Goal: Information Seeking & Learning: Learn about a topic

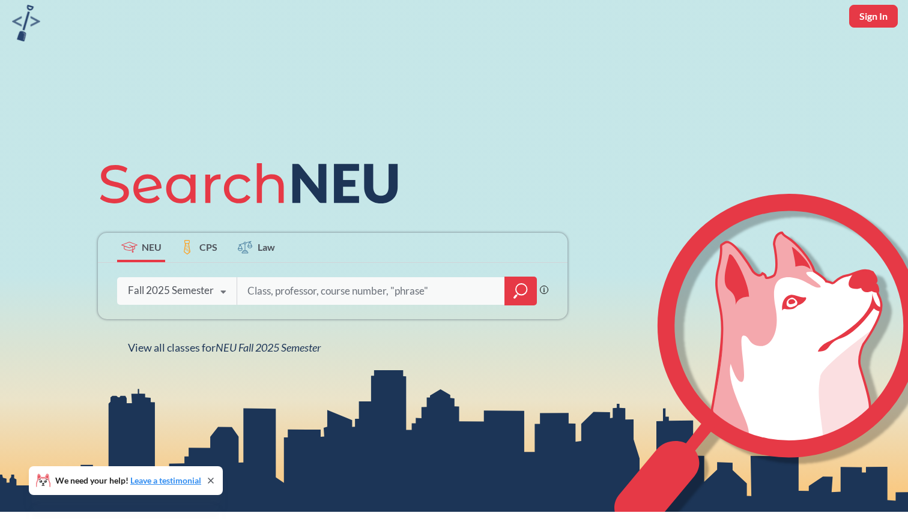
scroll to position [54, 0]
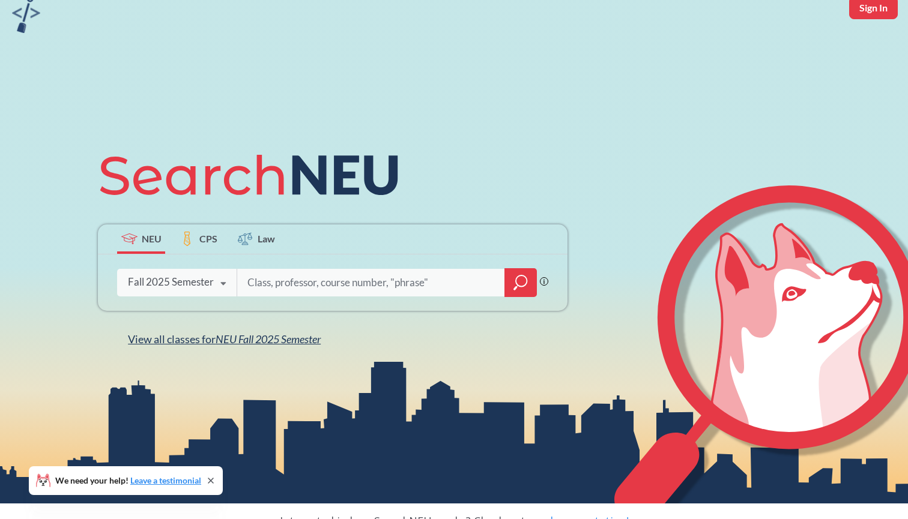
click at [306, 336] on span "NEU Fall 2025 Semester" at bounding box center [267, 339] width 105 height 13
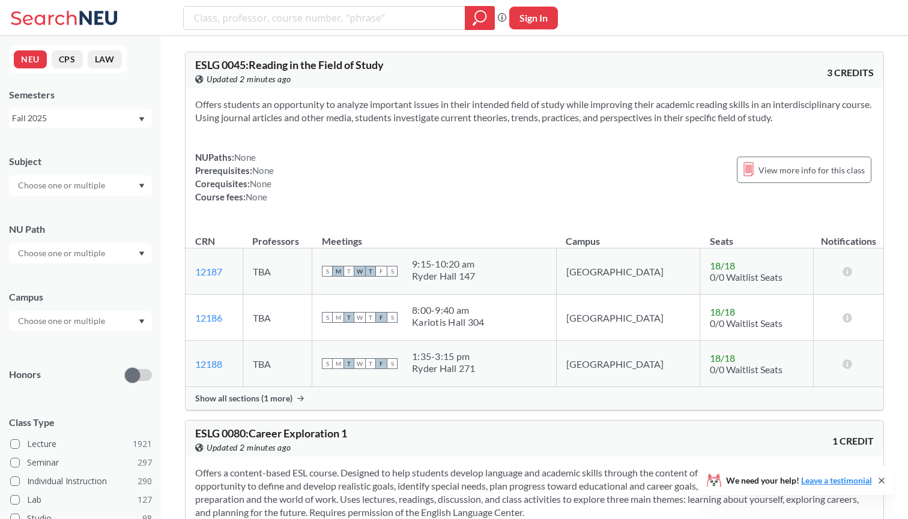
click at [133, 196] on div "Subject NU Path Campus Honors Class Type Lecture 1921 Seminar 297 Individual In…" at bounding box center [80, 415] width 143 height 544
click at [131, 189] on div at bounding box center [80, 185] width 143 height 20
click at [133, 186] on div at bounding box center [80, 185] width 143 height 20
click at [134, 185] on div at bounding box center [80, 185] width 143 height 20
click at [134, 183] on div at bounding box center [80, 185] width 143 height 20
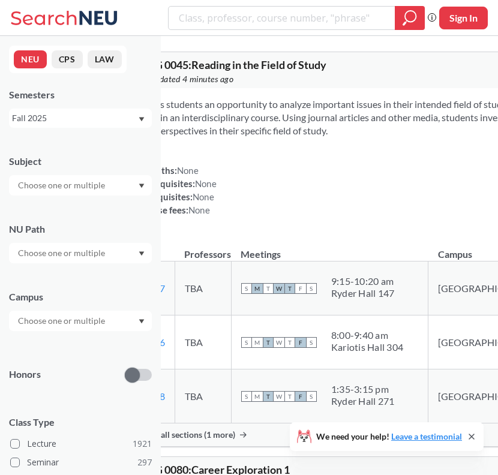
click at [91, 188] on input "text" at bounding box center [62, 185] width 101 height 14
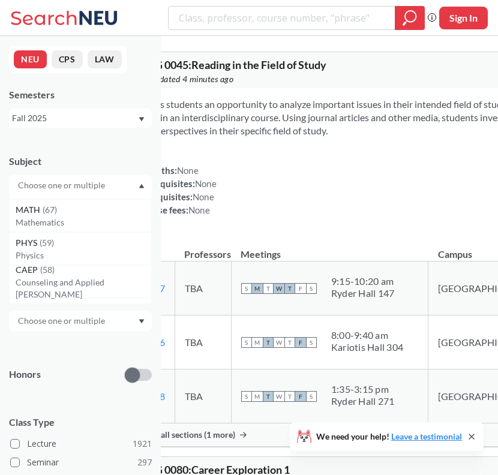
click at [92, 161] on div "Subject" at bounding box center [80, 161] width 143 height 13
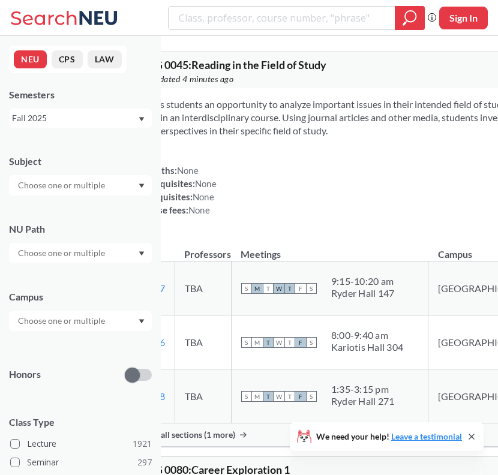
click at [104, 253] on input "text" at bounding box center [62, 253] width 101 height 14
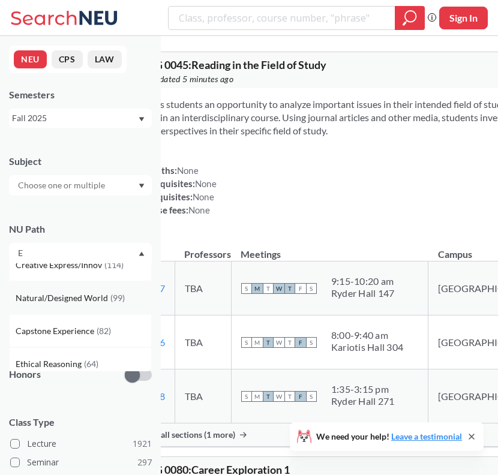
scroll to position [143, 0]
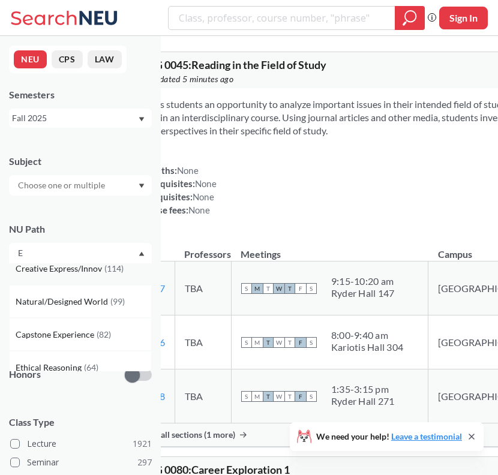
type input "E"
click at [73, 270] on span "Creative Express/Innov" at bounding box center [60, 268] width 89 height 13
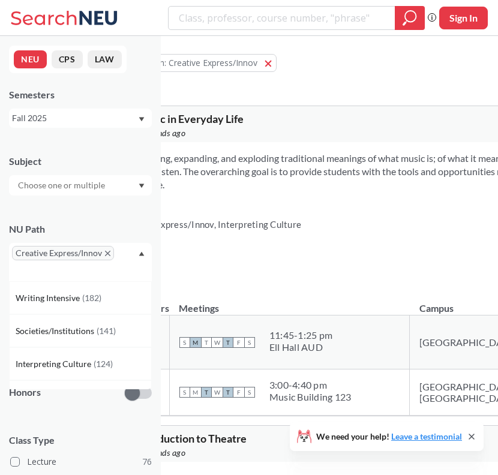
click at [73, 275] on div "Creative Express/Innov" at bounding box center [80, 262] width 143 height 38
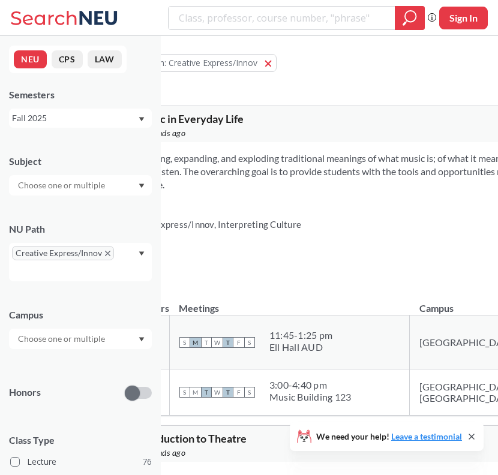
click at [130, 254] on div "Creative Express/Innov" at bounding box center [80, 262] width 143 height 38
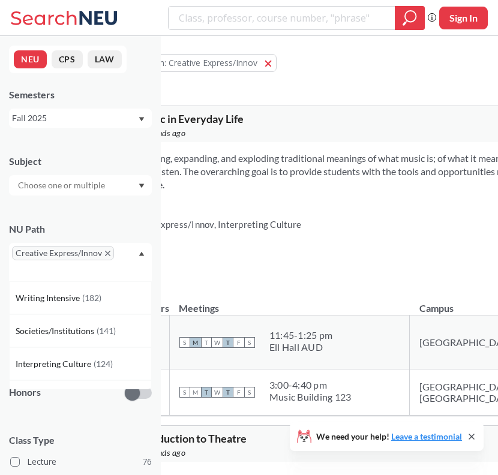
click at [103, 277] on div "Creative Express/Innov" at bounding box center [80, 262] width 143 height 38
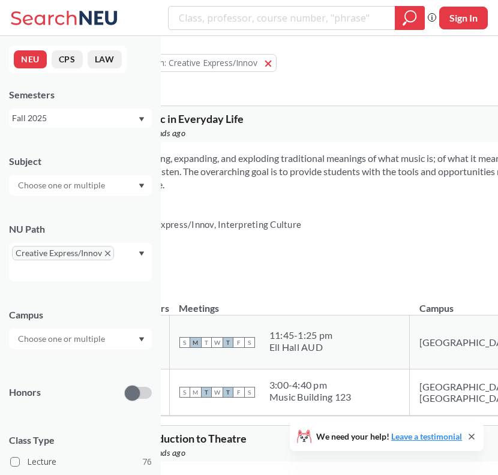
click at [136, 244] on div "Creative Express/Innov" at bounding box center [80, 262] width 143 height 38
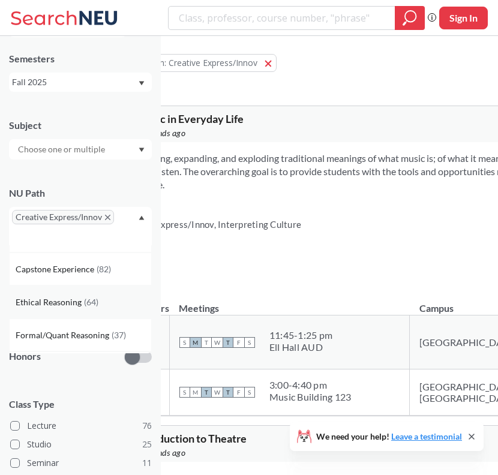
scroll to position [209, 0]
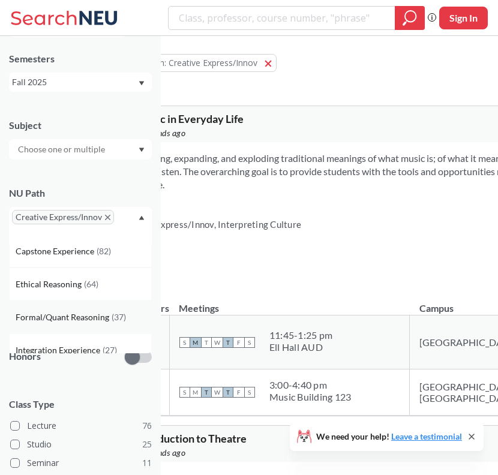
click at [52, 318] on span "Formal/Quant Reasoning" at bounding box center [64, 317] width 96 height 13
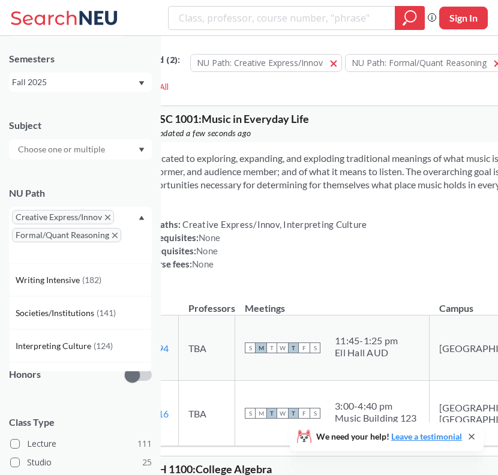
click at [40, 257] on input "text" at bounding box center [29, 253] width 35 height 14
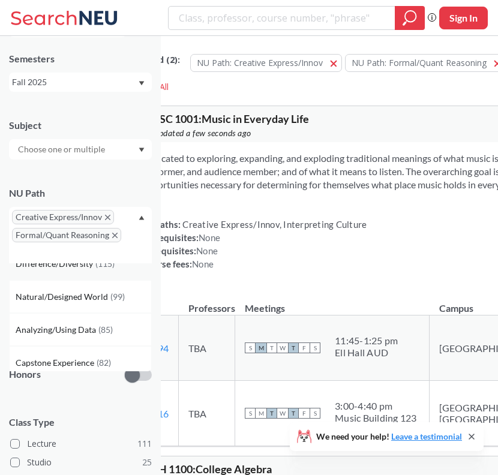
scroll to position [140, 0]
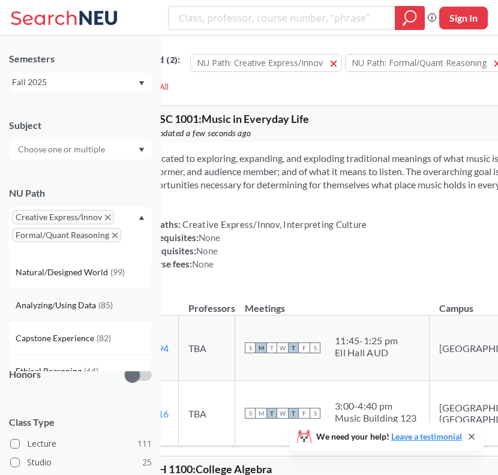
click at [58, 299] on span "Analyzing/Using Data" at bounding box center [57, 305] width 83 height 13
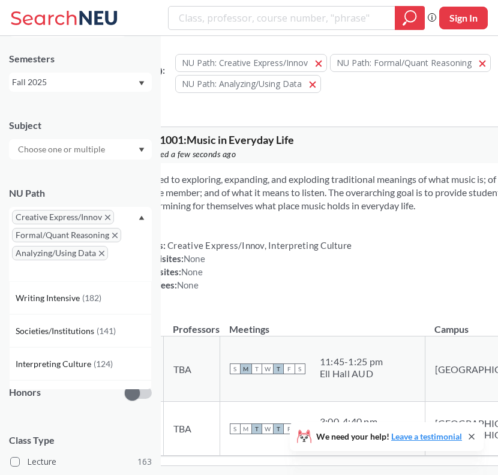
click at [40, 275] on input "text" at bounding box center [29, 271] width 35 height 14
click at [55, 301] on span "Writing Intensive" at bounding box center [49, 298] width 67 height 13
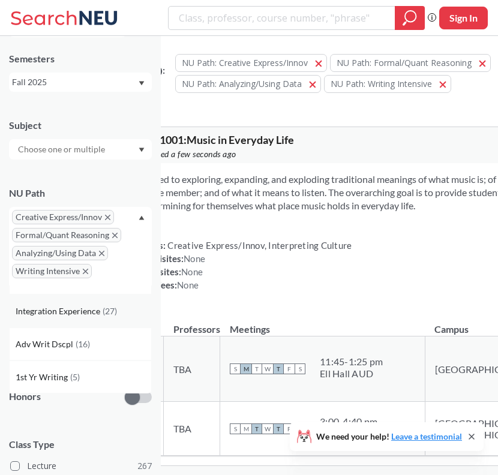
scroll to position [189, 0]
click at [91, 343] on div "Adv Writ Dscpl ( 16 )" at bounding box center [84, 344] width 136 height 13
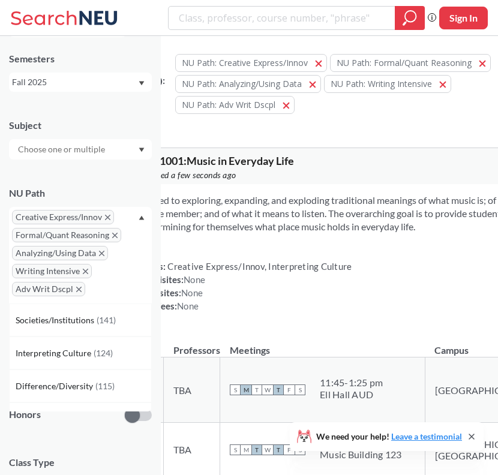
click at [106, 293] on input "text" at bounding box center [105, 293] width 35 height 14
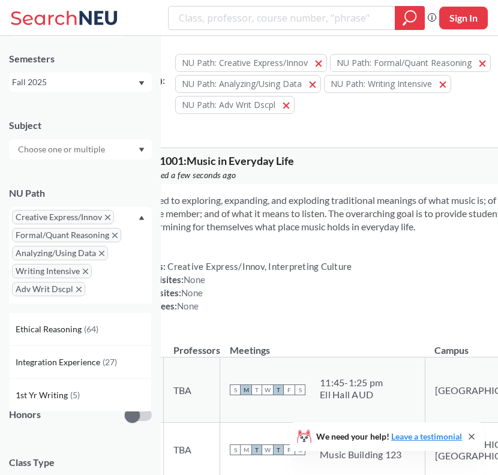
scroll to position [156, 0]
click at [94, 365] on span "Integration Experience" at bounding box center [59, 362] width 87 height 13
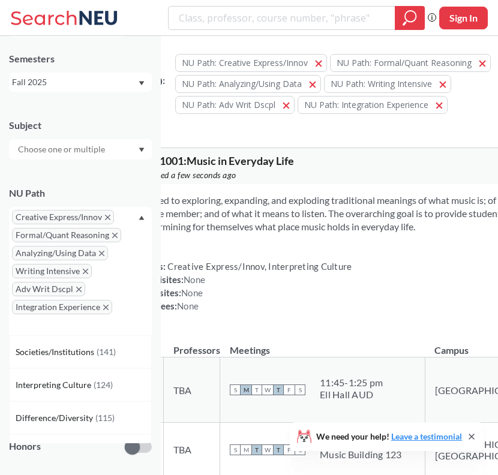
click at [119, 316] on div "Creative Express/Innov Formal/Quant Reasoning Analyzing/Using Data Writing Inte…" at bounding box center [80, 271] width 143 height 128
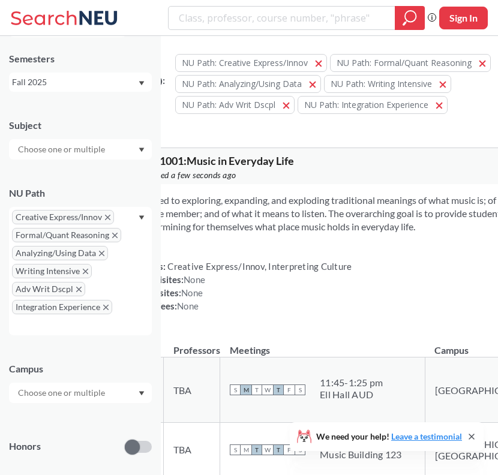
click at [115, 303] on div "Creative Express/Innov Formal/Quant Reasoning Analyzing/Using Data Writing Inte…" at bounding box center [80, 271] width 143 height 128
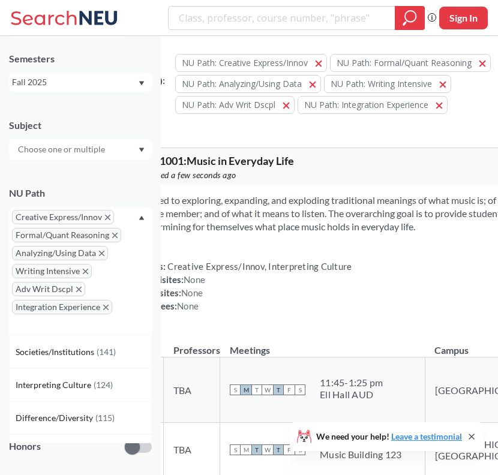
click at [203, 247] on div "Dedicated to exploring, expanding, and exploding traditional meanings of what m…" at bounding box center [410, 258] width 586 height 148
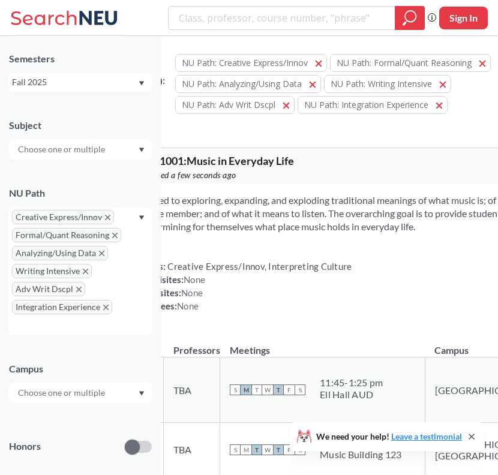
scroll to position [85, 0]
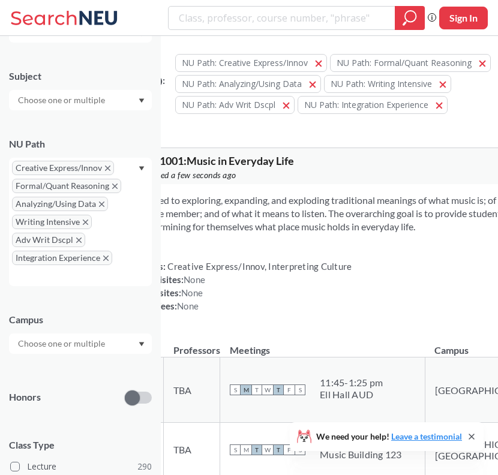
click at [396, 259] on div "Dedicated to exploring, expanding, and exploding traditional meanings of what m…" at bounding box center [410, 258] width 586 height 148
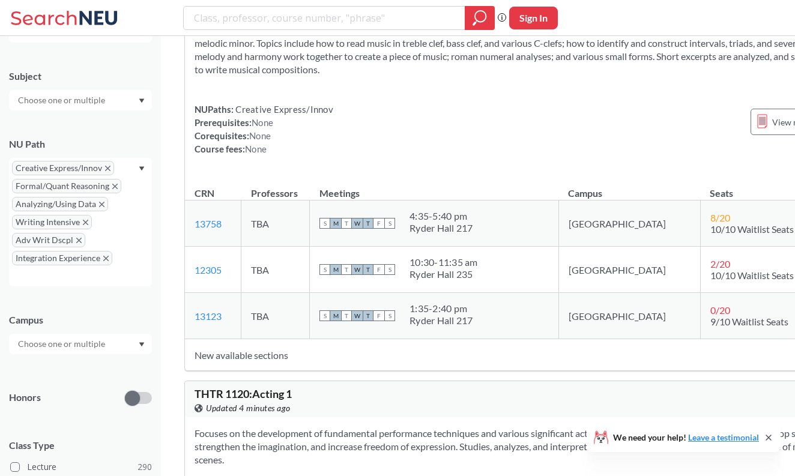
scroll to position [6853, 0]
click at [228, 247] on td "13758 View this section on Banner." at bounding box center [213, 223] width 56 height 46
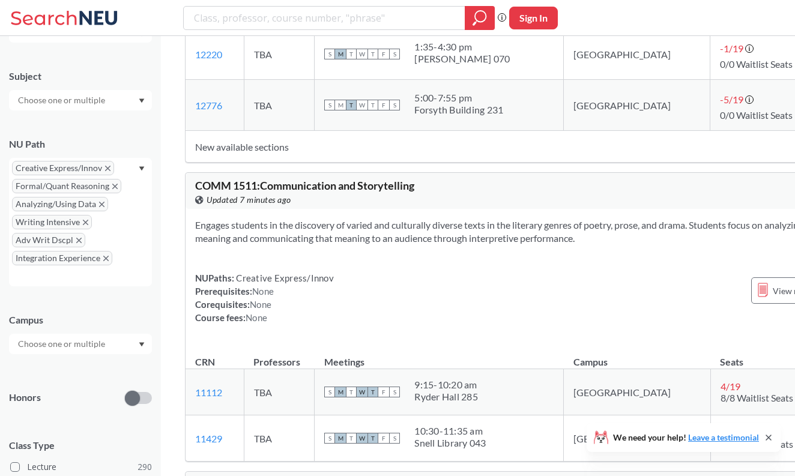
scroll to position [24567, 0]
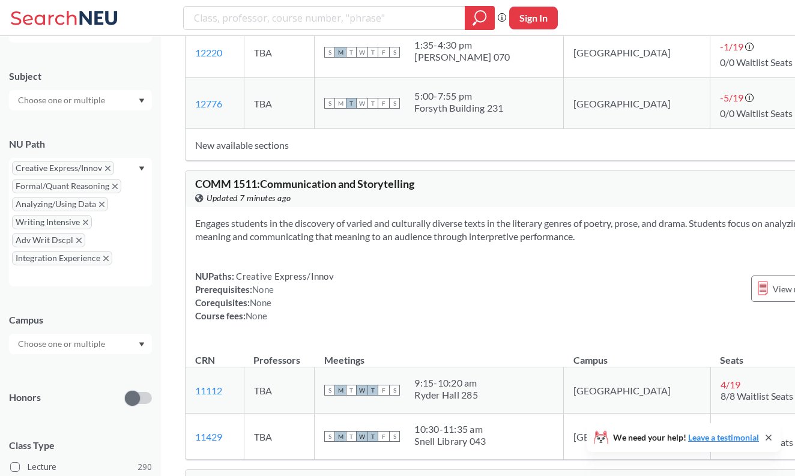
click at [460, 269] on div "NUPaths: Creative Express/Innov Prerequisites: None Corequisites: None Course f…" at bounding box center [541, 295] width 693 height 53
click at [311, 31] on div "Phrase search guarantees the exact search appears in the results. Ex. If you wa…" at bounding box center [397, 18] width 795 height 36
click at [304, 17] on input "search" at bounding box center [324, 18] width 263 height 20
type input "public history"
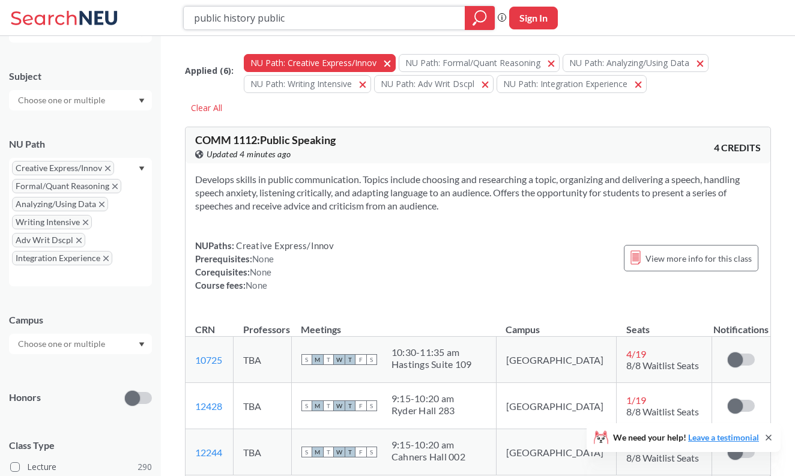
type input "public history public"
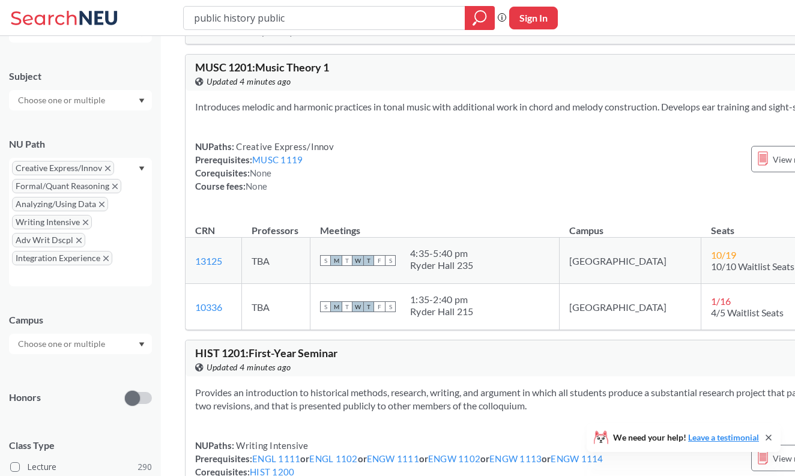
scroll to position [18051, 0]
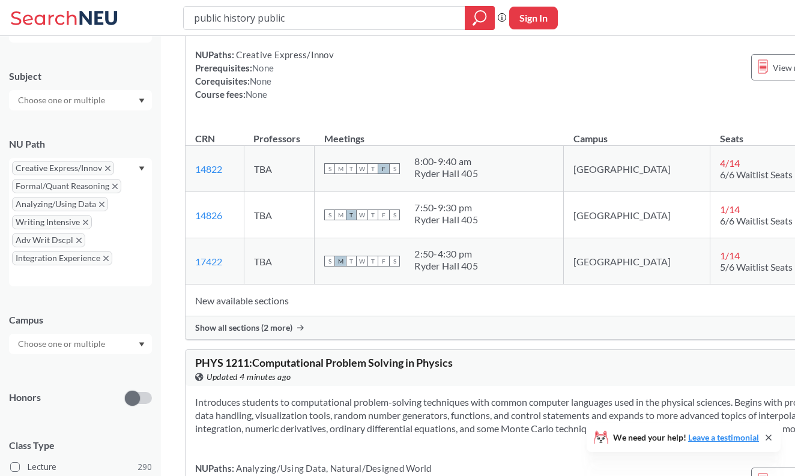
drag, startPoint x: 324, startPoint y: 20, endPoint x: 185, endPoint y: 17, distance: 138.7
click at [185, 17] on div "public history public" at bounding box center [339, 18] width 312 height 24
click at [143, 165] on div "Creative Express/Innov Formal/Quant Reasoning Analyzing/Using Data Writing Inte…" at bounding box center [80, 222] width 143 height 128
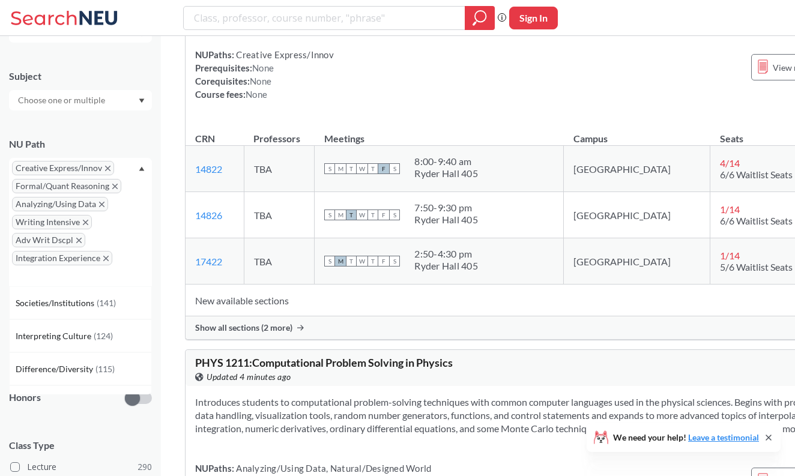
click at [107, 166] on icon "X to remove pill" at bounding box center [107, 168] width 5 height 5
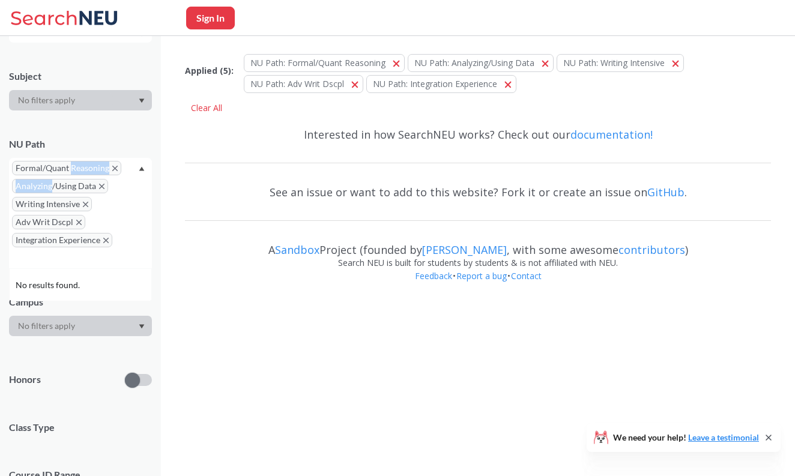
click at [107, 166] on span "Formal/Quant Reasoning" at bounding box center [66, 168] width 109 height 14
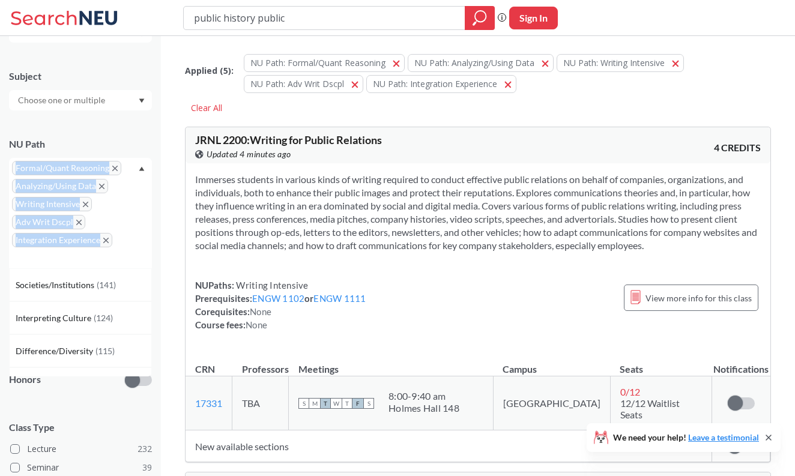
click at [107, 166] on span "Formal/Quant Reasoning" at bounding box center [66, 168] width 109 height 14
click at [110, 166] on span "Formal/Quant Reasoning" at bounding box center [66, 168] width 109 height 14
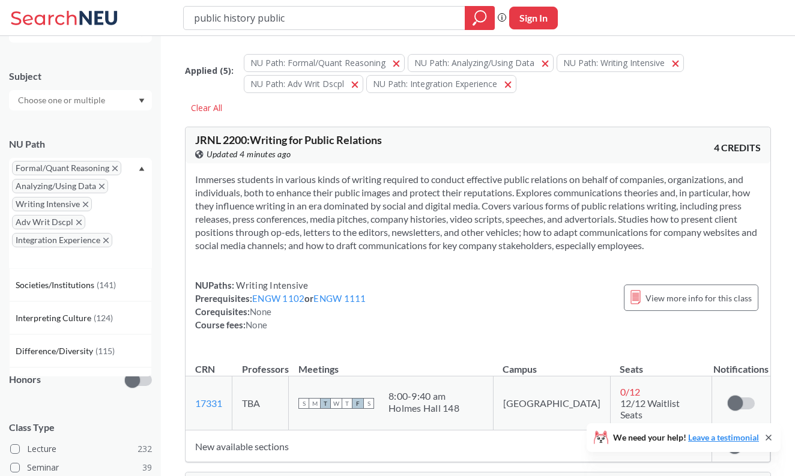
click at [112, 166] on icon "X to remove pill" at bounding box center [114, 168] width 5 height 5
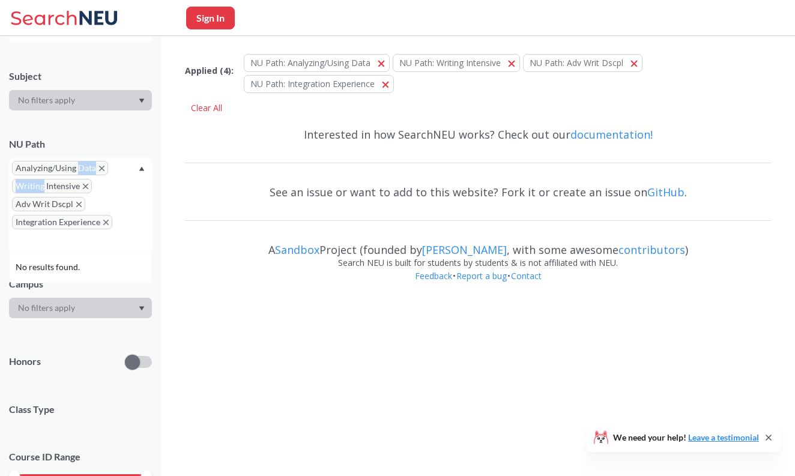
click at [112, 166] on div "Analyzing/Using Data Writing Intensive Adv Writ Dscpl Integration Experience" at bounding box center [80, 204] width 143 height 92
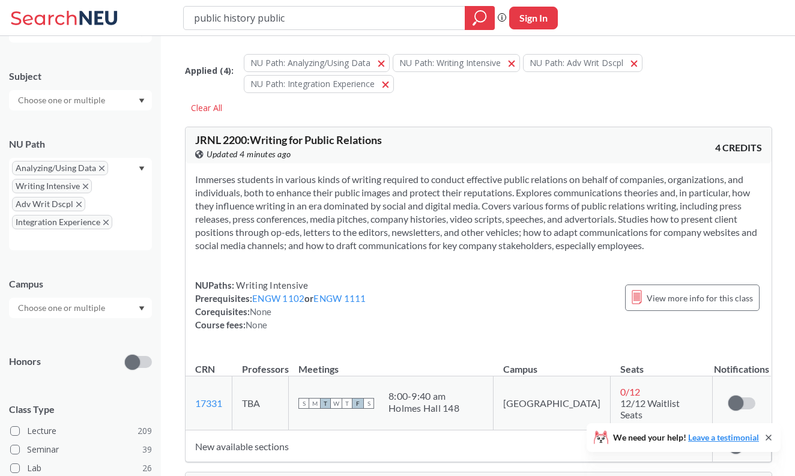
click at [104, 166] on span "Analyzing/Using Data" at bounding box center [60, 168] width 96 height 14
click at [101, 166] on icon "X to remove pill" at bounding box center [101, 168] width 5 height 5
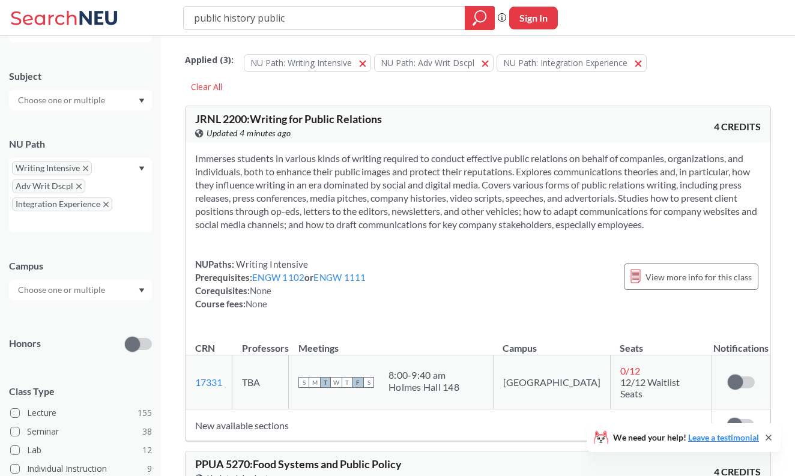
click at [84, 167] on icon "X to remove pill" at bounding box center [85, 168] width 5 height 5
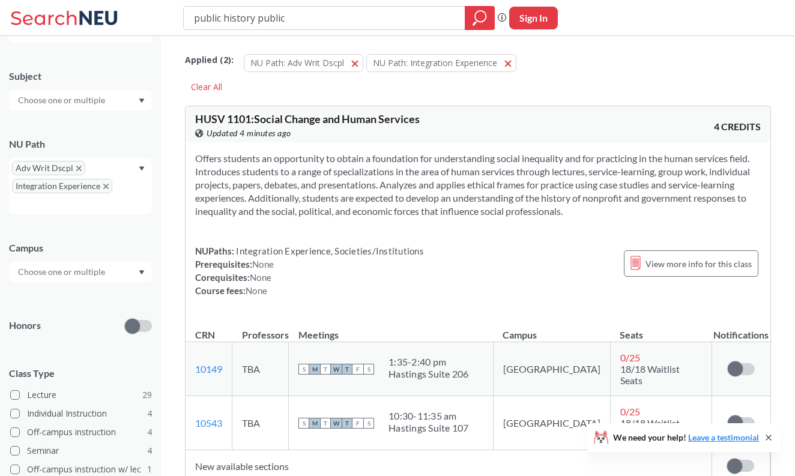
click at [78, 164] on span "Adv Writ Dscpl" at bounding box center [48, 168] width 73 height 14
click at [106, 185] on icon "X to remove pill" at bounding box center [105, 186] width 5 height 5
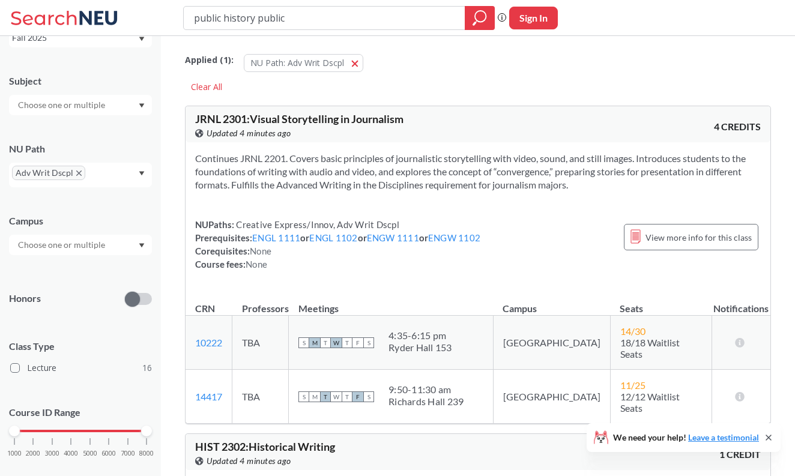
click at [79, 173] on icon "X to remove pill" at bounding box center [78, 172] width 5 height 5
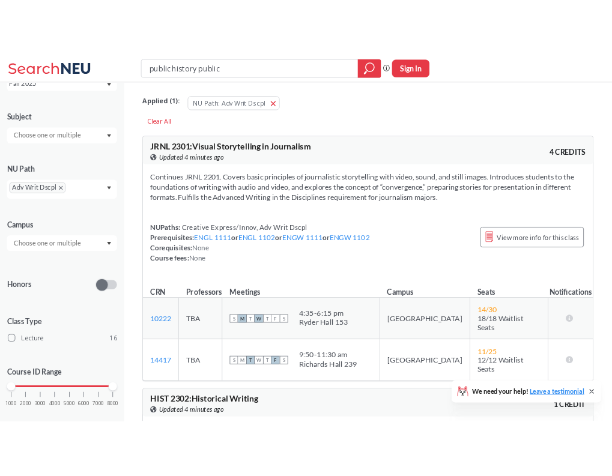
scroll to position [76, 0]
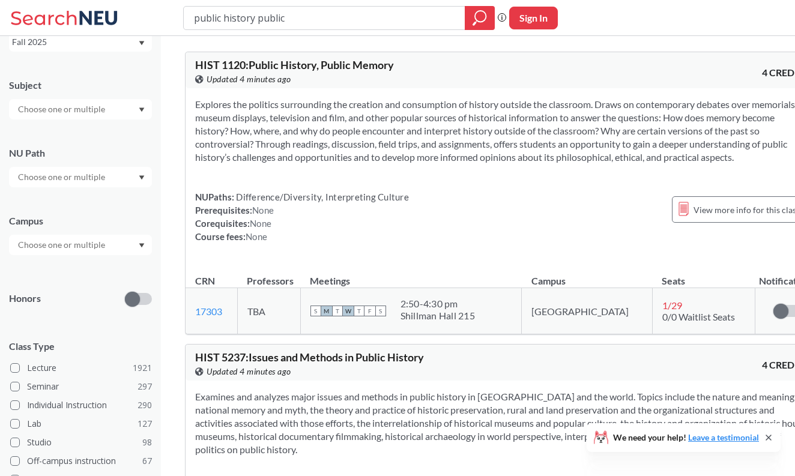
click at [305, 67] on span "HIST 1120 : Public History, Public Memory" at bounding box center [294, 64] width 199 height 13
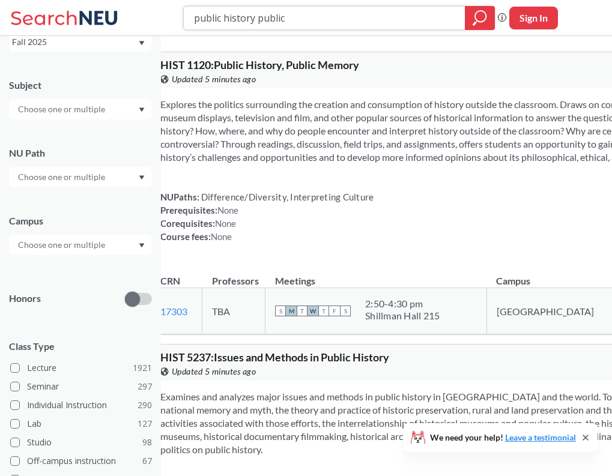
drag, startPoint x: 304, startPoint y: 25, endPoint x: 165, endPoint y: 19, distance: 138.8
click at [165, 19] on div "public history public Phrase search guarantees the exact search appears in the …" at bounding box center [306, 18] width 612 height 36
type input "h"
type input "HIST1201"
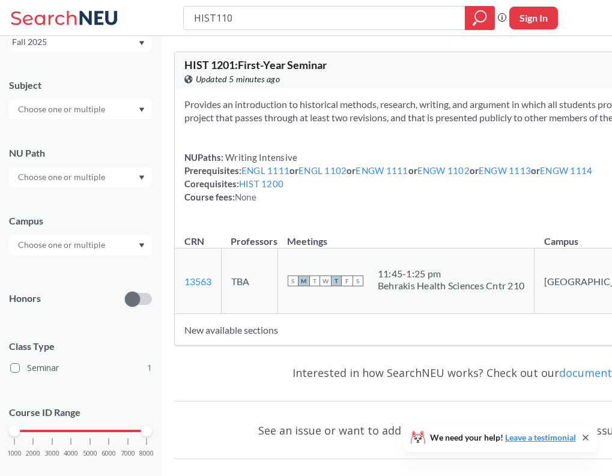
type input "HIST1100"
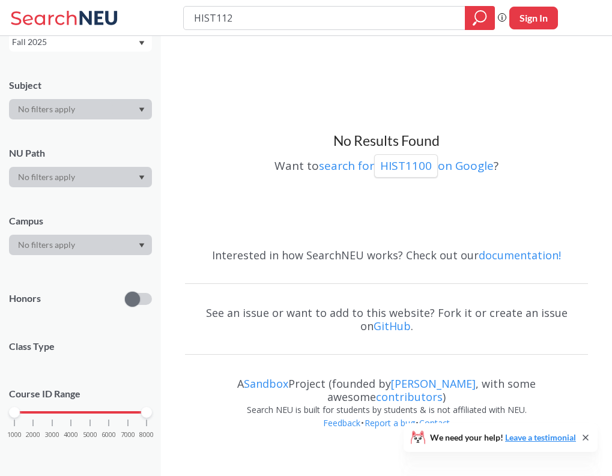
type input "HIST1120"
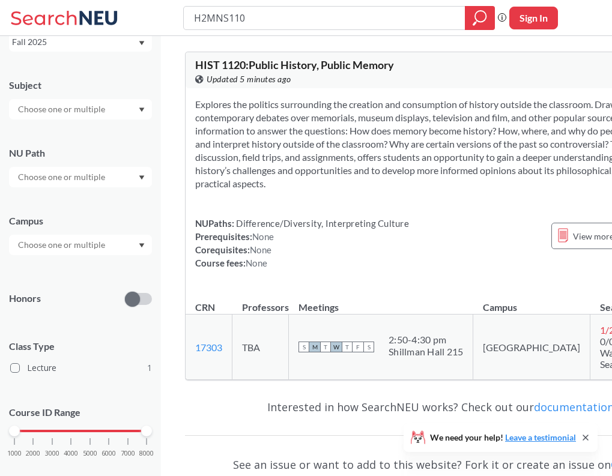
type input "H2MNS1101"
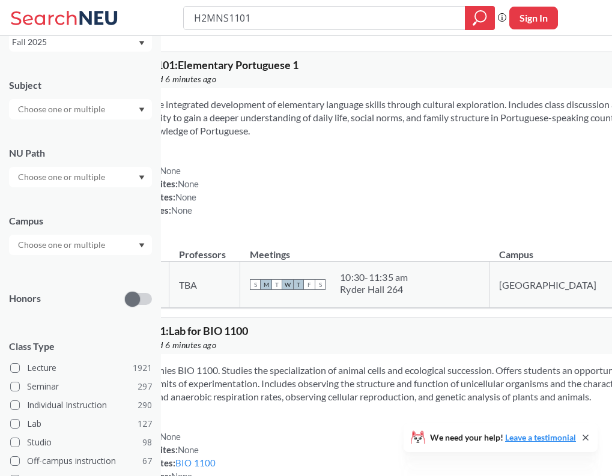
drag, startPoint x: 276, startPoint y: 16, endPoint x: 151, endPoint y: 17, distance: 124.9
click at [151, 17] on div "H2MNS1101 Phrase search guarantees the exact search appears in the results. Ex.…" at bounding box center [306, 18] width 612 height 36
type input "1"
type input "wwns1103"
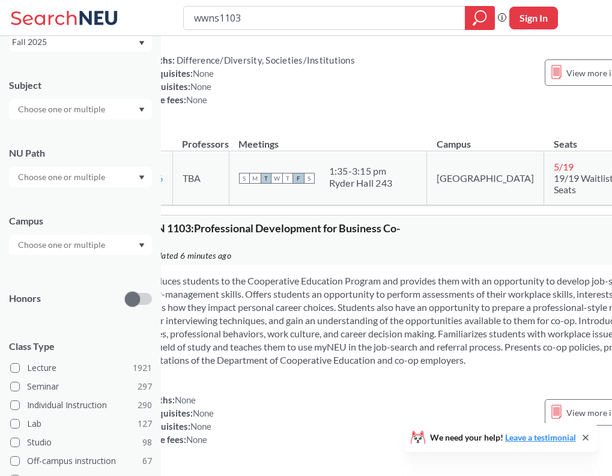
scroll to position [787, 58]
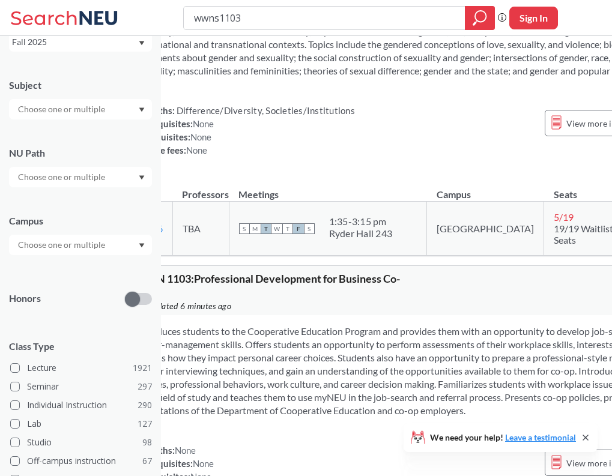
drag, startPoint x: 247, startPoint y: 23, endPoint x: 155, endPoint y: 20, distance: 91.9
click at [155, 20] on div "wwns1103 Phrase search guarantees the exact search appears in the results. Ex. …" at bounding box center [306, 18] width 612 height 36
type input "hist1130"
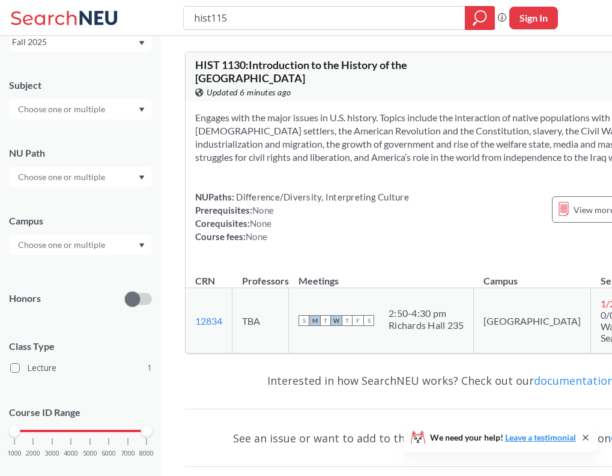
type input "hist1150"
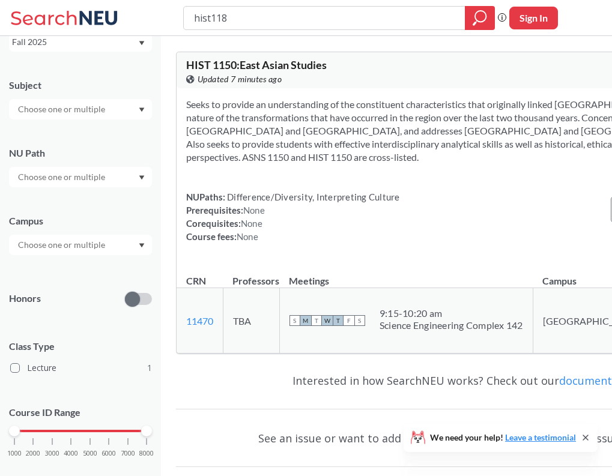
type input "hist1185"
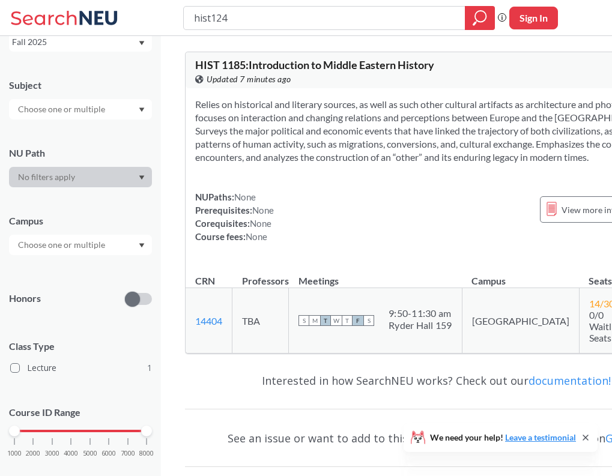
type input "hist1246"
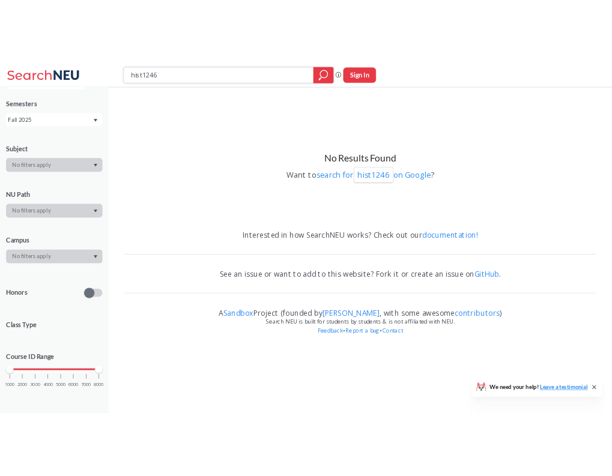
scroll to position [33, 0]
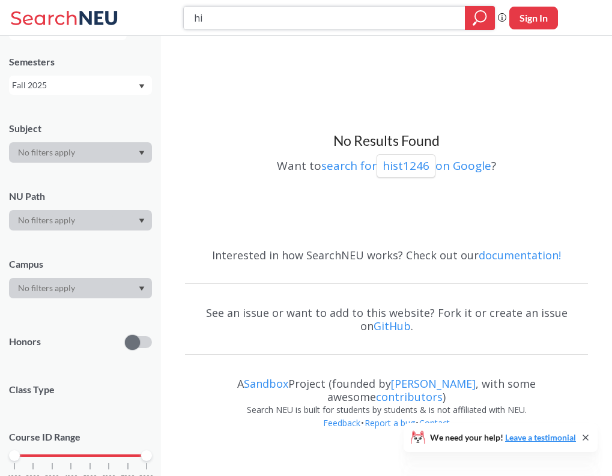
type input "h"
type input "phil1290"
drag, startPoint x: 444, startPoint y: 10, endPoint x: 226, endPoint y: 12, distance: 217.9
click at [226, 12] on input "phil1290" at bounding box center [324, 18] width 263 height 20
type input "0"
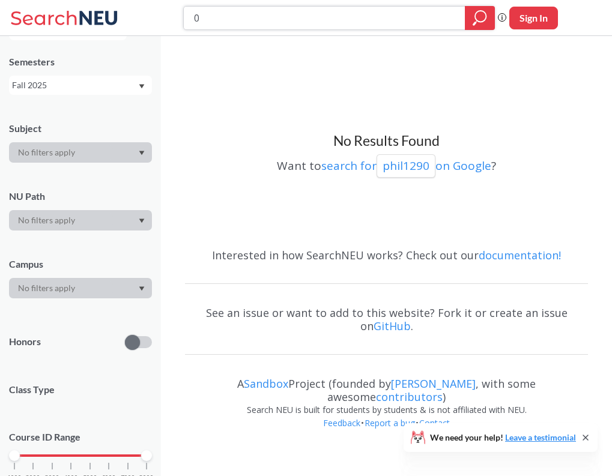
click at [245, 16] on input "0" at bounding box center [324, 18] width 263 height 20
type input "hist1500"
click at [413, 167] on p "hist1500" at bounding box center [405, 166] width 47 height 16
click at [251, 25] on input "hist1500" at bounding box center [324, 18] width 263 height 20
type input "hist2308"
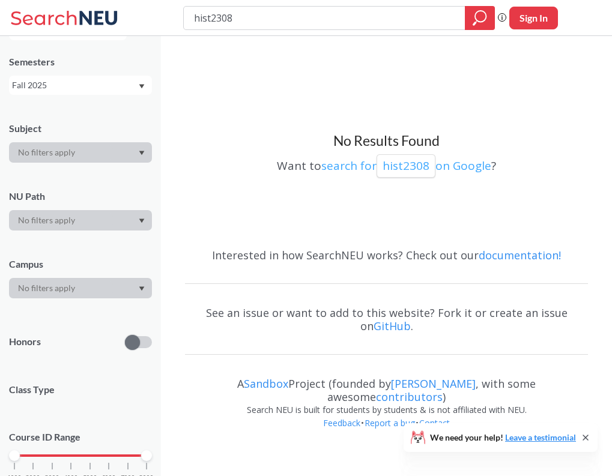
click at [421, 157] on div "hist2308" at bounding box center [405, 165] width 59 height 23
drag, startPoint x: 199, startPoint y: 16, endPoint x: 98, endPoint y: -13, distance: 104.7
click at [98, 0] on html "hist2308 Phrase search guarantees the exact search appears in the results. Ex. …" at bounding box center [306, 238] width 612 height 476
type input "phil2143"
click at [483, 11] on icon "magnifying glass" at bounding box center [480, 16] width 11 height 11
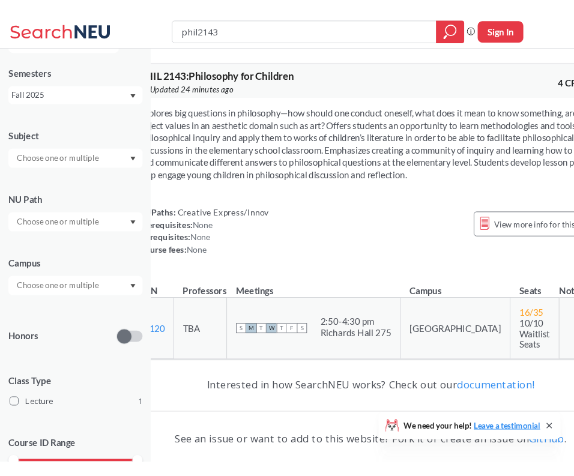
scroll to position [0, 46]
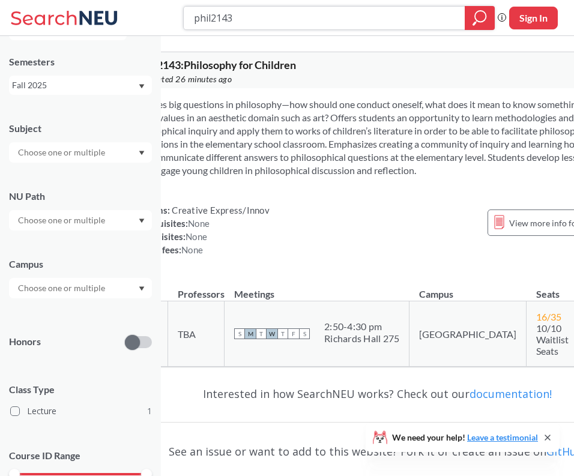
drag, startPoint x: 250, startPoint y: 22, endPoint x: 155, endPoint y: -3, distance: 97.5
click at [155, 0] on html "phil2143 Phrase search guarantees the exact search appears in the results. Ex. …" at bounding box center [241, 238] width 574 height 476
type input "thtr1101"
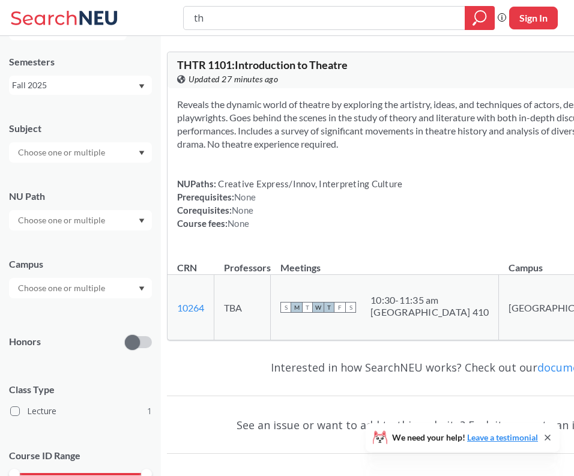
type input "t"
type input "musi1301"
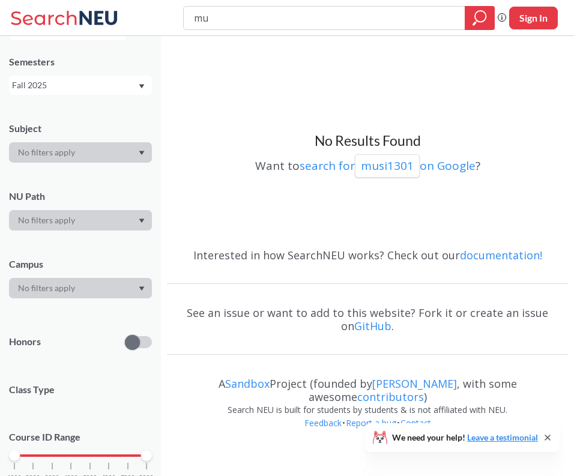
type input "m"
type input "jrnl1101"
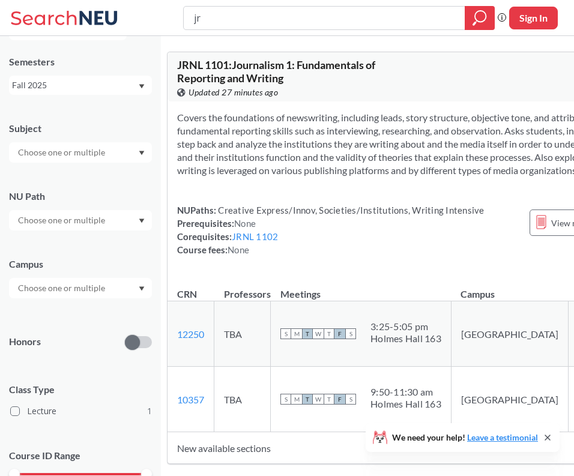
type input "j"
type input "inam1110"
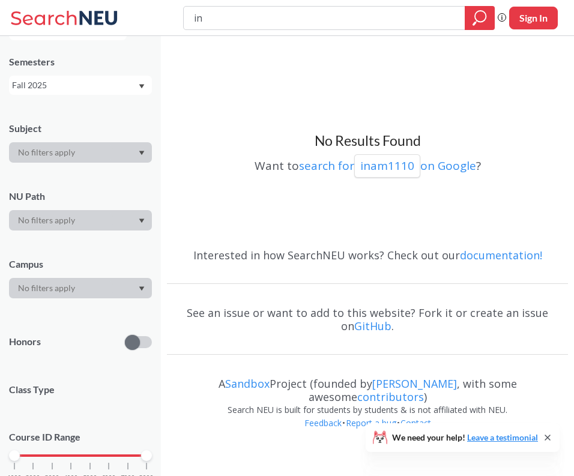
type input "i"
type input "INAM1450"
type input "I"
click at [336, 16] on input "search" at bounding box center [324, 18] width 263 height 20
click at [309, 15] on input "3N" at bounding box center [324, 18] width 263 height 20
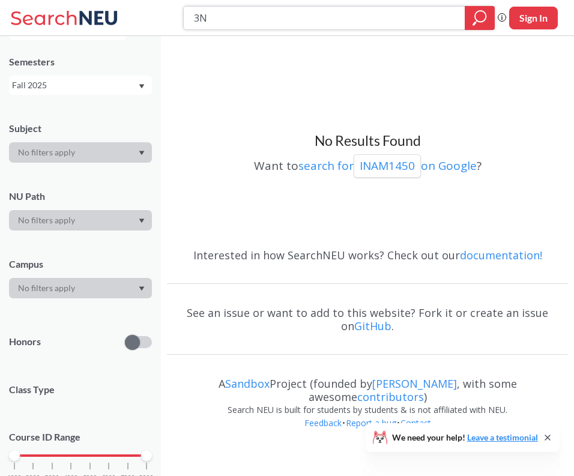
type input "3"
type input "engl1120"
drag, startPoint x: 322, startPoint y: 19, endPoint x: 166, endPoint y: -8, distance: 158.4
click at [166, 0] on html "engl1120 Phrase search guarantees the exact search appears in the results. Ex. …" at bounding box center [287, 238] width 574 height 476
click at [233, 19] on input "search" at bounding box center [324, 18] width 263 height 20
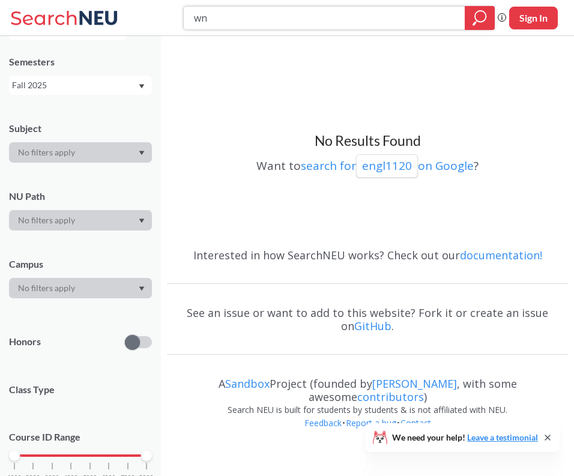
type input "w"
type input "engl 1130"
drag, startPoint x: 252, startPoint y: 26, endPoint x: 142, endPoint y: 10, distance: 111.0
click at [142, 10] on div "engl 1130 Phrase search guarantees the exact search appears in the results. Ex.…" at bounding box center [287, 18] width 574 height 36
type input "crwt"
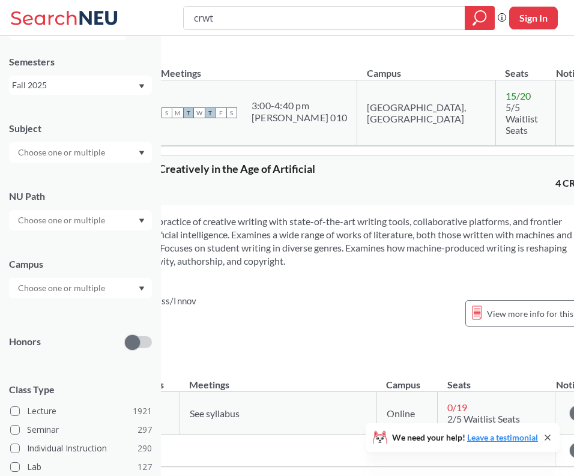
scroll to position [477, 118]
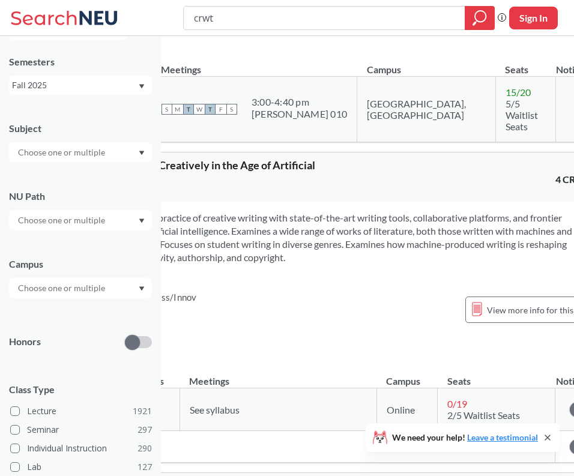
click at [301, 253] on section "Engages students in the practice of creative writing with state-of-the-art writ…" at bounding box center [330, 237] width 544 height 53
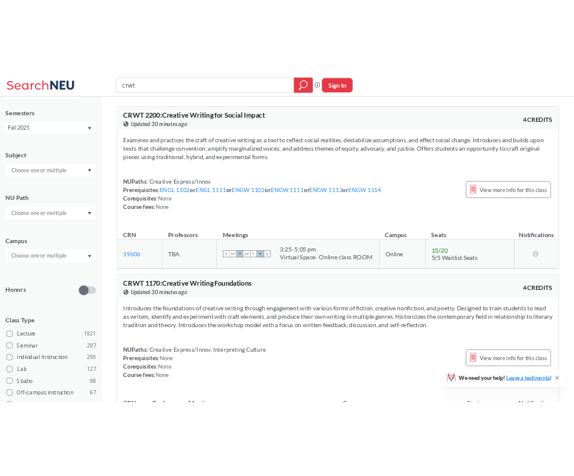
scroll to position [0, 0]
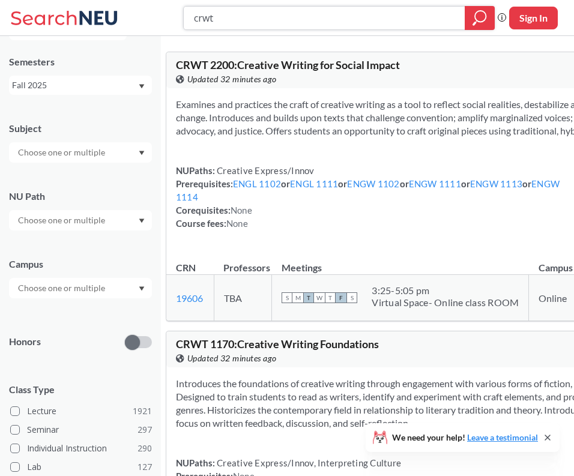
drag, startPoint x: 187, startPoint y: 20, endPoint x: 141, endPoint y: 18, distance: 45.7
click at [138, 18] on div "crwt Phrase search guarantees the exact search appears in the results. Ex. If y…" at bounding box center [287, 18] width 574 height 36
type input "psyc"
click at [478, 14] on icon "magnifying glass" at bounding box center [479, 18] width 14 height 17
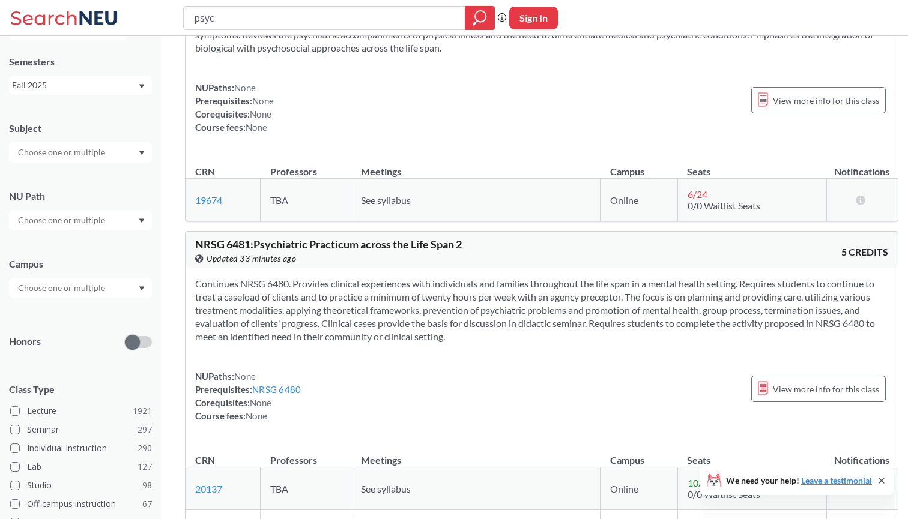
scroll to position [22473, 0]
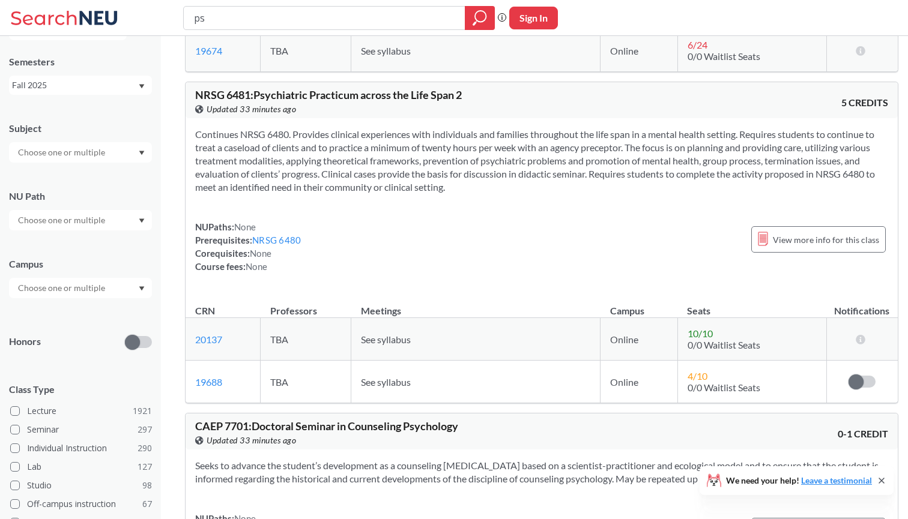
type input "p"
type input "meica mag"
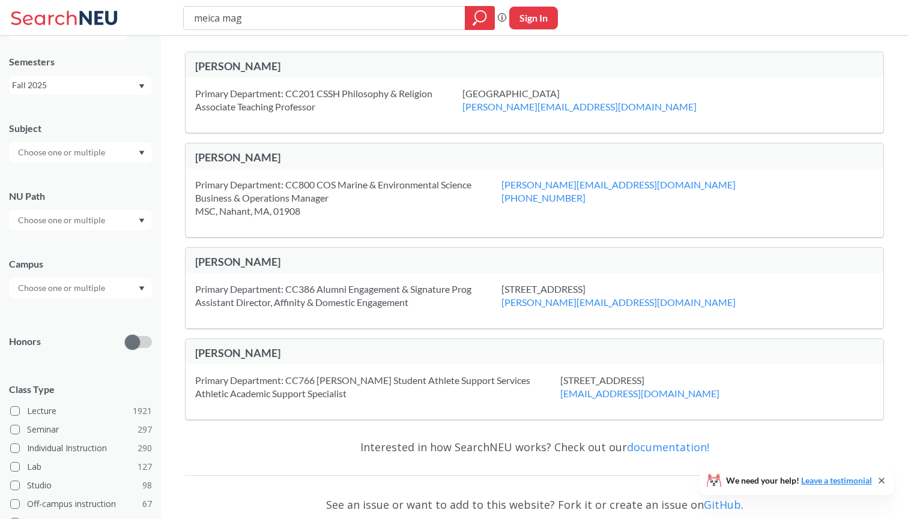
click at [261, 54] on div "[PERSON_NAME]" at bounding box center [533, 64] width 697 height 25
click at [252, 62] on div "[PERSON_NAME]" at bounding box center [364, 65] width 339 height 13
click at [253, 62] on div "[PERSON_NAME]" at bounding box center [364, 65] width 339 height 13
click at [276, 65] on div "[PERSON_NAME]" at bounding box center [364, 65] width 339 height 13
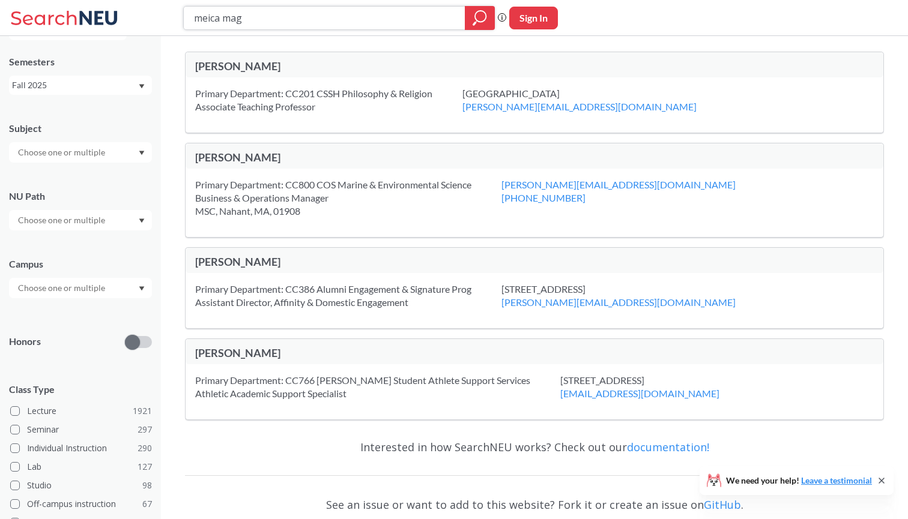
click at [249, 20] on input "meica mag" at bounding box center [324, 18] width 263 height 20
type input "[PERSON_NAME]"
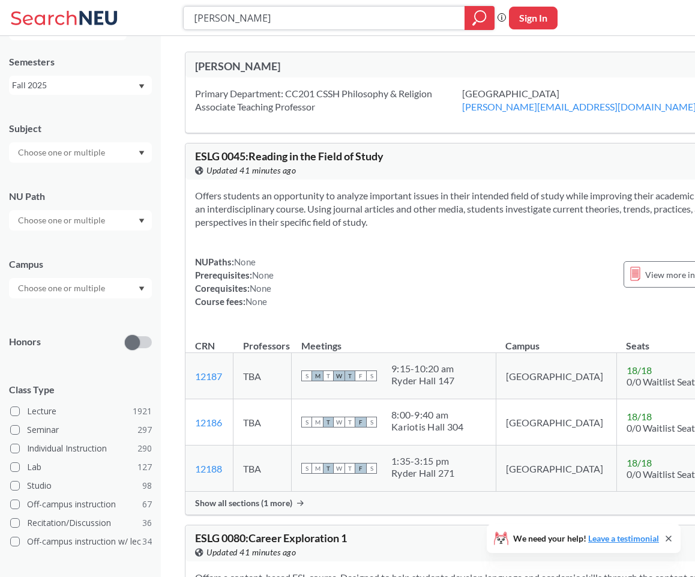
drag, startPoint x: 292, startPoint y: 26, endPoint x: 119, endPoint y: 26, distance: 172.3
click at [119, 26] on div "[PERSON_NAME] Phrase search guarantees the exact search appears in the results.…" at bounding box center [347, 18] width 695 height 36
type input "meica mag"
drag, startPoint x: 256, startPoint y: 23, endPoint x: 121, endPoint y: 23, distance: 134.4
click at [121, 23] on div "meica mag Phrase search guarantees the exact search appears in the results. Ex.…" at bounding box center [347, 18] width 695 height 36
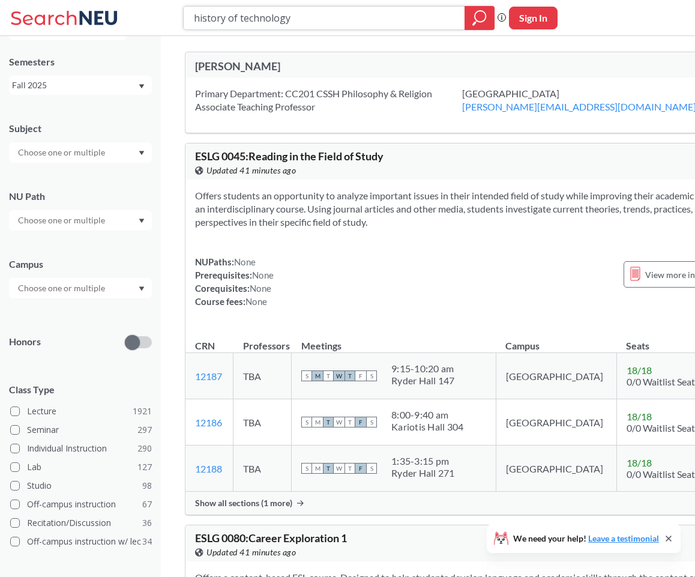
type input "history of technology"
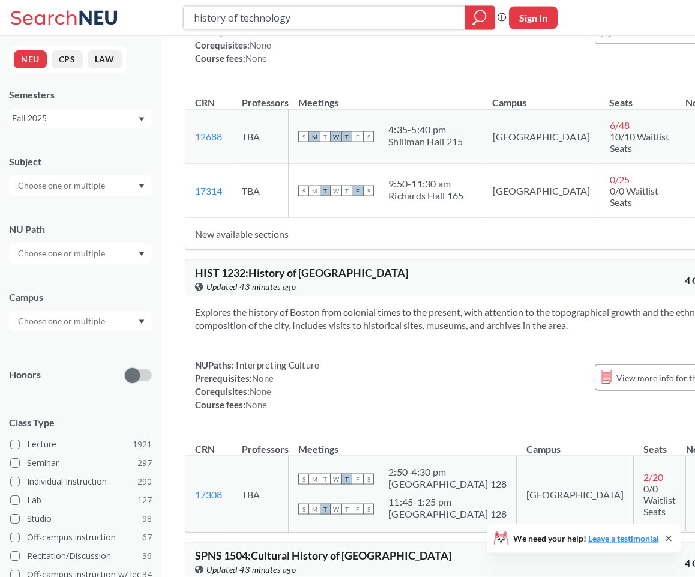
scroll to position [160, 0]
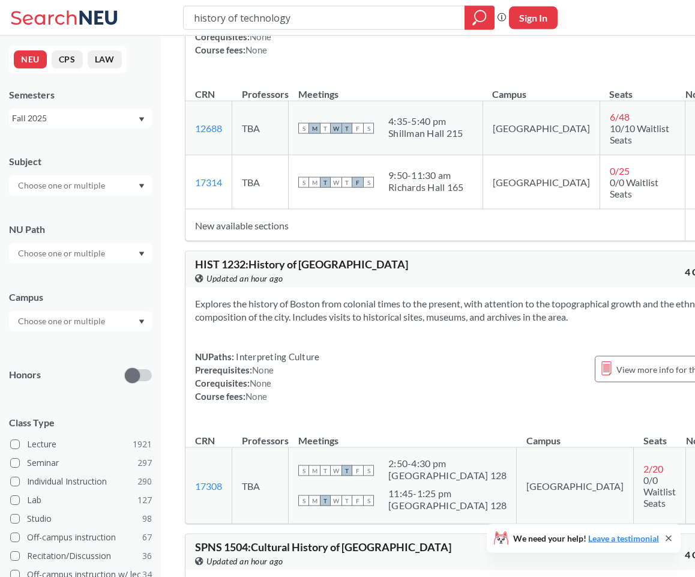
click at [318, 6] on div "history of technology" at bounding box center [339, 18] width 312 height 24
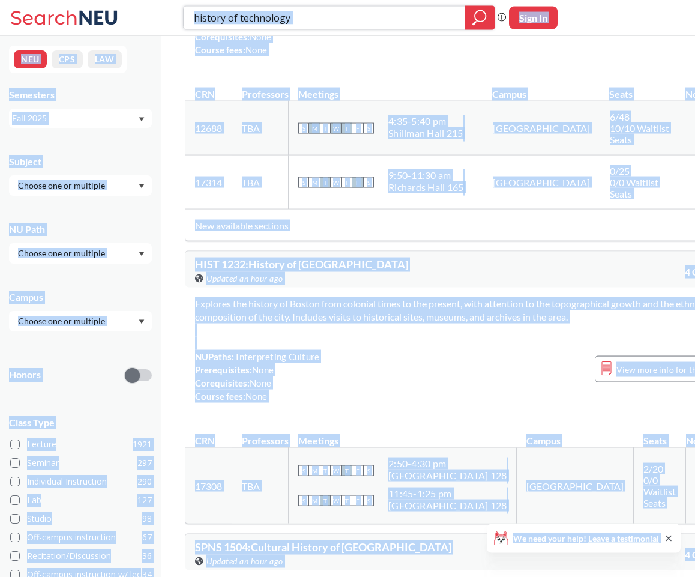
click at [318, 14] on input "history of technology" at bounding box center [324, 18] width 263 height 20
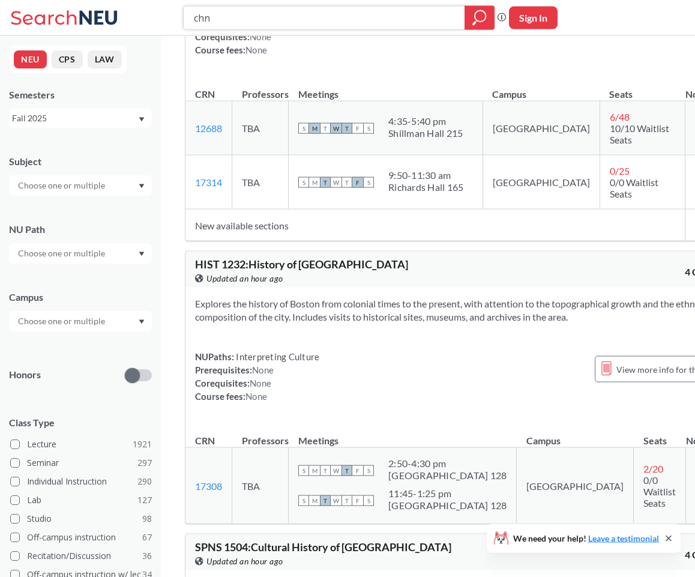
type input "chns"
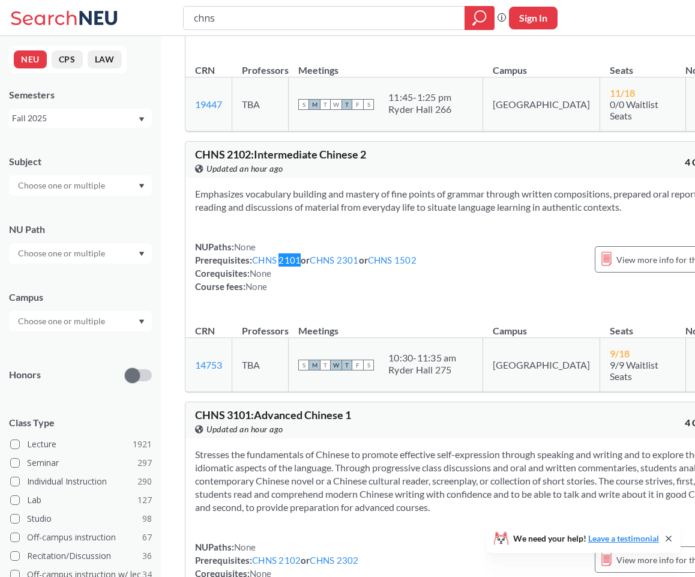
scroll to position [1056, 0]
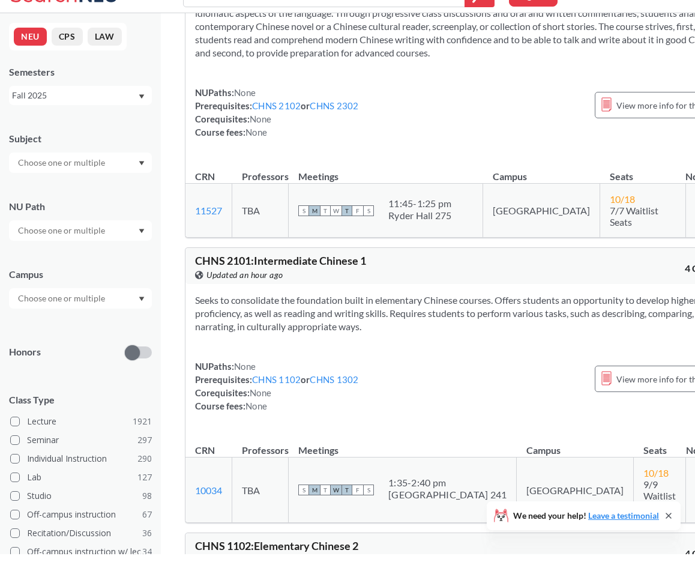
click at [300, 321] on section "Seeks to consolidate the foundation built in elementary Chinese courses. Offers…" at bounding box center [463, 336] width 537 height 40
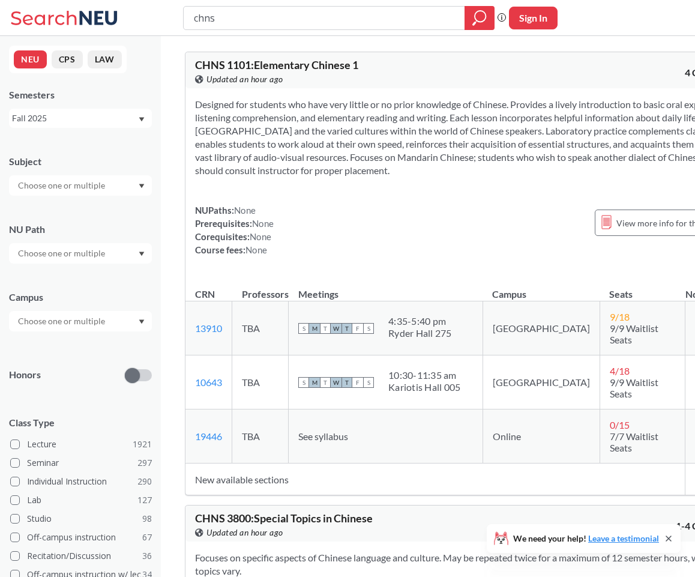
scroll to position [0, 0]
click at [290, 25] on input "chns" at bounding box center [324, 18] width 263 height 20
type input "1"
type input "hist"
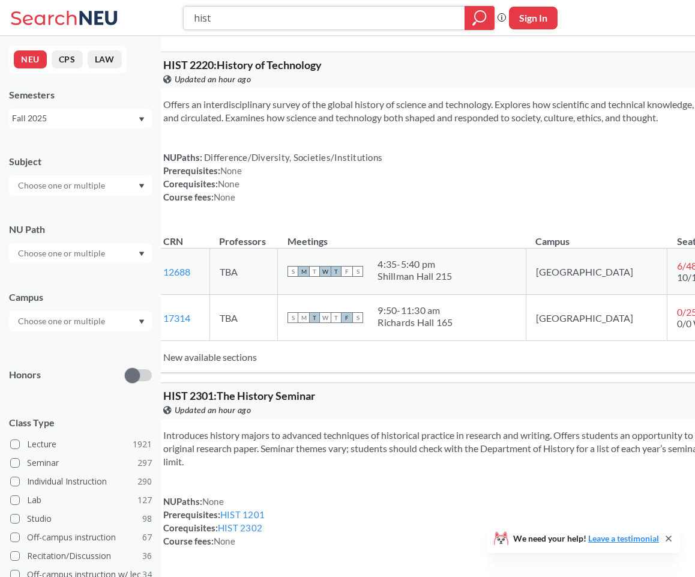
click at [309, 17] on input "hist" at bounding box center [324, 18] width 263 height 20
type input "hist 1500"
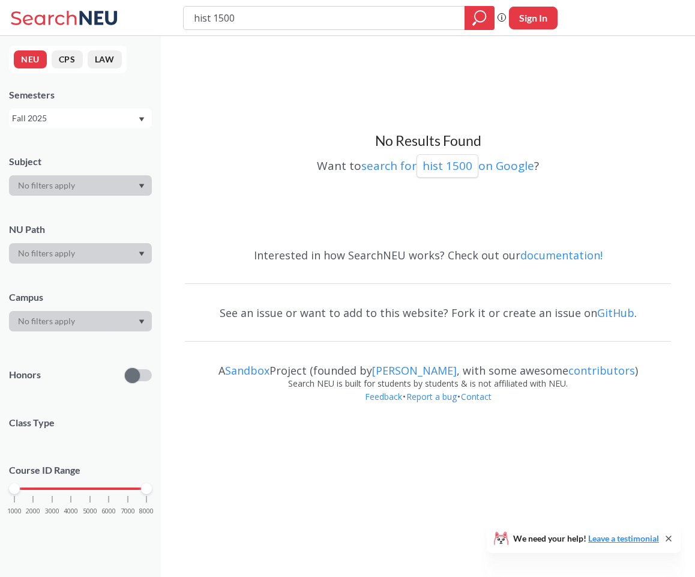
click at [300, 21] on input "hist 1500" at bounding box center [324, 18] width 263 height 20
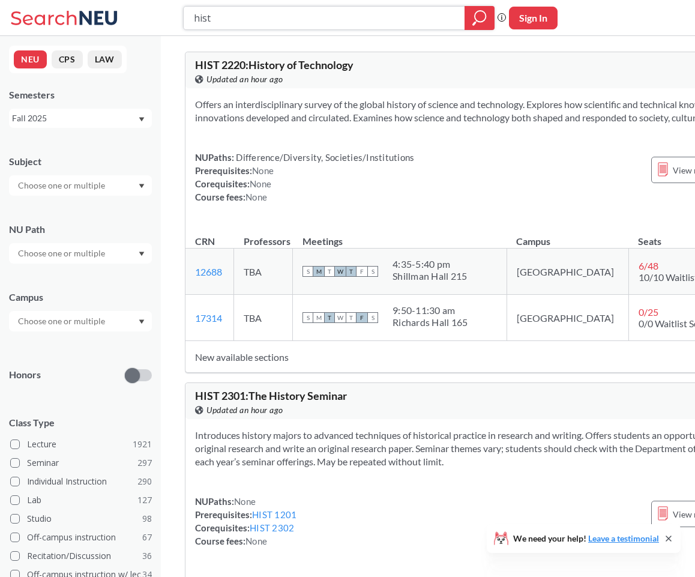
click at [236, 22] on input "hist" at bounding box center [324, 18] width 263 height 20
type input "phil"
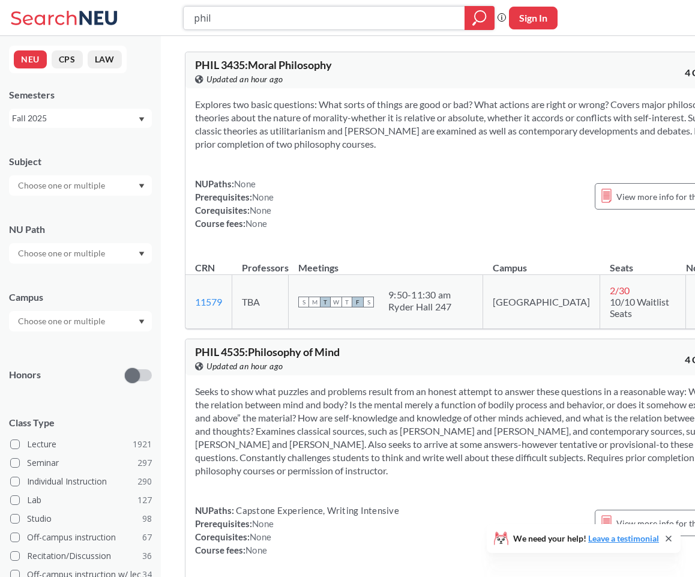
click at [244, 19] on input "phil" at bounding box center [324, 18] width 263 height 20
type input "hist"
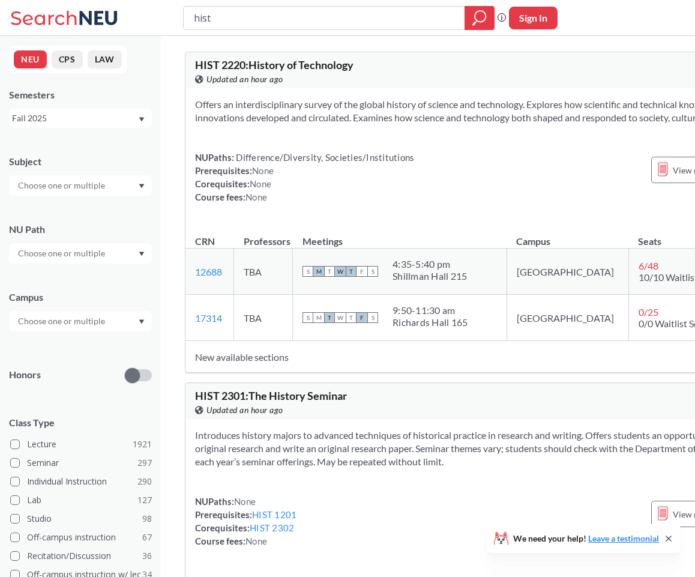
click at [83, 188] on input "text" at bounding box center [62, 185] width 101 height 14
type input "ei"
click at [105, 145] on div "Subject ei" at bounding box center [80, 169] width 143 height 53
click at [61, 269] on div "Subject ei NU Path Campus Honors Class Type Lecture 1921 Seminar 297 Individual…" at bounding box center [80, 415] width 143 height 544
click at [64, 251] on input "text" at bounding box center [62, 253] width 101 height 14
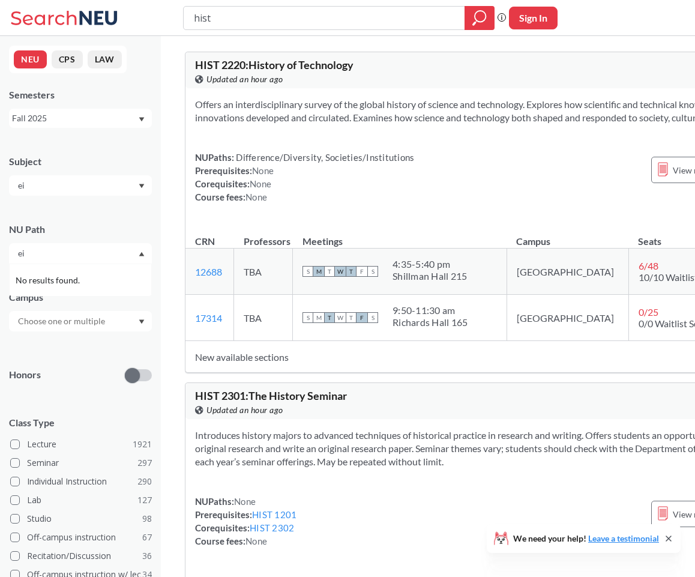
type input "ei"
click at [67, 184] on input "ei" at bounding box center [62, 185] width 101 height 14
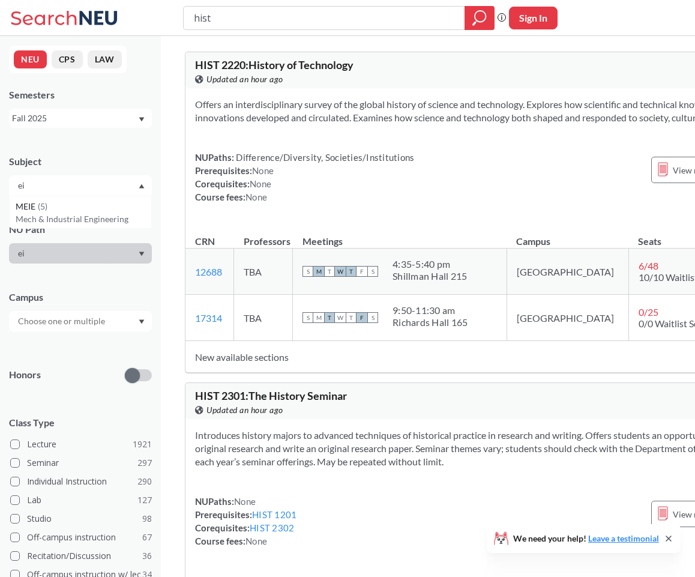
type input "e"
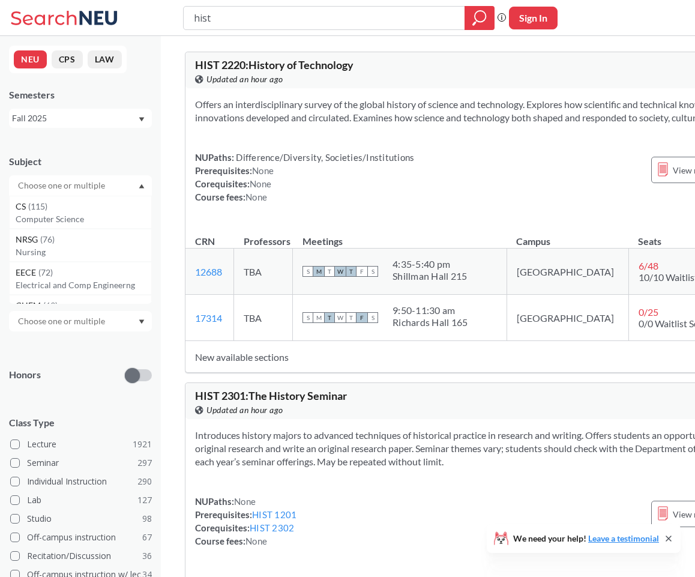
click at [70, 176] on div at bounding box center [80, 185] width 143 height 20
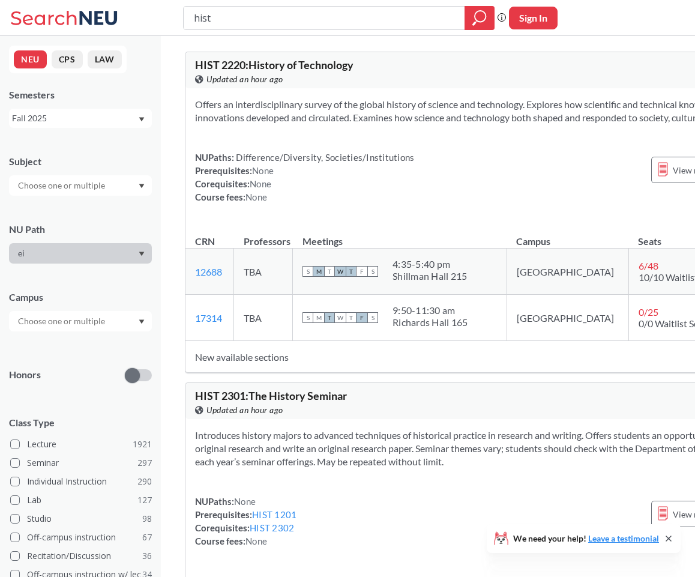
click at [49, 254] on div "ei" at bounding box center [80, 253] width 143 height 20
click at [418, 22] on input "hist" at bounding box center [324, 18] width 263 height 20
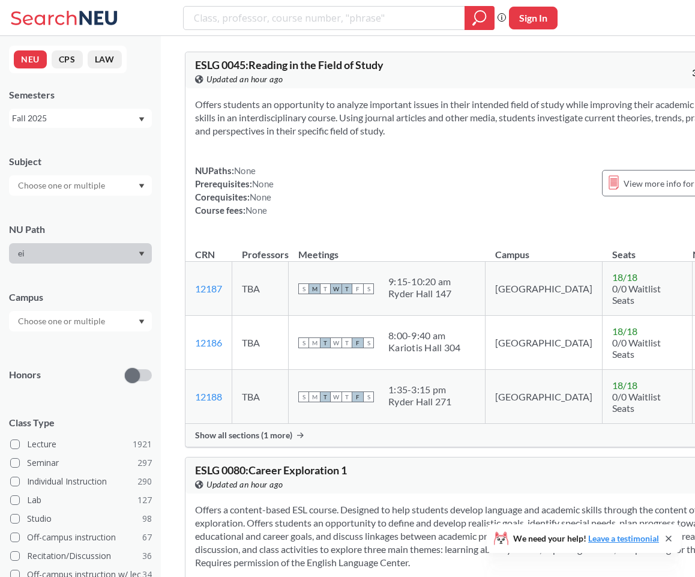
click at [94, 182] on input "text" at bounding box center [62, 185] width 101 height 14
type input "hist"
click at [73, 208] on div "HIST ( 47 )" at bounding box center [84, 206] width 136 height 13
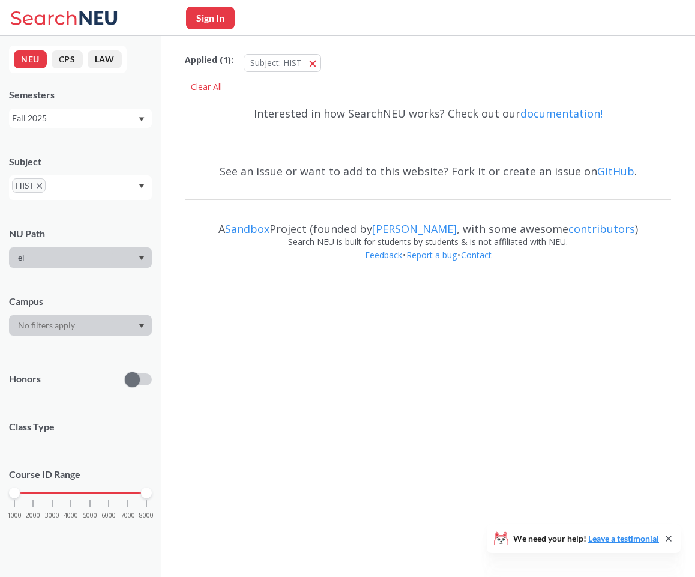
click at [56, 266] on div "ei" at bounding box center [80, 257] width 143 height 20
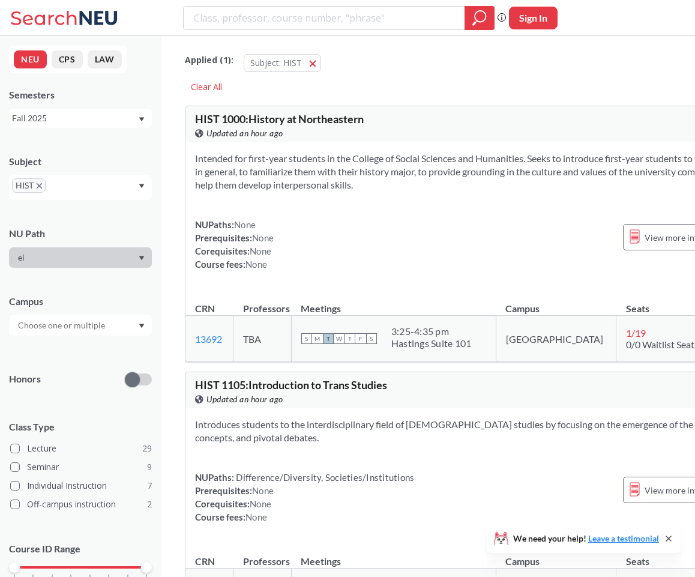
click at [69, 262] on div "ei" at bounding box center [80, 257] width 143 height 20
click at [66, 258] on div "ei" at bounding box center [80, 257] width 143 height 20
click at [128, 259] on div "ei" at bounding box center [80, 257] width 143 height 20
click at [145, 256] on div "ei" at bounding box center [80, 257] width 143 height 20
click at [81, 308] on div "Campus" at bounding box center [80, 309] width 143 height 53
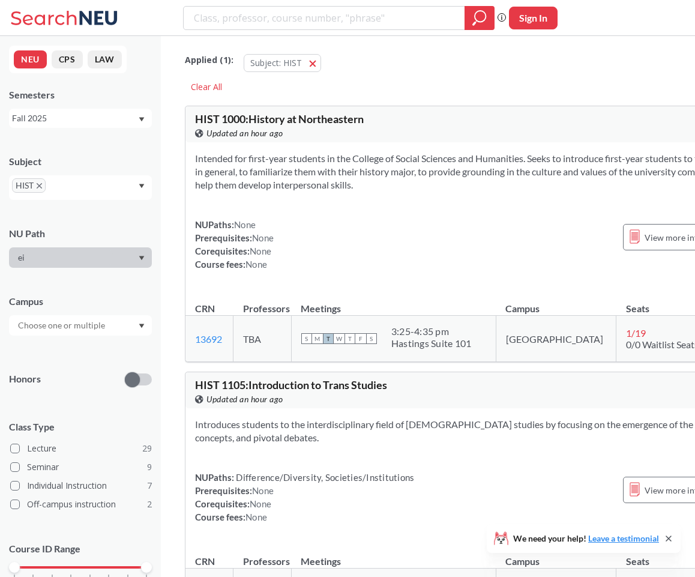
click at [63, 348] on div "Subject HIST NU Path ei Campus Honors Class Type Lecture 29 Seminar 9 Individua…" at bounding box center [80, 380] width 143 height 474
click at [65, 335] on div at bounding box center [80, 325] width 143 height 20
click at [73, 253] on div "ei" at bounding box center [80, 257] width 143 height 20
click at [41, 259] on div "ei" at bounding box center [80, 257] width 143 height 20
click at [125, 227] on div "NU Path" at bounding box center [80, 233] width 143 height 13
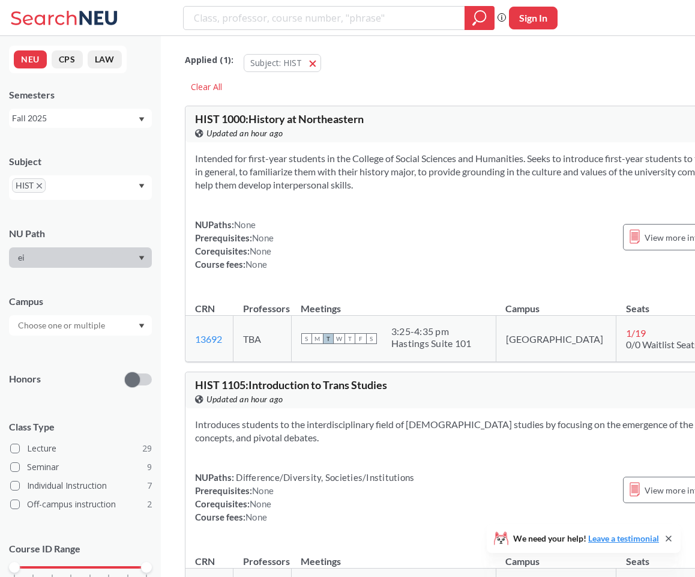
click at [137, 179] on div "HIST" at bounding box center [80, 187] width 143 height 25
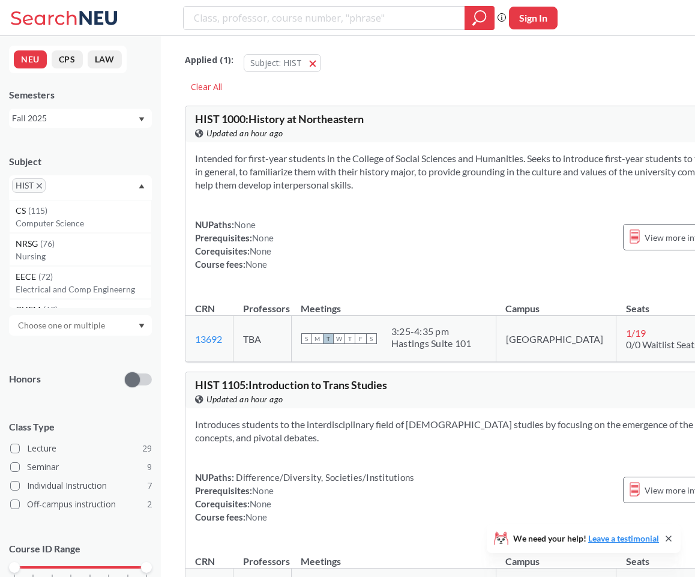
click at [129, 171] on div "Subject HIST CS ( 115 ) Computer Science NRSG ( 76 ) Nursing EECE ( 72 ) Electr…" at bounding box center [80, 171] width 143 height 57
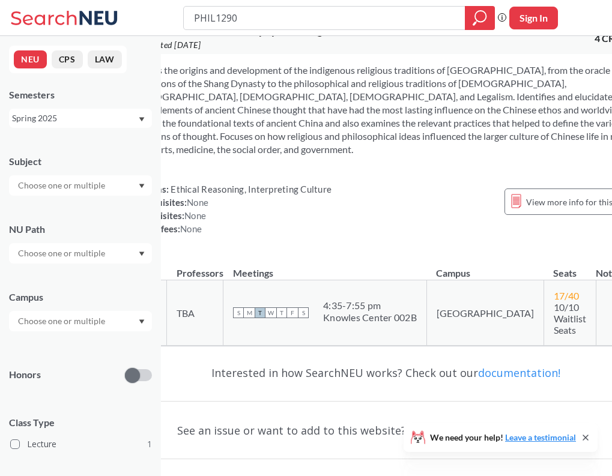
scroll to position [44, 65]
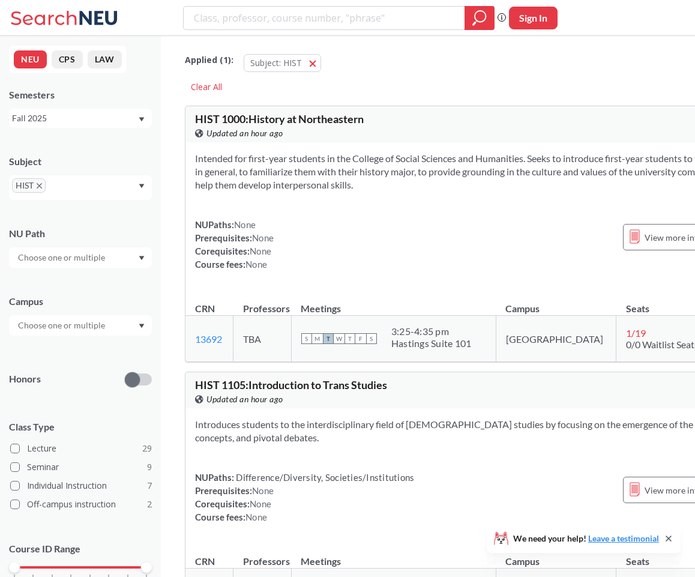
click at [100, 264] on input "text" at bounding box center [62, 257] width 101 height 14
type input "creat"
click at [61, 286] on span "Creative Express/Innov" at bounding box center [60, 284] width 89 height 13
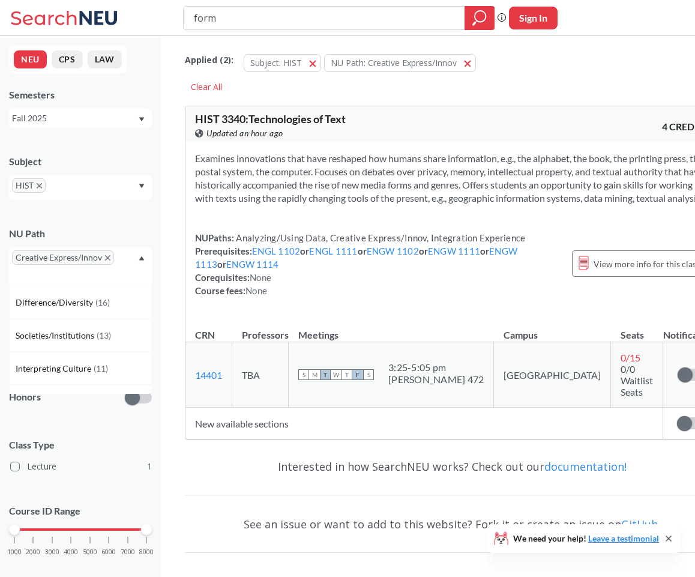
type input "form"
click at [115, 212] on div "Subject HIST NU Path Creative Express/Innov Difference/Diversity ( 16 ) Societi…" at bounding box center [80, 361] width 143 height 436
click at [91, 282] on div "Creative Express/Innov" at bounding box center [80, 266] width 143 height 38
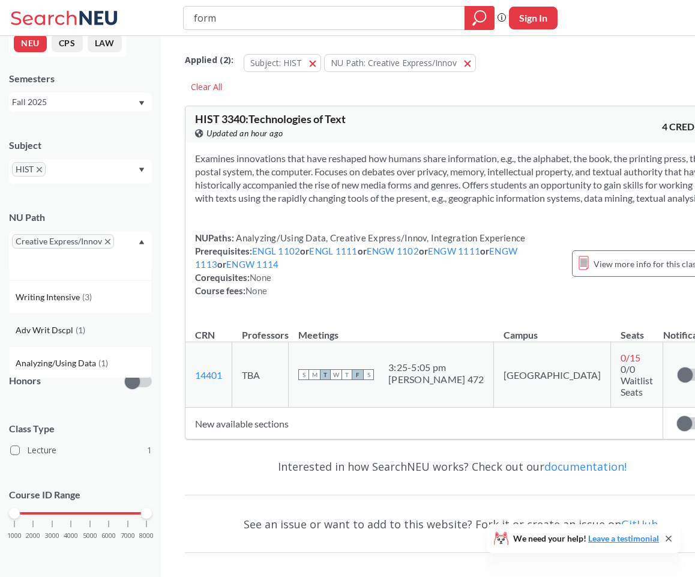
scroll to position [79, 0]
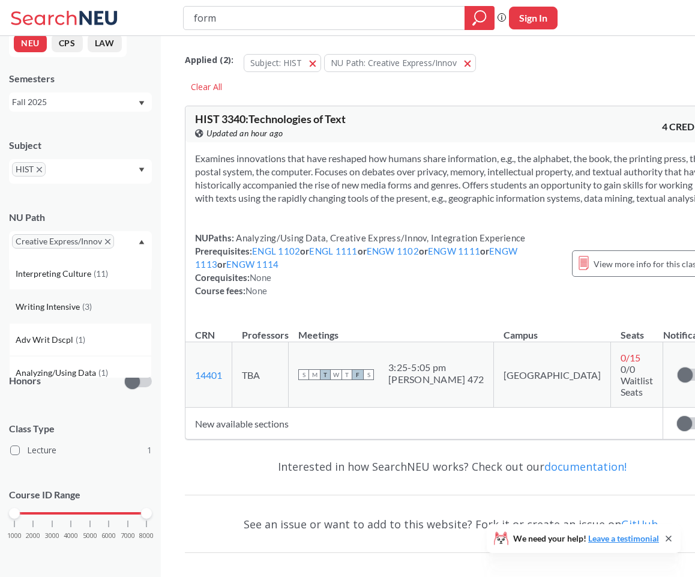
click at [59, 310] on span "Writing Intensive" at bounding box center [49, 306] width 67 height 13
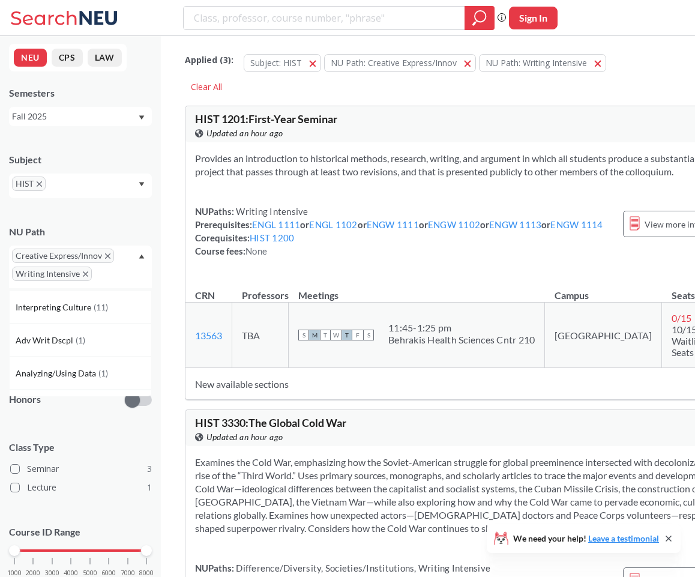
scroll to position [86, 0]
click at [80, 321] on span "( 1 )" at bounding box center [81, 317] width 10 height 10
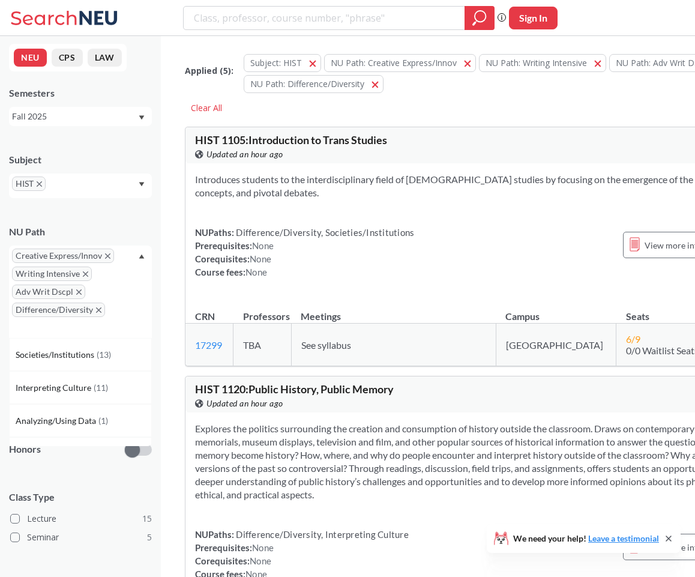
click at [80, 326] on div "Creative Express/Innov Writing Intensive Adv Writ Dscpl Difference/Diversity" at bounding box center [80, 291] width 143 height 92
click at [97, 307] on span "Difference/Diversity" at bounding box center [58, 310] width 93 height 14
click at [99, 309] on icon "X to remove pill" at bounding box center [98, 309] width 5 height 5
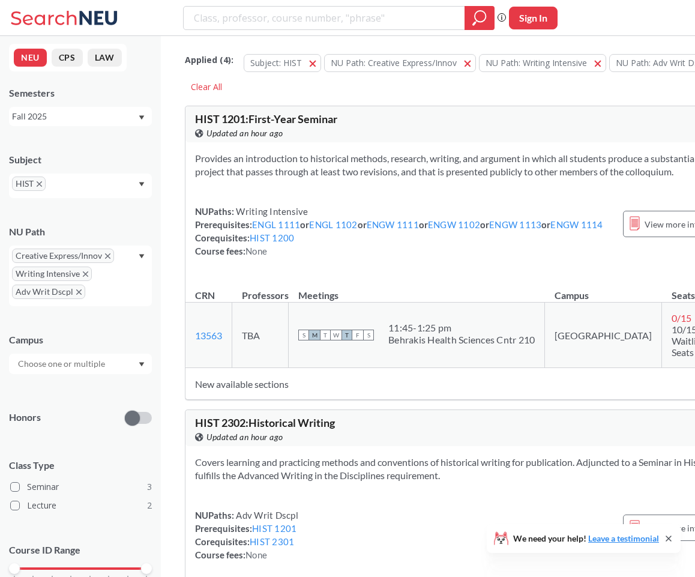
click at [121, 282] on div "Creative Express/Innov Writing Intensive Adv Writ Dscpl" at bounding box center [80, 275] width 143 height 61
click at [94, 393] on span "Integration Experience" at bounding box center [59, 397] width 87 height 13
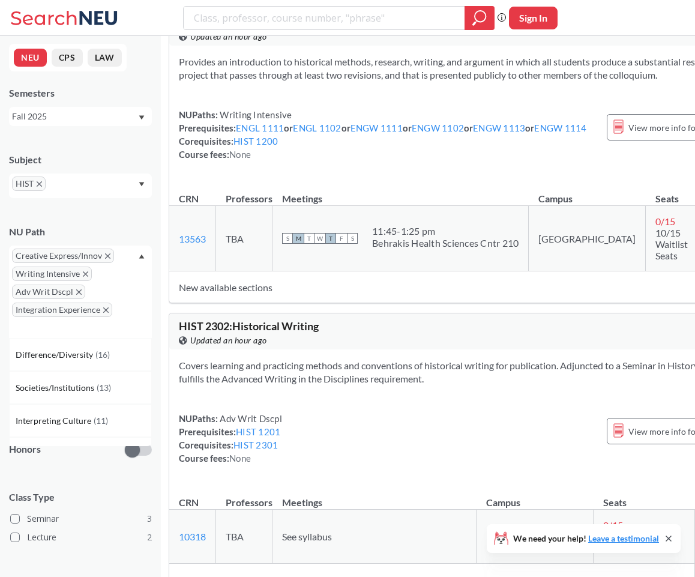
scroll to position [97, 16]
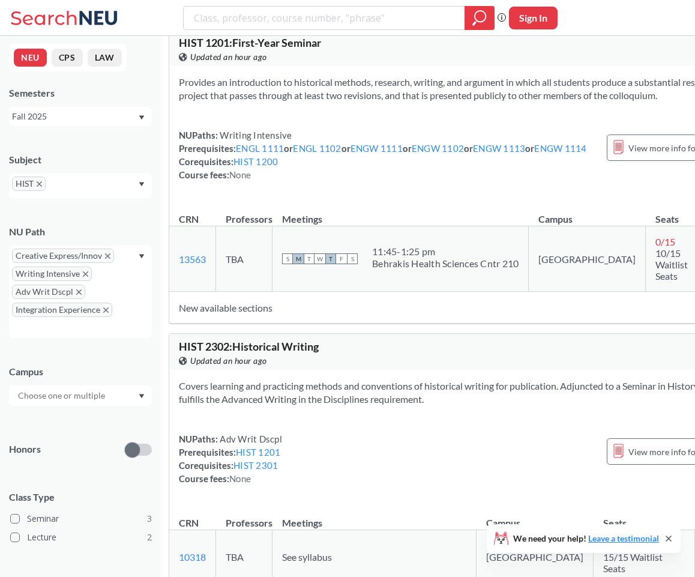
click at [40, 181] on span "HIST" at bounding box center [29, 183] width 34 height 14
click at [40, 182] on icon "X to remove pill" at bounding box center [39, 183] width 5 height 5
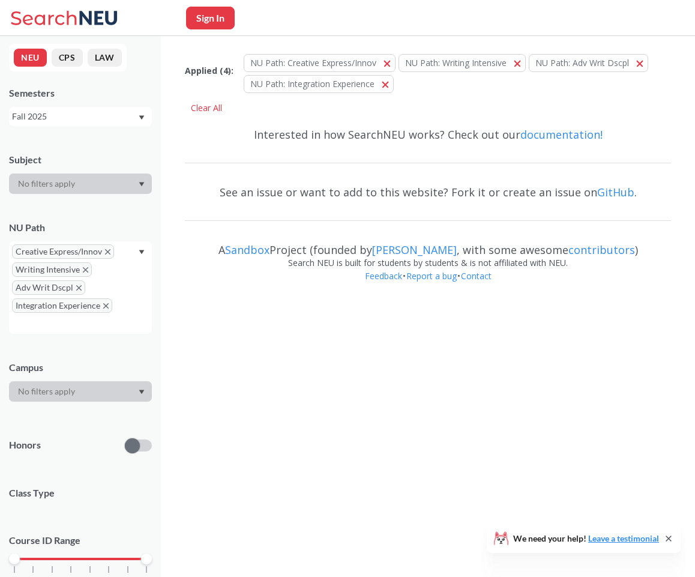
click at [104, 151] on div "Subject" at bounding box center [80, 167] width 143 height 53
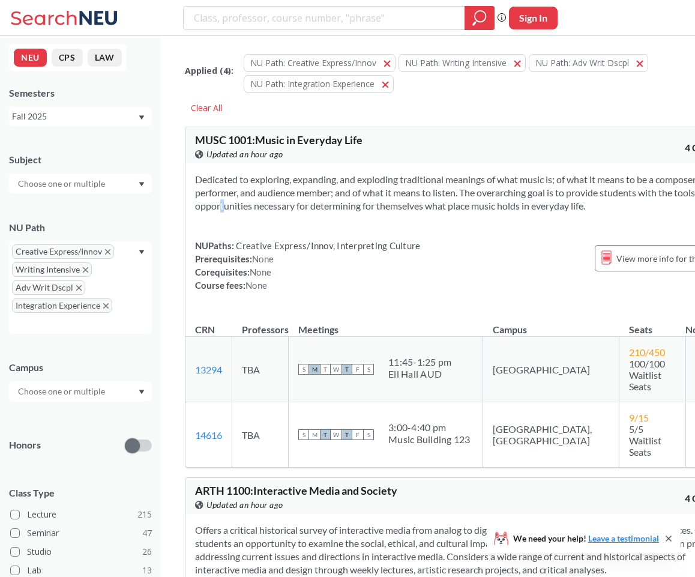
click at [313, 200] on section "Dedicated to exploring, expanding, and exploding traditional meanings of what m…" at bounding box center [463, 193] width 537 height 40
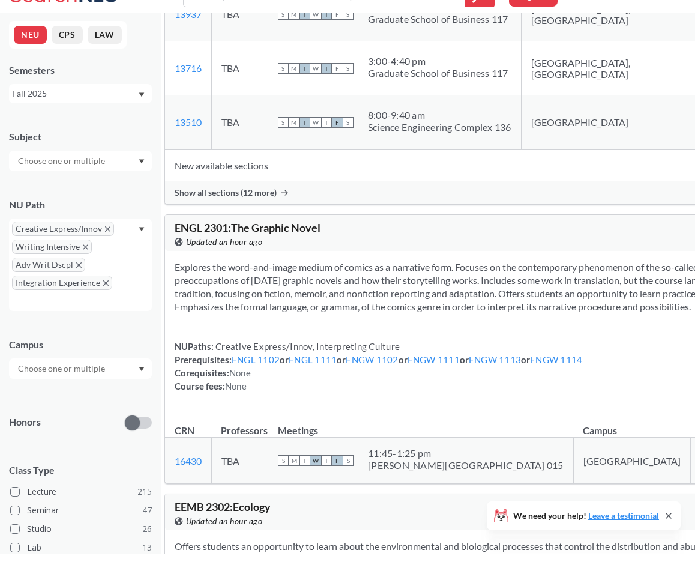
scroll to position [22600, 0]
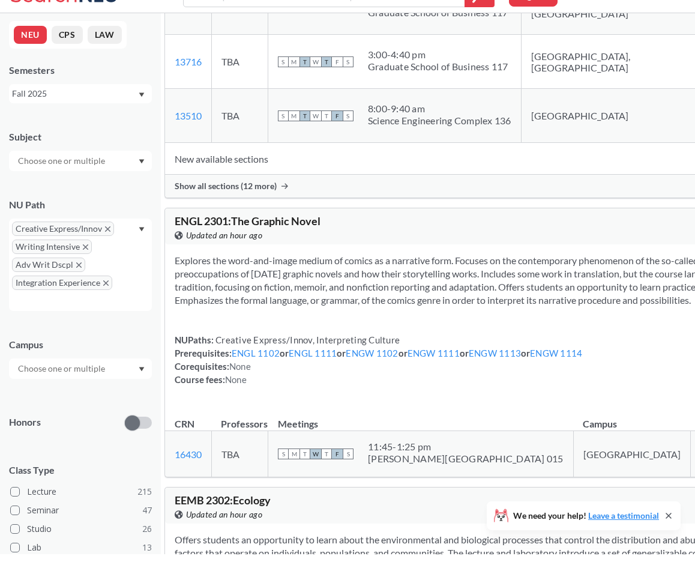
click at [53, 176] on input "text" at bounding box center [62, 183] width 101 height 14
click at [86, 194] on div "No results found." at bounding box center [80, 210] width 143 height 33
click at [68, 176] on input "anti" at bounding box center [62, 183] width 101 height 14
type input "ant"
click at [56, 211] on p "Anthropology" at bounding box center [84, 217] width 136 height 12
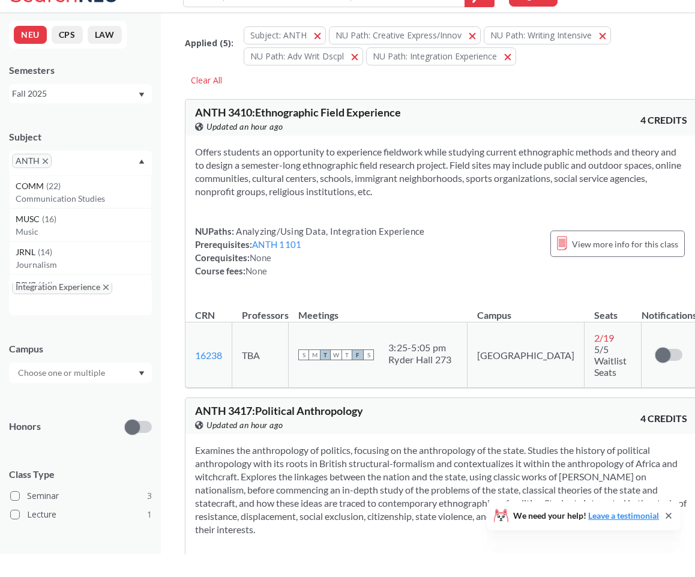
scroll to position [10, 0]
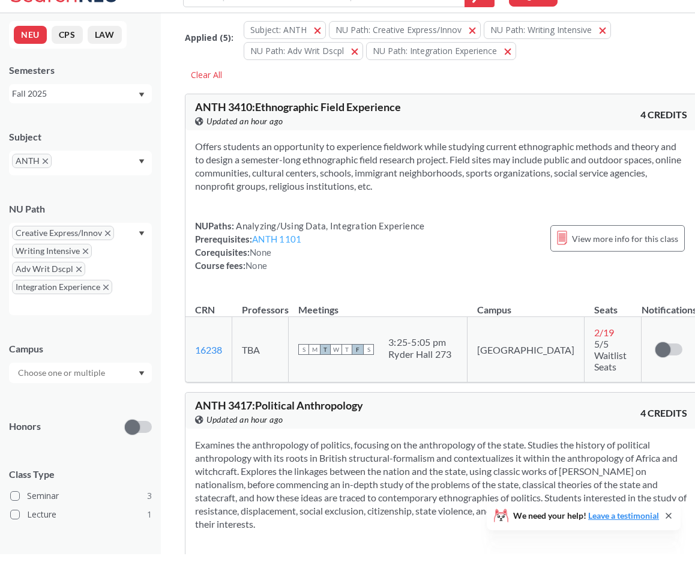
click at [276, 256] on link "ANTH 1101" at bounding box center [276, 261] width 49 height 11
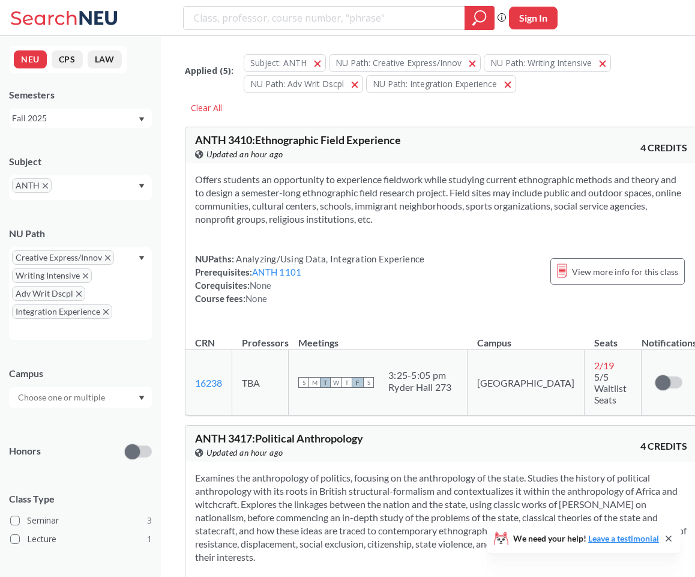
click at [46, 184] on icon "X to remove pill" at bounding box center [45, 185] width 5 height 5
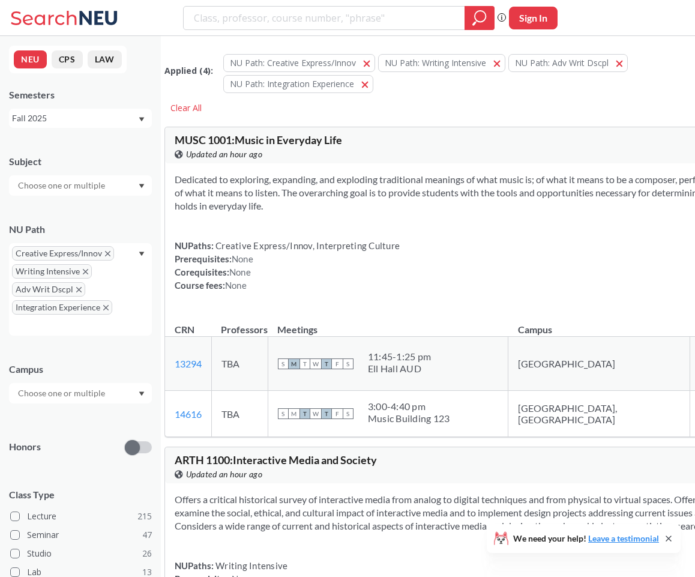
click at [53, 184] on input "text" at bounding box center [62, 185] width 101 height 14
type input "crim"
click at [50, 211] on div "CRIM ( 6 )" at bounding box center [84, 206] width 136 height 13
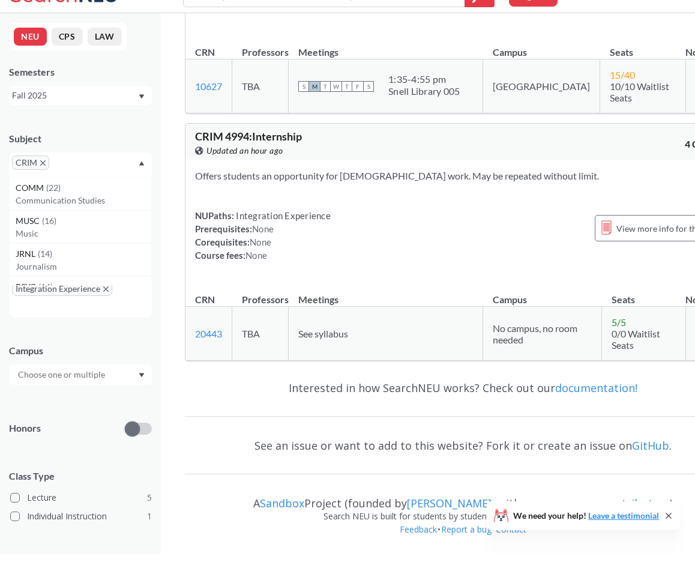
scroll to position [1706, 0]
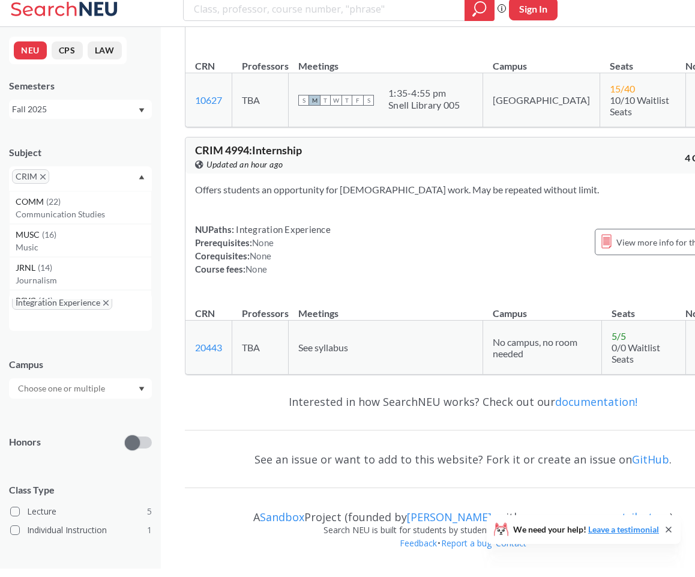
click at [57, 145] on div "Subject CRIM COMM ( 22 ) Communication Studies MUSC ( 16 ) Music JRNL ( 14 ) Jo…" at bounding box center [80, 171] width 143 height 57
click at [41, 183] on icon "X to remove pill" at bounding box center [42, 185] width 5 height 5
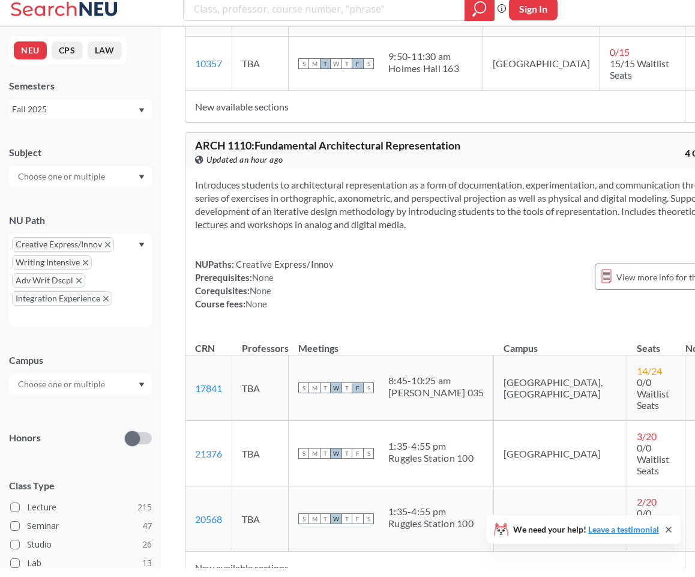
click at [47, 179] on input "text" at bounding box center [62, 185] width 101 height 14
type input "Econ"
click at [57, 200] on div "ECON ( 3 )" at bounding box center [84, 206] width 136 height 13
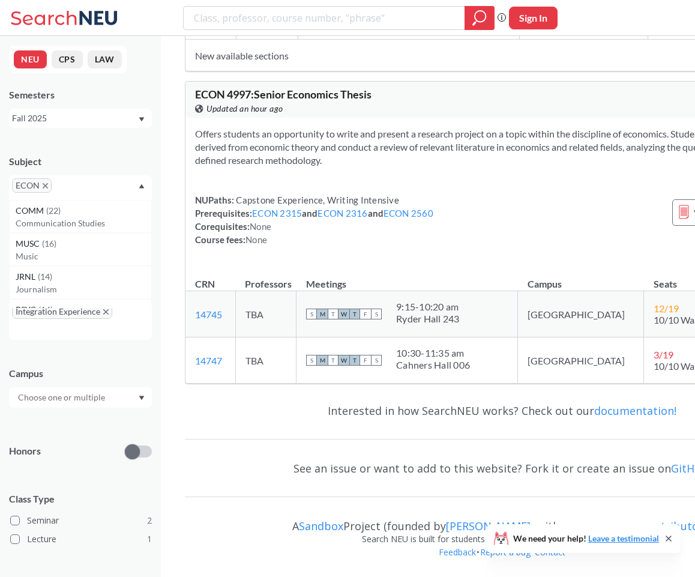
scroll to position [999, 0]
click at [46, 187] on icon "X to remove pill" at bounding box center [45, 185] width 5 height 5
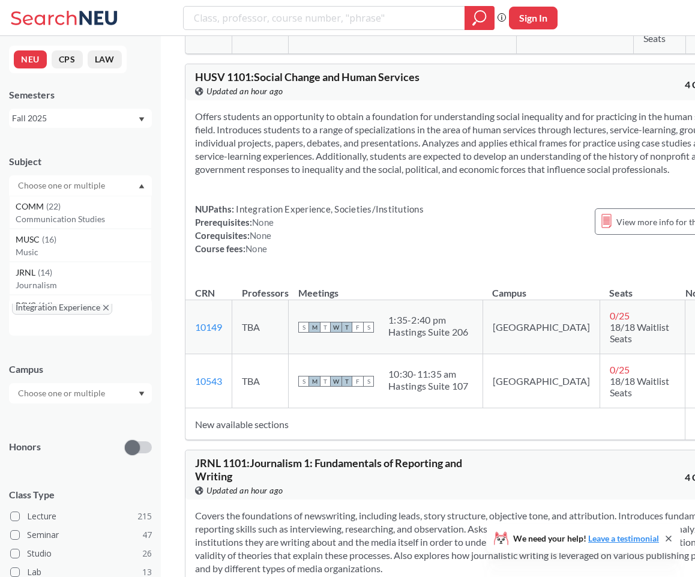
click at [46, 188] on input "text" at bounding box center [62, 185] width 101 height 14
type input "econ"
click at [36, 211] on span "ECON" at bounding box center [29, 206] width 26 height 13
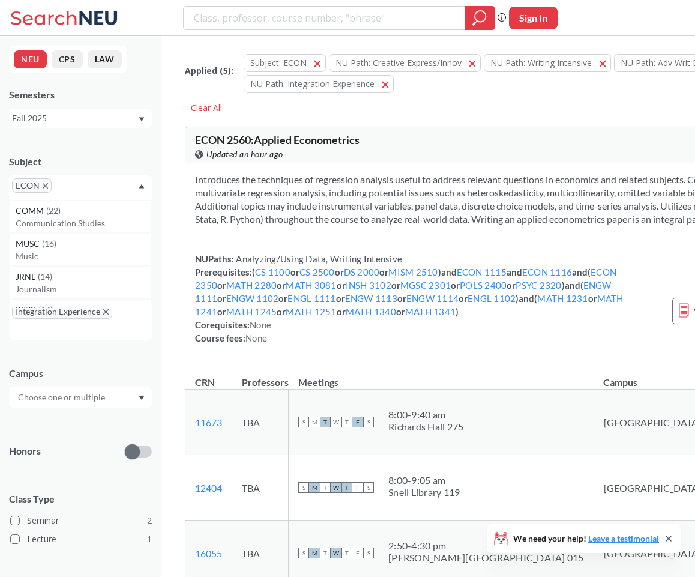
click at [42, 181] on span "ECON" at bounding box center [32, 185] width 40 height 14
click at [44, 183] on icon "X to remove pill" at bounding box center [45, 185] width 5 height 5
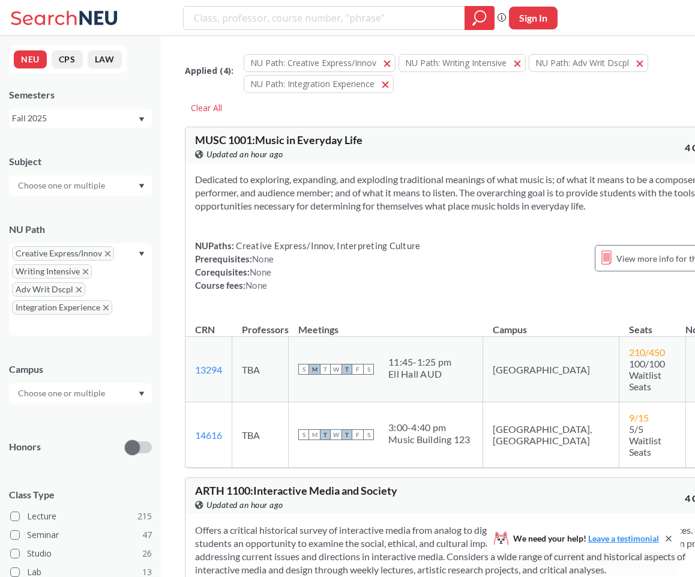
click at [47, 170] on div "Subject" at bounding box center [80, 169] width 143 height 53
click at [49, 188] on input "text" at bounding box center [62, 185] width 101 height 14
type input "hist"
click at [42, 216] on p "History" at bounding box center [84, 219] width 136 height 12
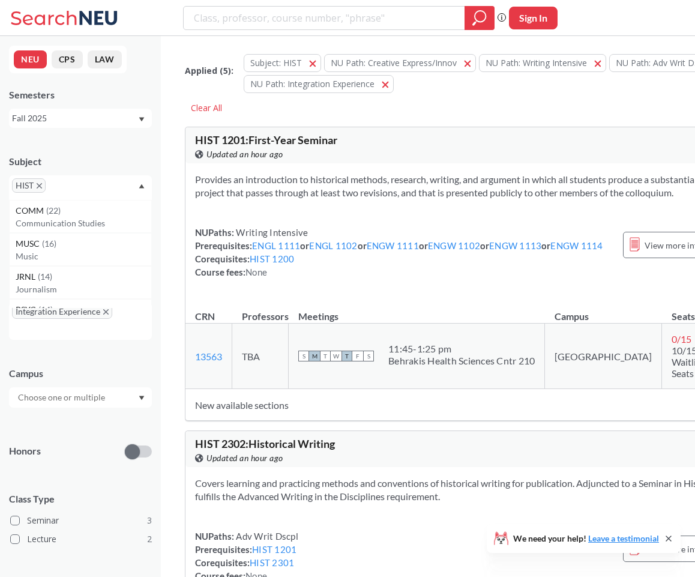
click at [40, 186] on icon "X to remove pill" at bounding box center [39, 185] width 5 height 5
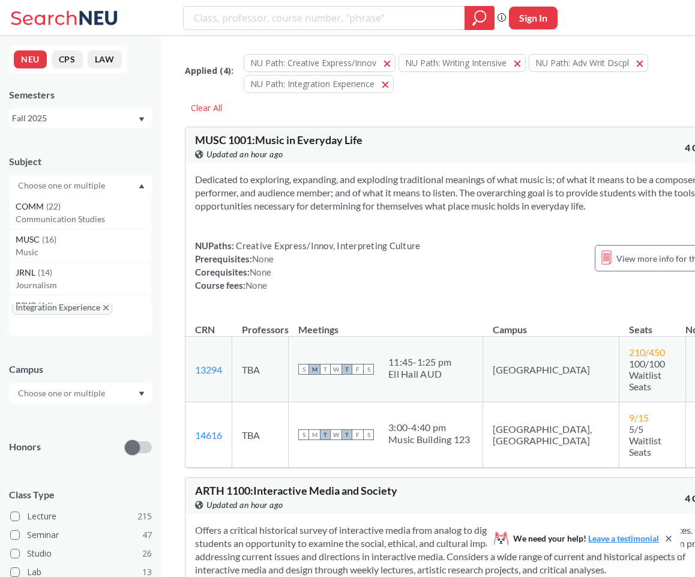
click at [40, 186] on input "text" at bounding box center [62, 185] width 101 height 14
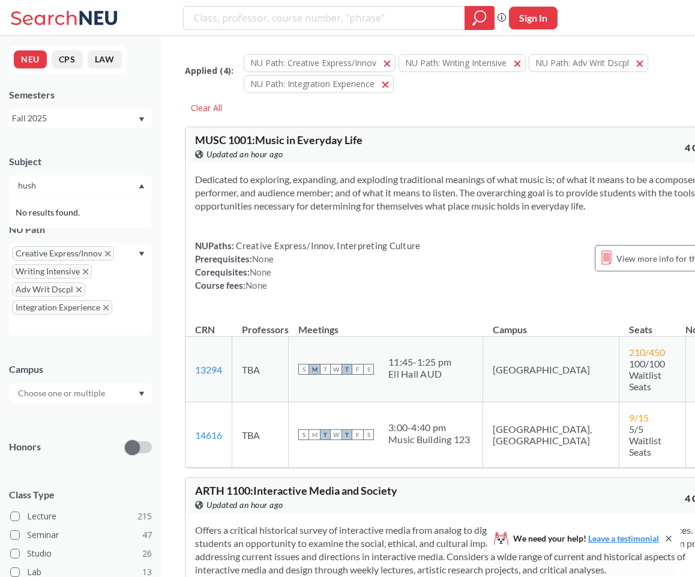
click at [71, 215] on span "No results found." at bounding box center [49, 212] width 67 height 13
click at [74, 182] on input "hush" at bounding box center [62, 185] width 101 height 14
type input "husv"
click at [61, 218] on p "Human Services" at bounding box center [84, 219] width 136 height 12
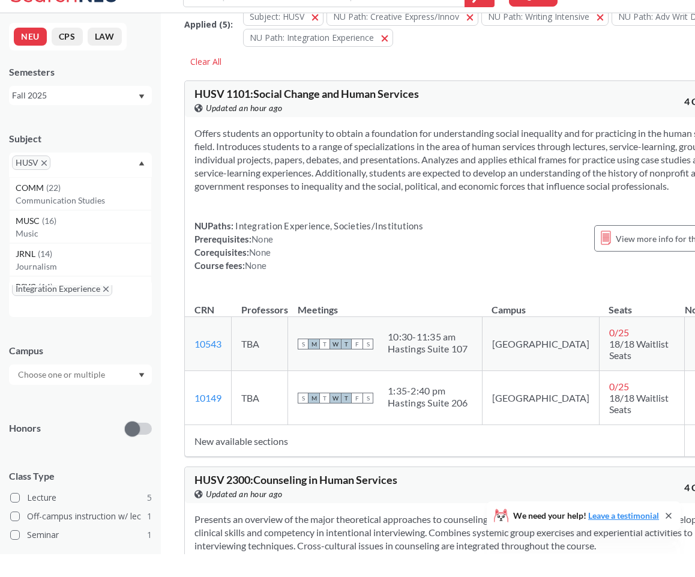
scroll to position [23, 0]
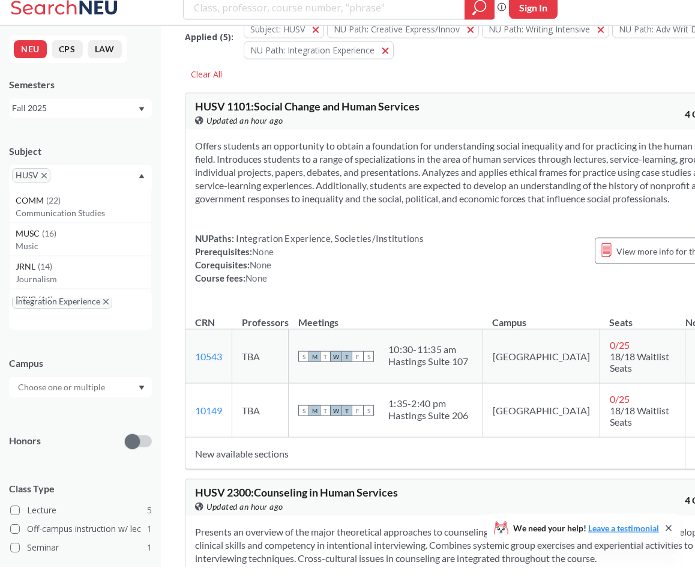
click at [43, 183] on icon "X to remove pill" at bounding box center [43, 185] width 5 height 5
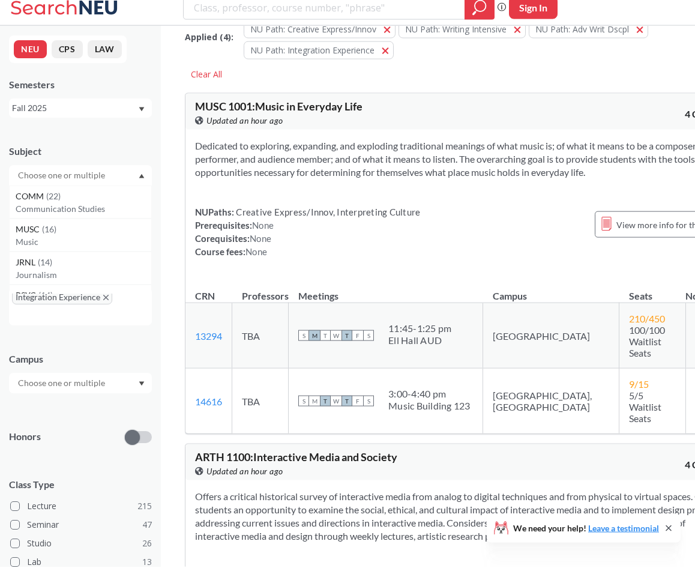
click at [43, 178] on input "text" at bounding box center [62, 185] width 101 height 14
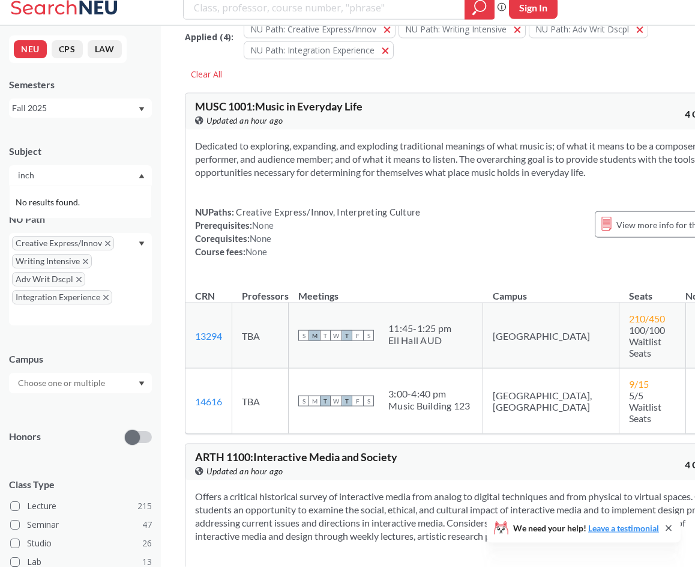
click at [52, 178] on input "inch" at bounding box center [62, 185] width 101 height 14
type input "insh"
click at [49, 200] on div "INSH ( 1 )" at bounding box center [84, 206] width 136 height 13
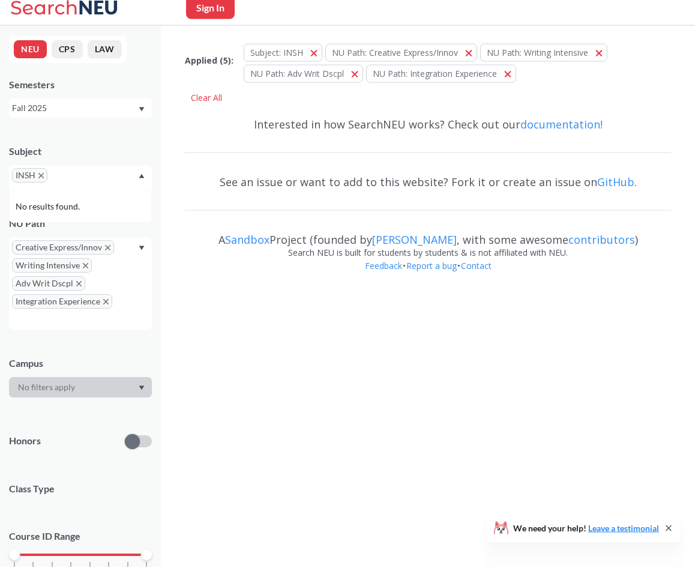
scroll to position [22, 0]
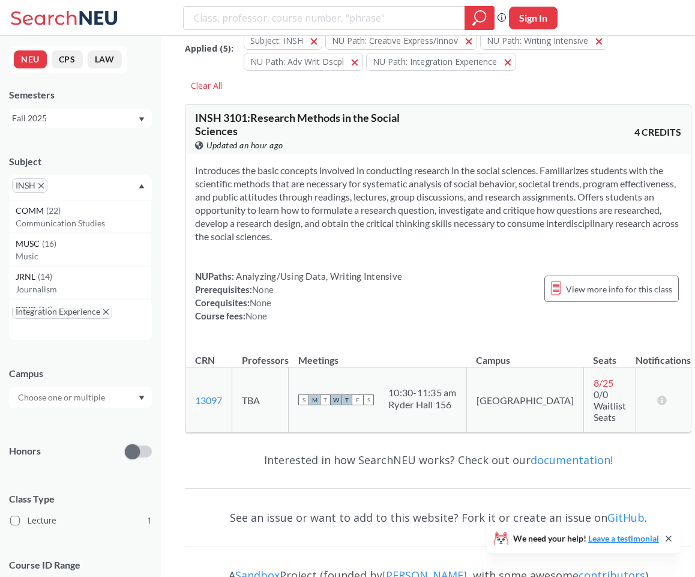
click at [40, 187] on icon "X to remove pill" at bounding box center [40, 185] width 5 height 5
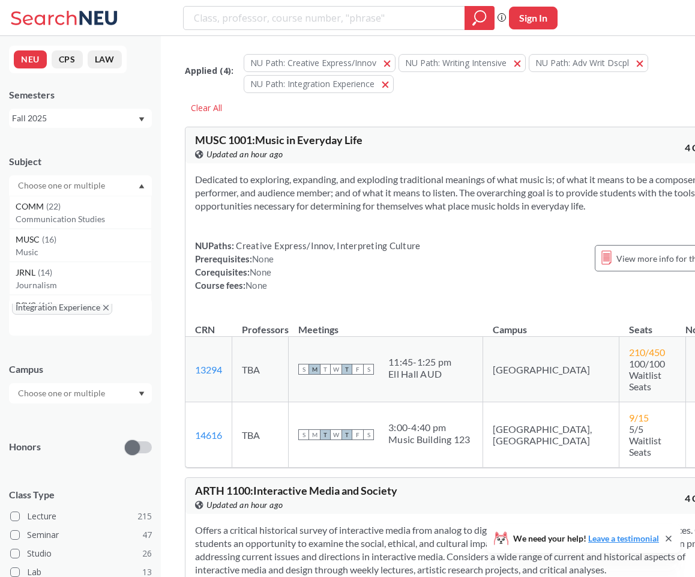
click at [70, 181] on input "text" at bounding box center [62, 185] width 101 height 14
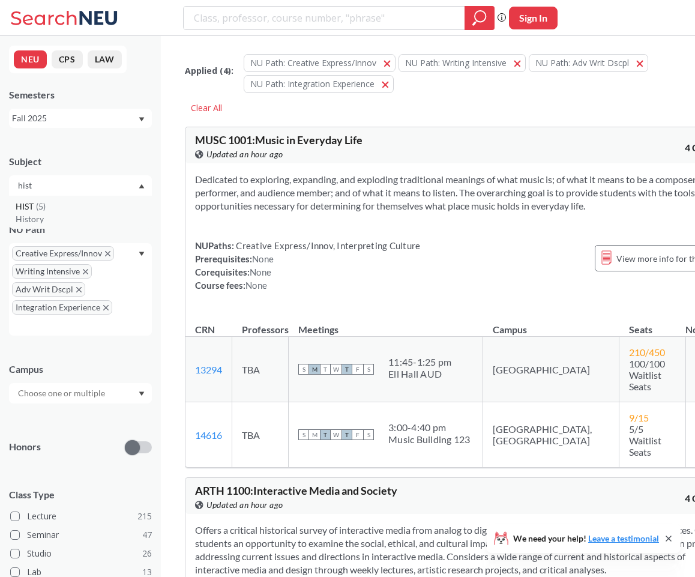
type input "hist"
click at [66, 211] on div "HIST ( 5 )" at bounding box center [84, 206] width 136 height 13
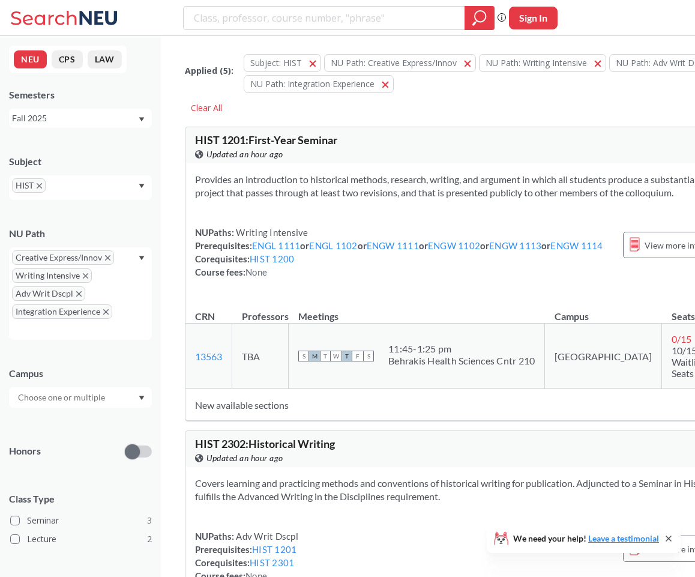
click at [95, 155] on div "Subject" at bounding box center [80, 161] width 143 height 13
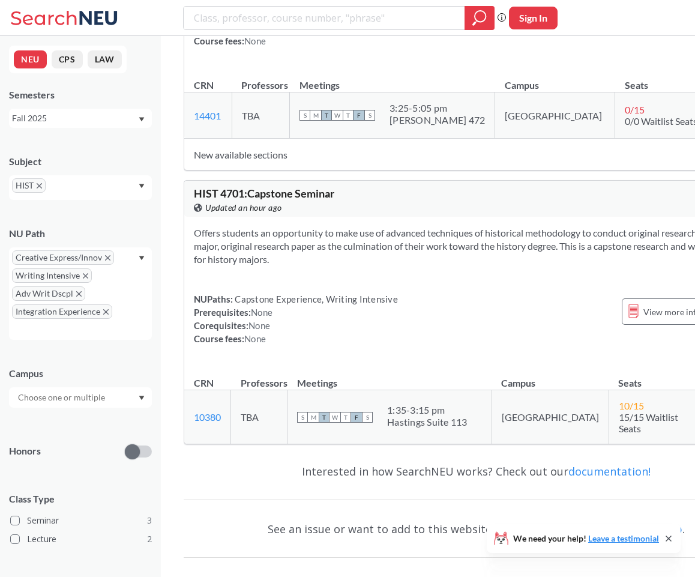
scroll to position [1165, 1]
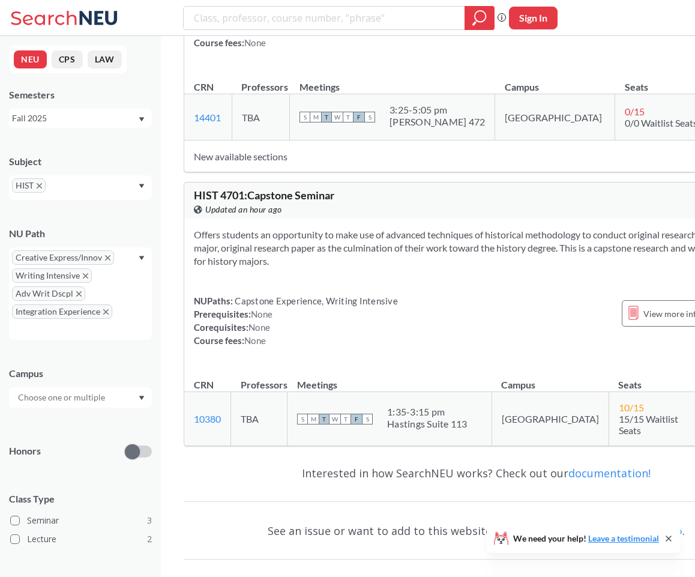
click at [45, 186] on span "HIST" at bounding box center [29, 185] width 34 height 14
click at [107, 255] on icon "X to remove pill" at bounding box center [107, 257] width 5 height 5
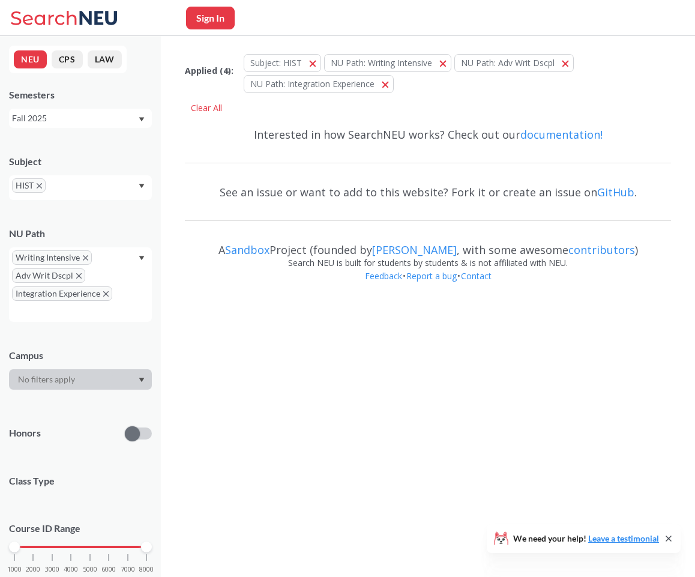
scroll to position [22, 0]
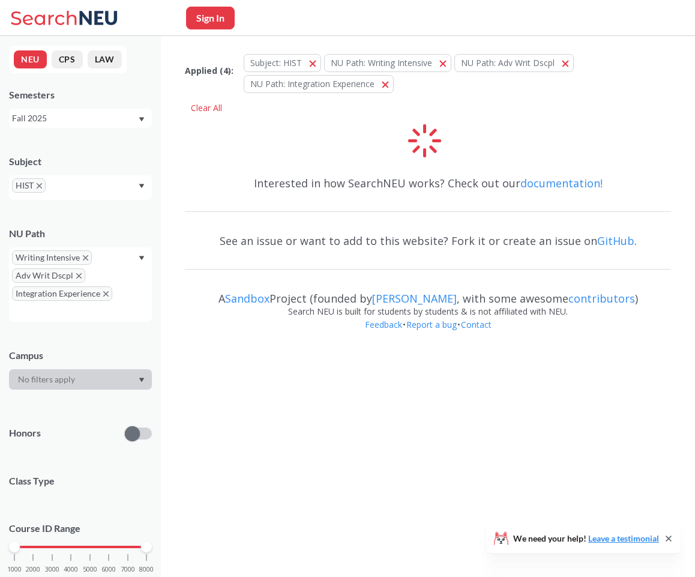
click at [87, 256] on icon "X to remove pill" at bounding box center [85, 257] width 5 height 5
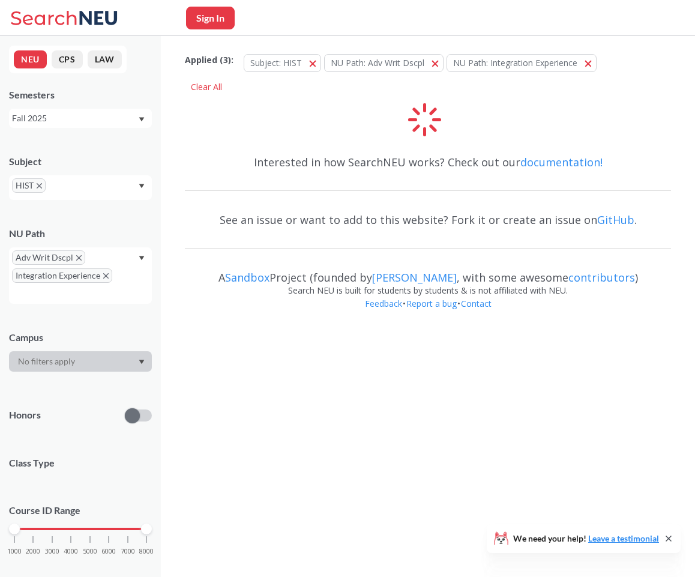
click at [81, 253] on span "Adv Writ Dscpl" at bounding box center [48, 257] width 73 height 14
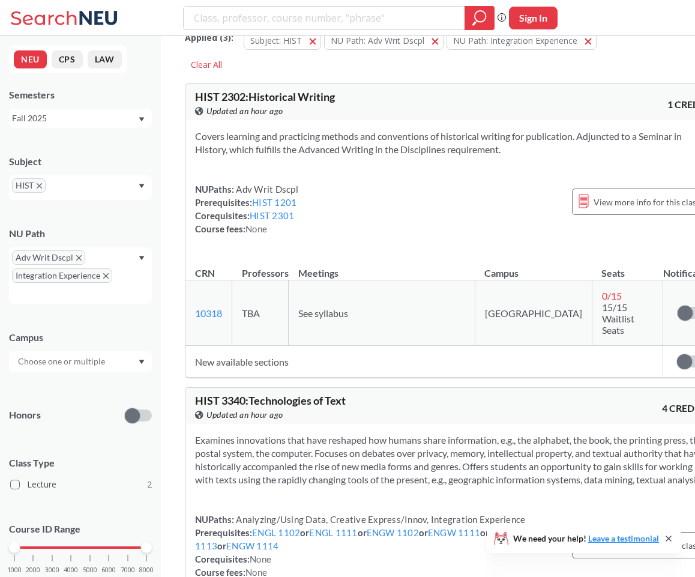
click at [78, 253] on span "Adv Writ Dscpl" at bounding box center [48, 257] width 73 height 14
click at [77, 253] on span "Adv Writ Dscpl" at bounding box center [48, 257] width 73 height 14
click at [107, 274] on icon "X to remove pill" at bounding box center [105, 275] width 5 height 5
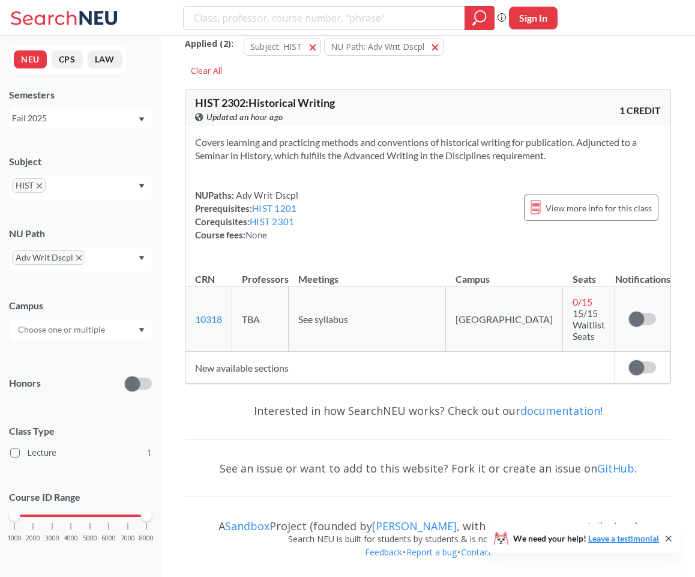
click at [76, 256] on icon "X to remove pill" at bounding box center [78, 257] width 5 height 5
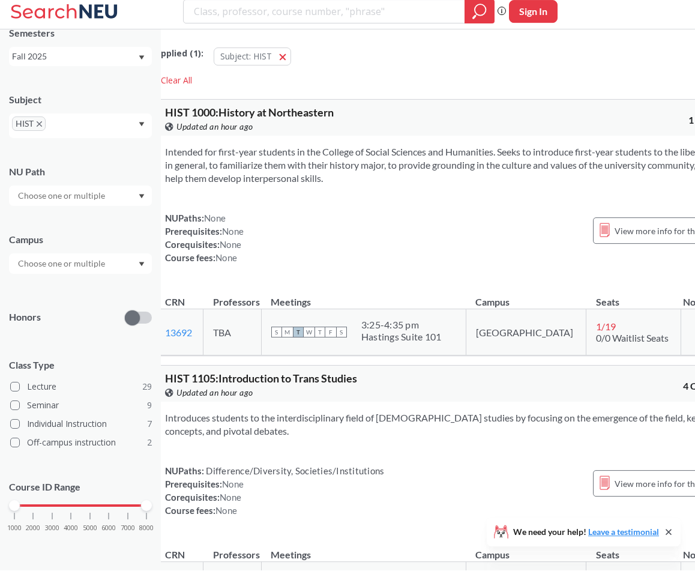
scroll to position [0, 39]
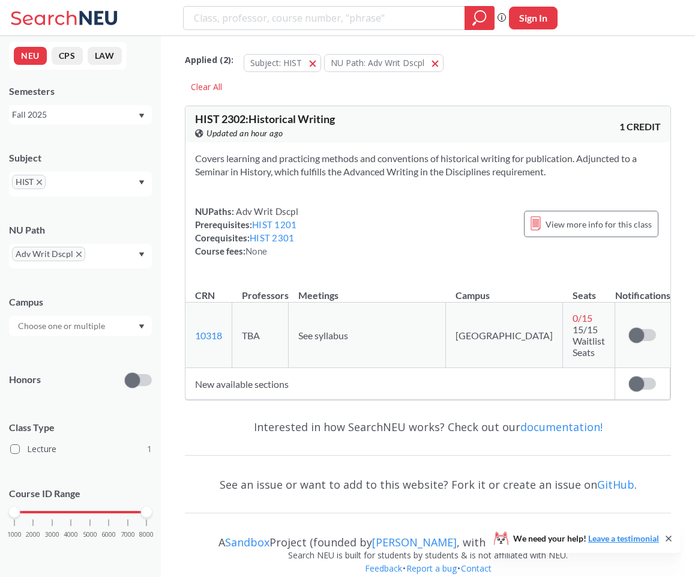
click at [75, 176] on div "Subject HIST NU Path Adv Writ Dscpl Campus Honors Class Type Lecture 1 Course I…" at bounding box center [80, 350] width 143 height 423
click at [76, 251] on icon "X to remove pill" at bounding box center [78, 253] width 5 height 5
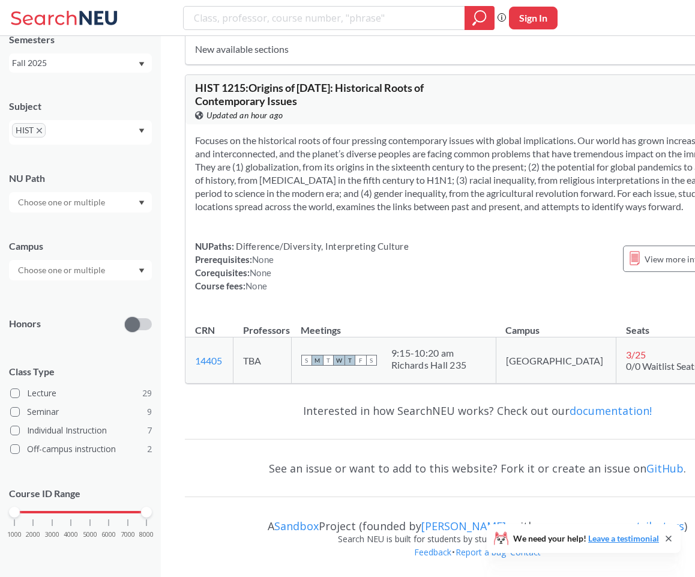
scroll to position [2766, 0]
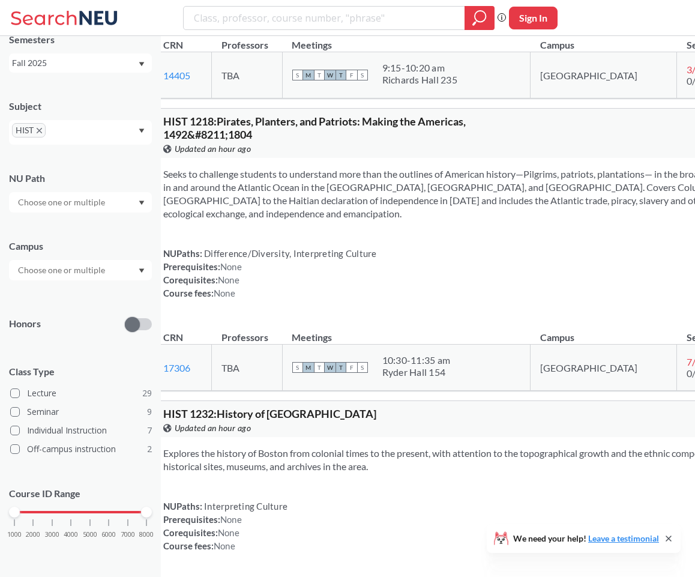
click at [405, 86] on div "Richards Hall 235" at bounding box center [419, 80] width 75 height 12
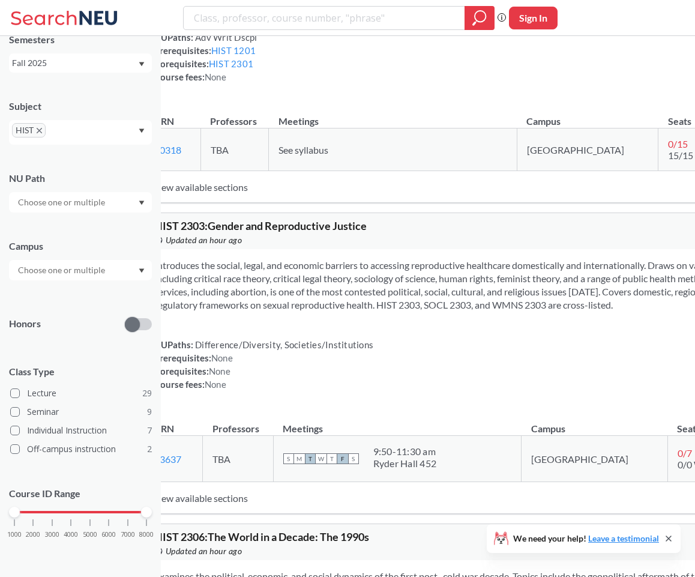
scroll to position [6227, 9]
drag, startPoint x: 224, startPoint y: 466, endPoint x: 284, endPoint y: 466, distance: 60.0
click at [257, 44] on span "Adv Writ Dscpl" at bounding box center [225, 38] width 64 height 11
click at [304, 85] on div "NUPaths: Adv Writ Dscpl Prerequisites: HIST 1201 Corequisites: HIST 2301 Course…" at bounding box center [499, 58] width 690 height 53
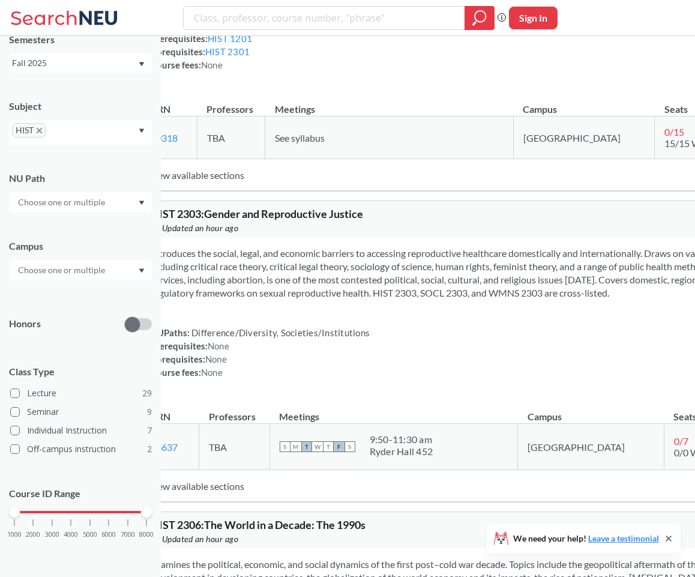
scroll to position [6204, 13]
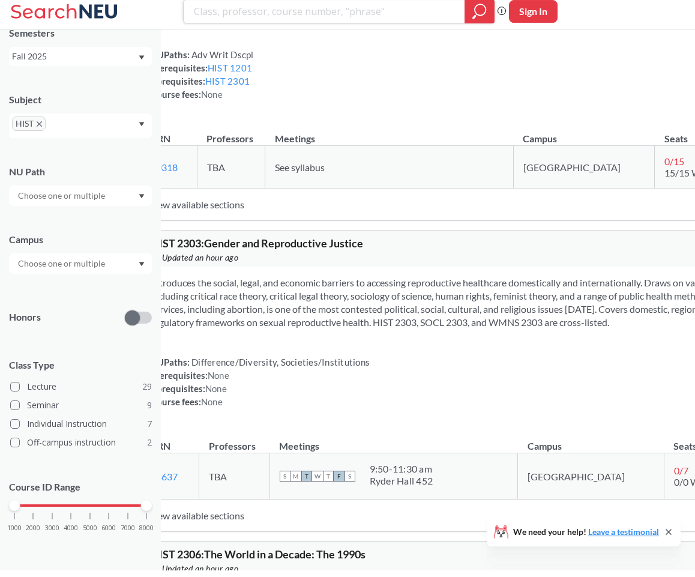
click at [259, 12] on input "search" at bounding box center [324, 18] width 263 height 20
type input "chns1101"
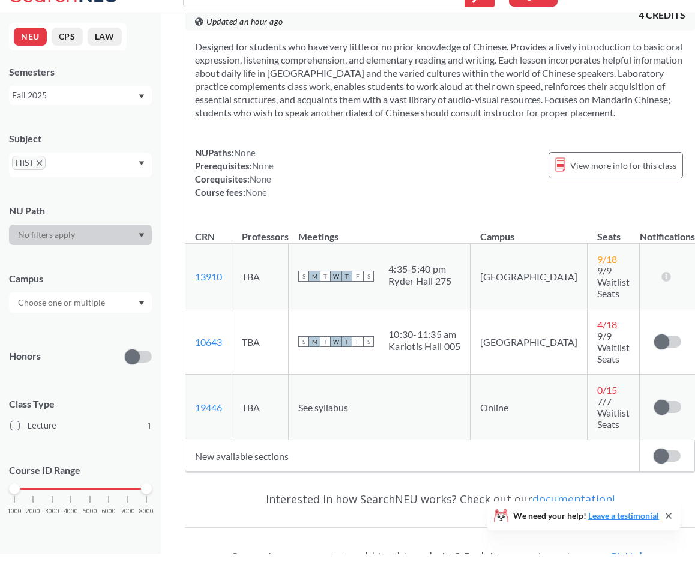
scroll to position [89, 0]
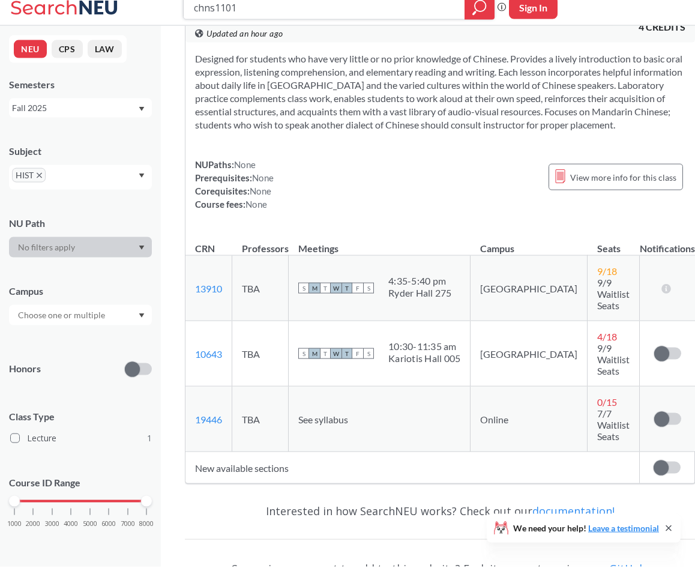
click at [285, 13] on input "chns1101" at bounding box center [324, 18] width 263 height 20
type input "hist"
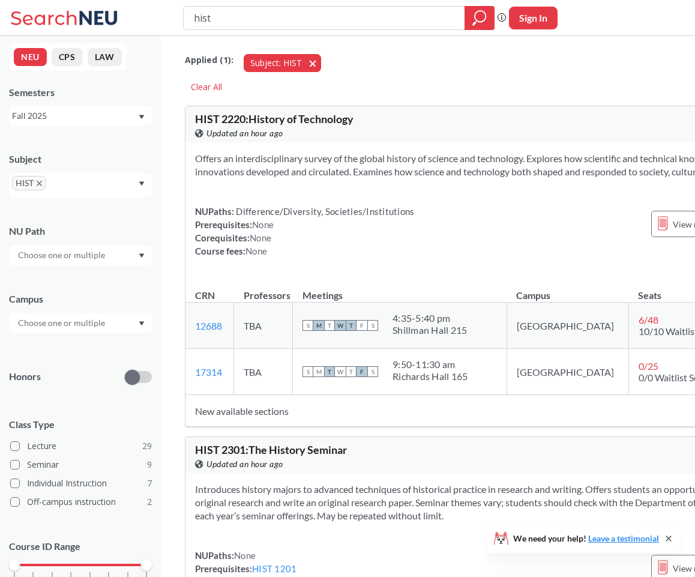
click at [311, 61] on button "Subject: HIST HIST" at bounding box center [282, 63] width 77 height 18
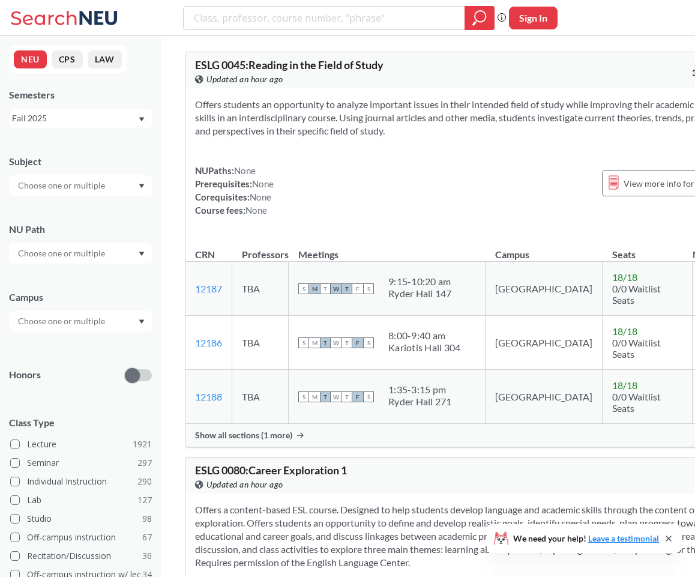
click at [60, 184] on input "text" at bounding box center [62, 185] width 101 height 14
type input "hist"
click at [52, 216] on p "History" at bounding box center [84, 219] width 136 height 12
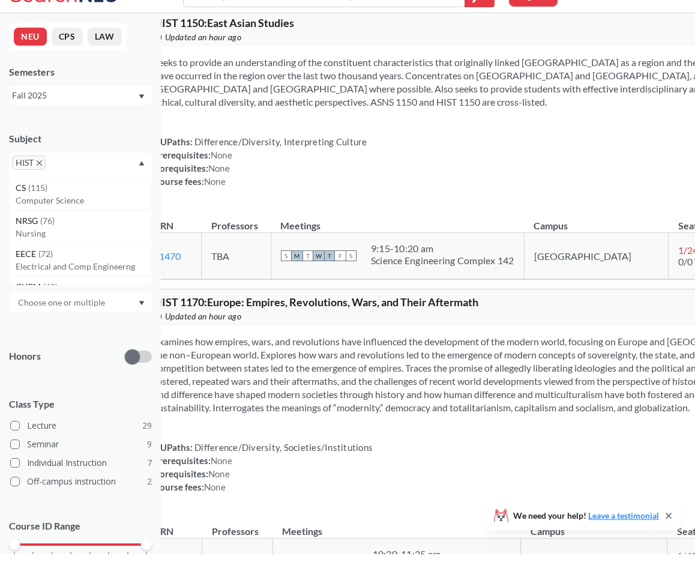
scroll to position [1131, 10]
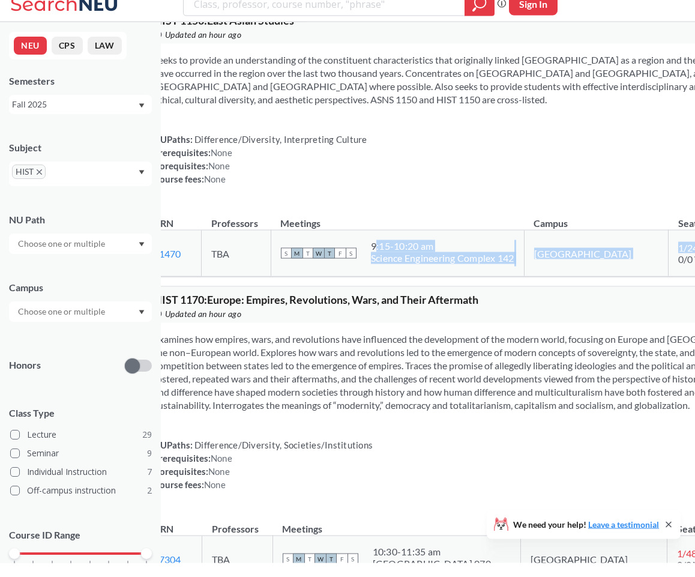
drag, startPoint x: 381, startPoint y: 347, endPoint x: 585, endPoint y: 346, distance: 204.1
click at [585, 291] on tr "11470 View this section on Banner. TBA S M T W T F S 9:15 - 10:20 am Science En…" at bounding box center [498, 267] width 709 height 46
click at [460, 266] on div "9:15 - 10:20 am" at bounding box center [442, 260] width 143 height 12
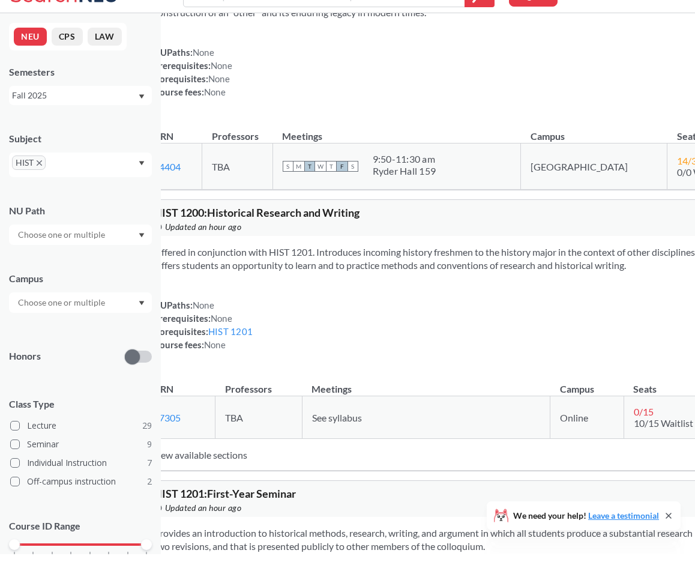
scroll to position [1811, 10]
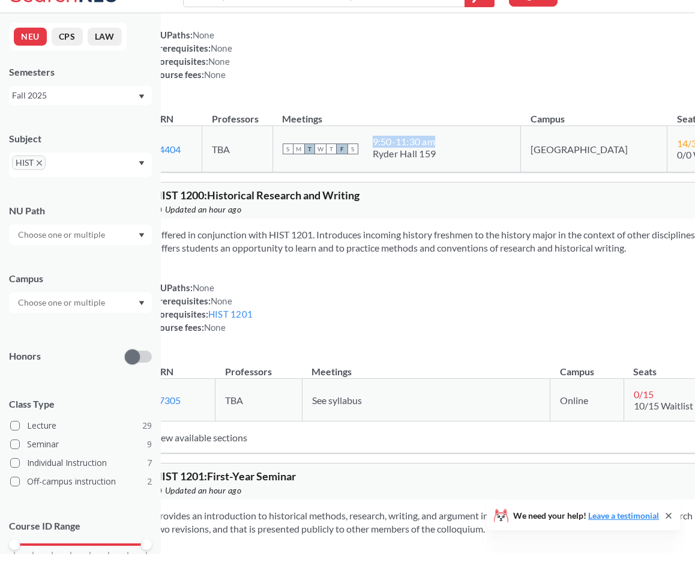
drag, startPoint x: 455, startPoint y: 305, endPoint x: 394, endPoint y: 311, distance: 60.9
click at [394, 170] on div "9:50 - 11:30 am" at bounding box center [405, 164] width 64 height 12
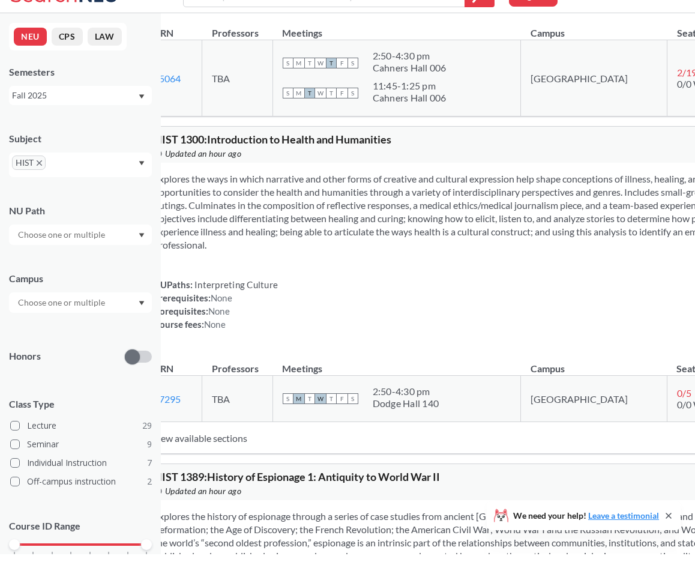
scroll to position [3571, 10]
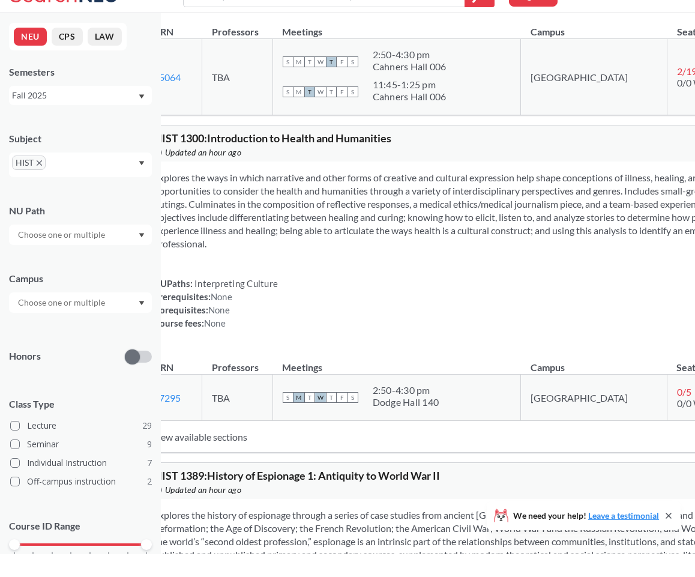
drag, startPoint x: 226, startPoint y: 236, endPoint x: 435, endPoint y: 245, distance: 209.0
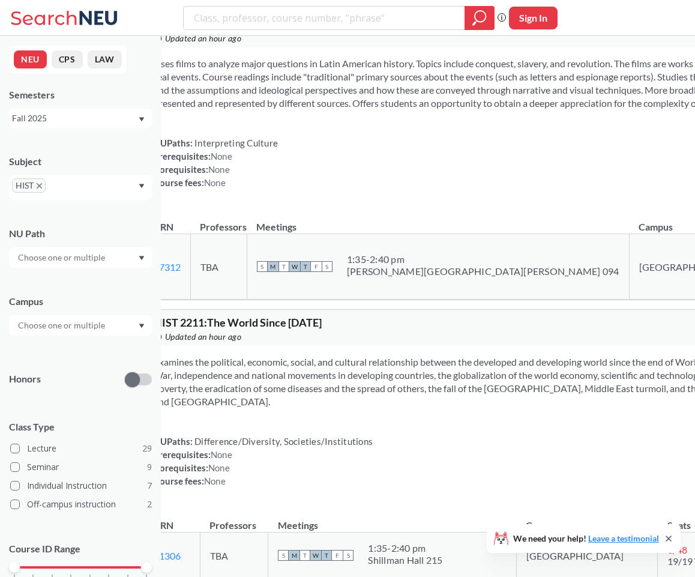
scroll to position [4859, 10]
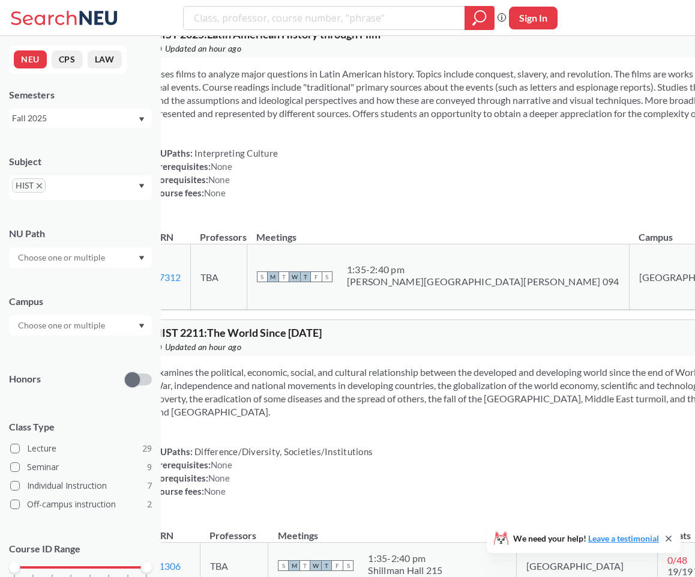
drag, startPoint x: 414, startPoint y: 124, endPoint x: 211, endPoint y: 127, distance: 202.3
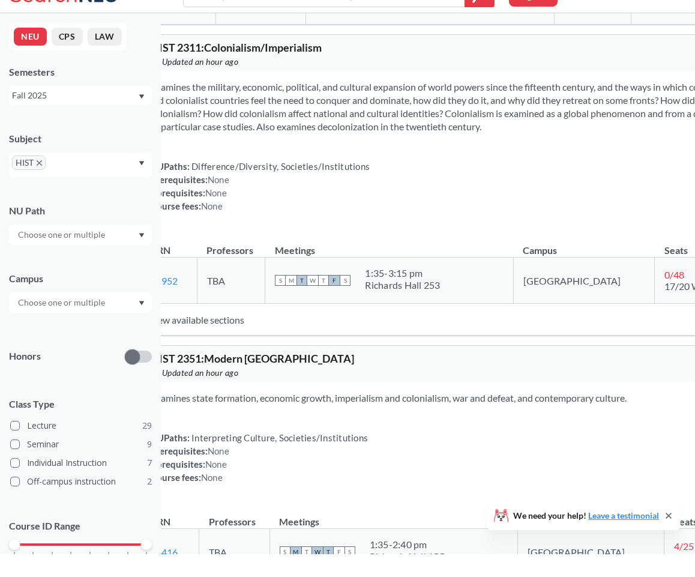
scroll to position [6989, 13]
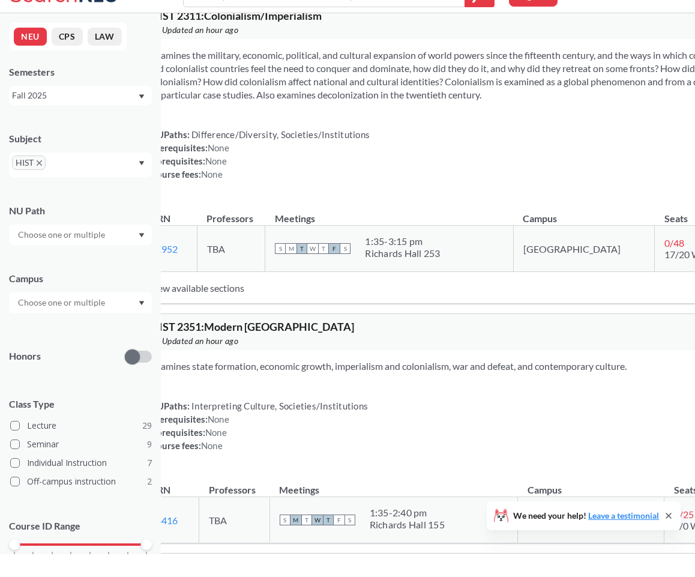
drag, startPoint x: 276, startPoint y: 205, endPoint x: 487, endPoint y: 210, distance: 210.7
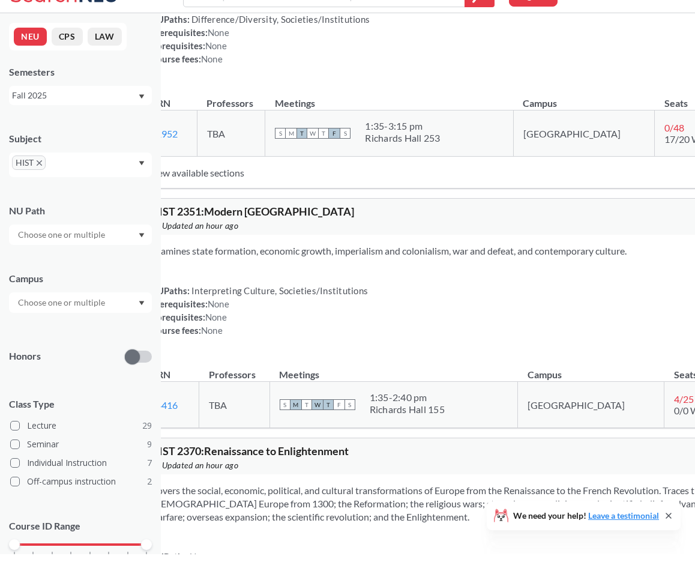
scroll to position [7105, 13]
drag, startPoint x: 408, startPoint y: 91, endPoint x: 169, endPoint y: 91, distance: 238.9
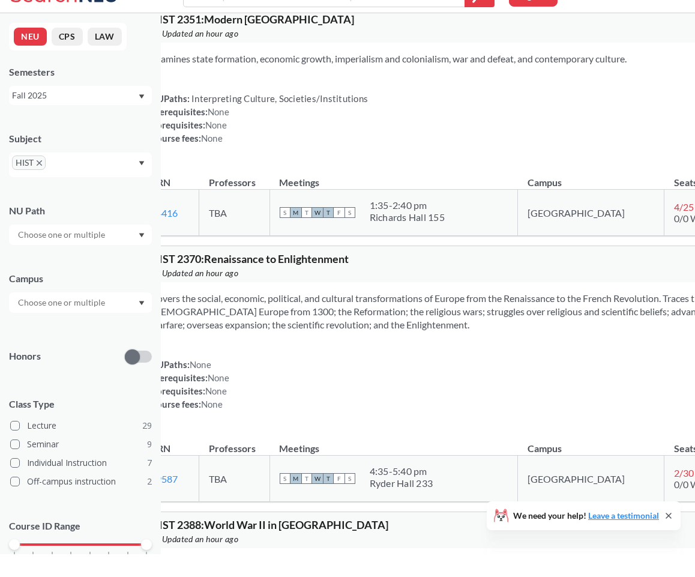
scroll to position [7297, 14]
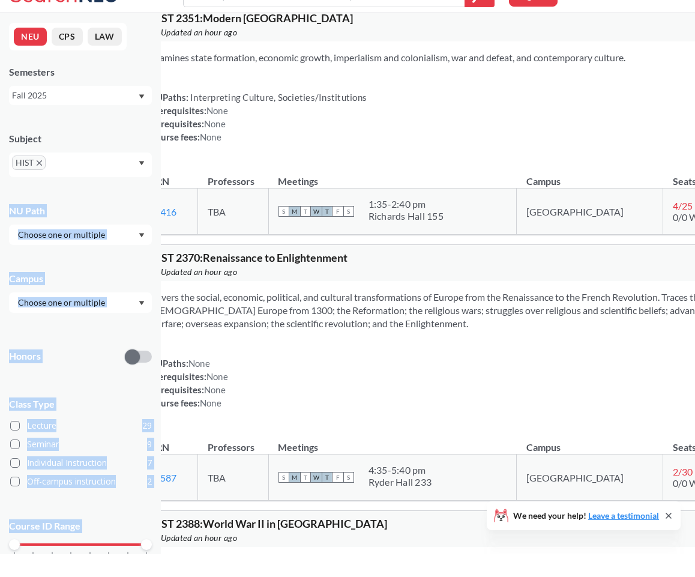
drag, startPoint x: 248, startPoint y: 174, endPoint x: 157, endPoint y: 169, distance: 91.4
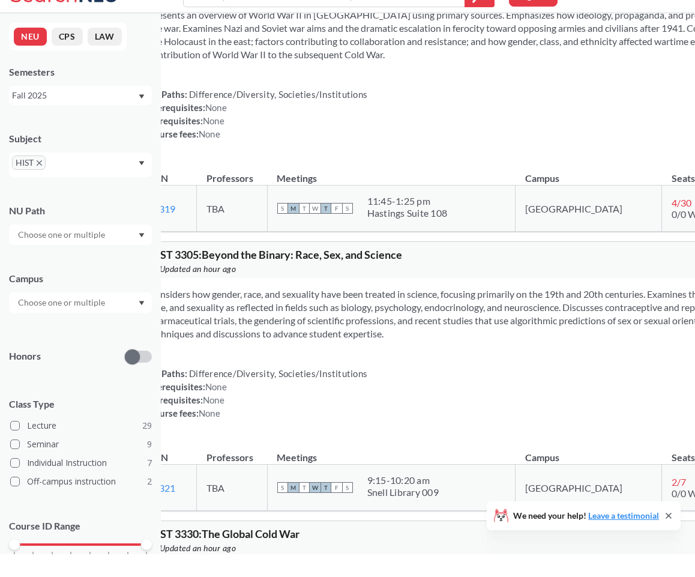
scroll to position [7879, 15]
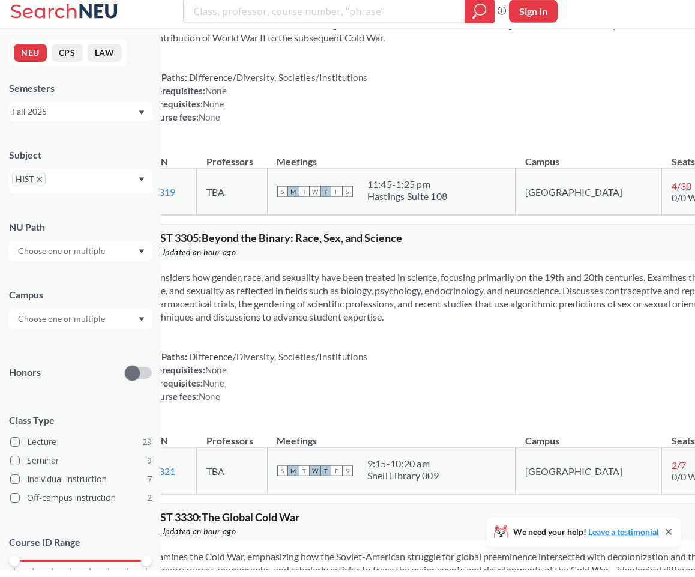
drag, startPoint x: 390, startPoint y: 177, endPoint x: 164, endPoint y: 178, distance: 225.7
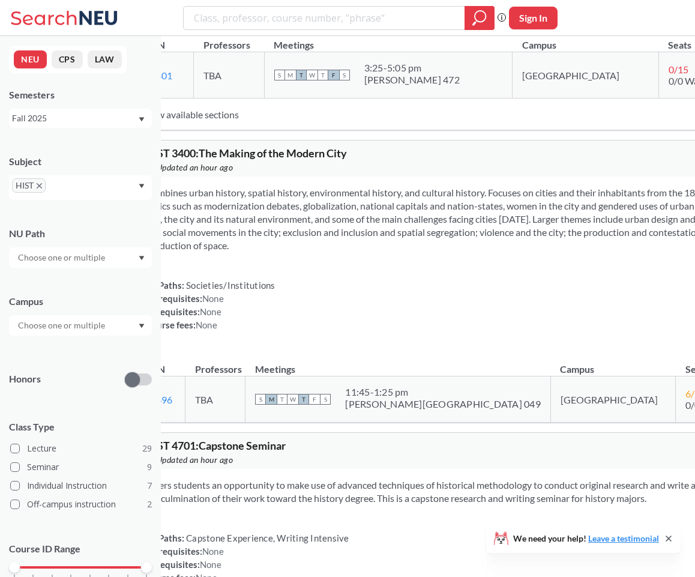
scroll to position [8544, 18]
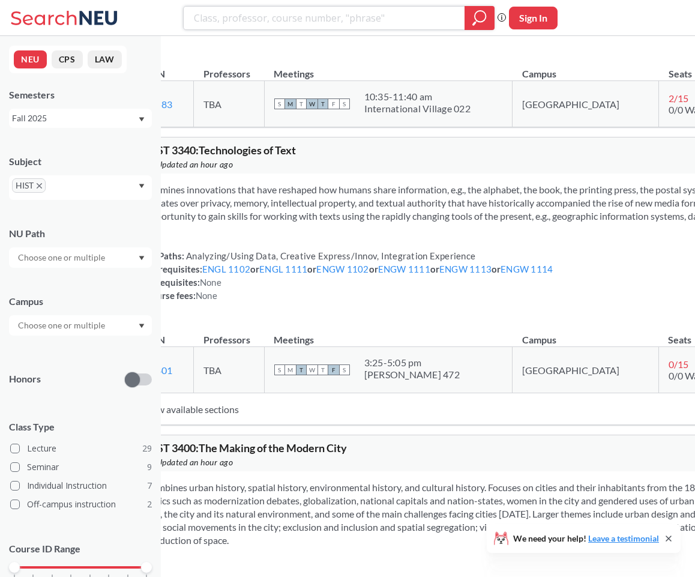
click at [259, 16] on input "search" at bounding box center [324, 18] width 263 height 20
type input "phil"
click at [480, 17] on icon "magnifying glass" at bounding box center [479, 18] width 14 height 17
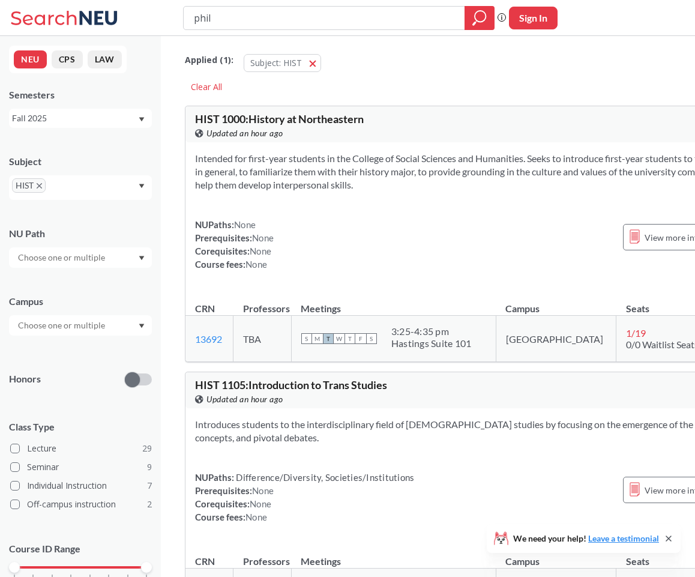
click at [40, 182] on span "HIST" at bounding box center [29, 185] width 34 height 14
click at [41, 181] on span "HIST" at bounding box center [29, 185] width 34 height 14
click at [138, 187] on div "HIST" at bounding box center [80, 187] width 143 height 25
click at [46, 191] on div "HIST" at bounding box center [80, 187] width 143 height 25
click at [36, 178] on div "HIST" at bounding box center [80, 187] width 143 height 25
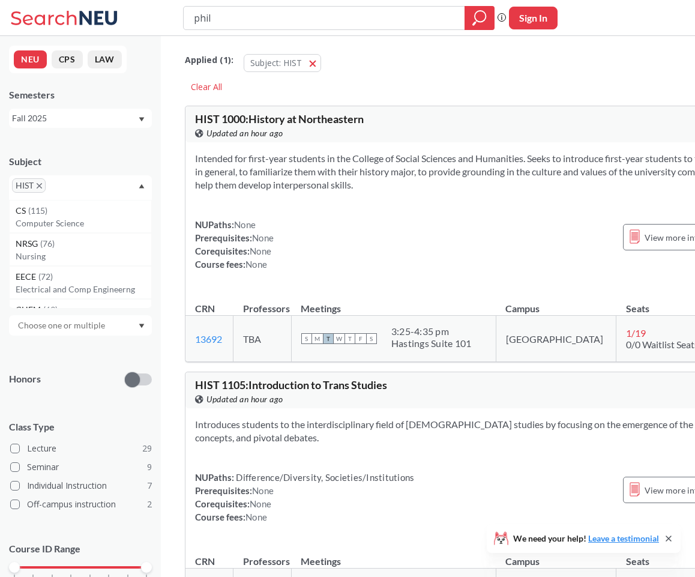
click at [40, 184] on icon "X to remove pill" at bounding box center [39, 185] width 5 height 5
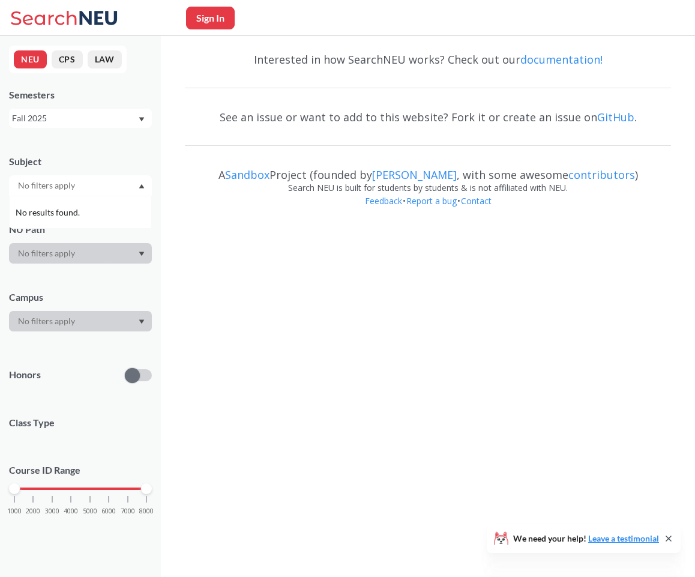
click at [40, 182] on input "text" at bounding box center [62, 185] width 101 height 14
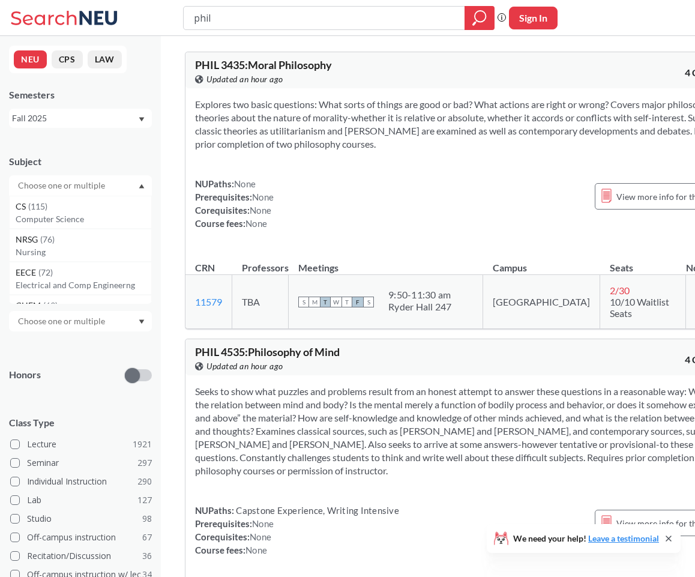
click at [49, 192] on input "text" at bounding box center [62, 185] width 101 height 14
type input "Phil"
drag, startPoint x: 54, startPoint y: 197, endPoint x: 70, endPoint y: 223, distance: 30.5
click at [70, 223] on p "Philosophy" at bounding box center [84, 219] width 136 height 12
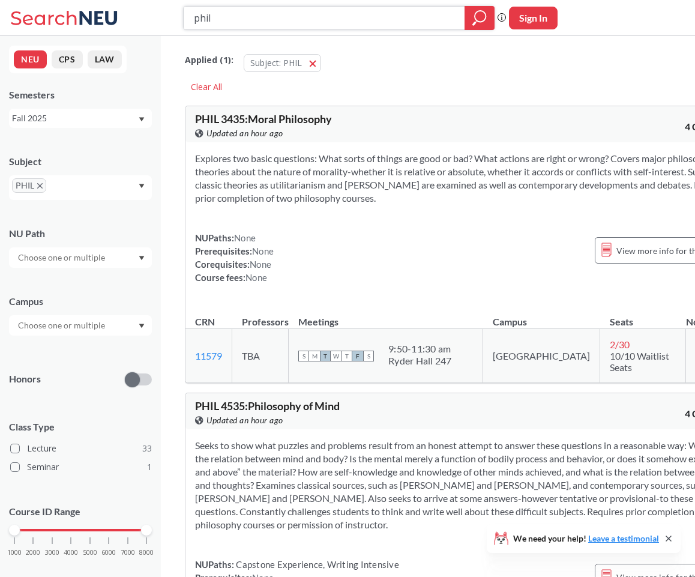
click at [483, 17] on icon "magnifying glass" at bounding box center [479, 18] width 14 height 17
click at [69, 182] on input "text" at bounding box center [66, 189] width 35 height 14
type input "psy"
click at [76, 214] on div "PSYC ( 50 )" at bounding box center [84, 210] width 136 height 13
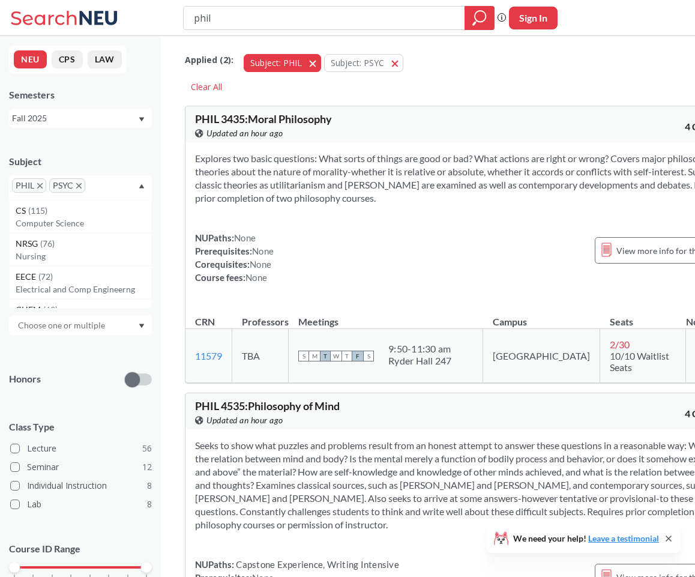
click at [310, 58] on button "Subject: PHIL PHIL" at bounding box center [282, 63] width 77 height 18
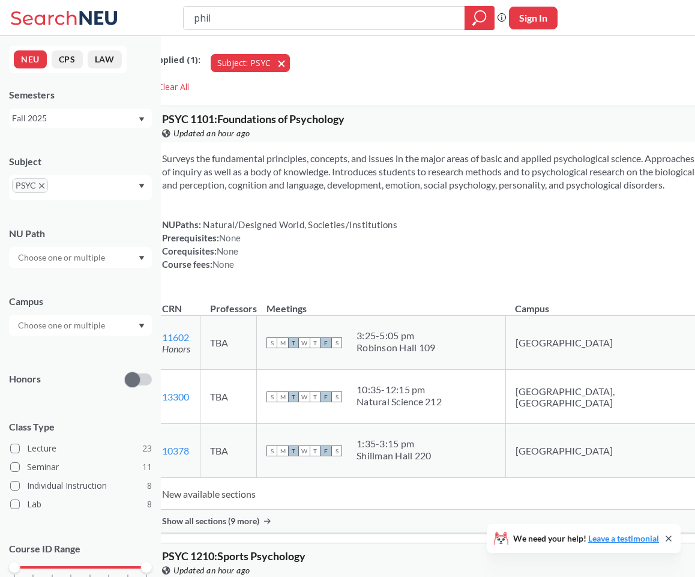
click at [290, 59] on button "Subject: PSYC PSYC" at bounding box center [250, 63] width 79 height 18
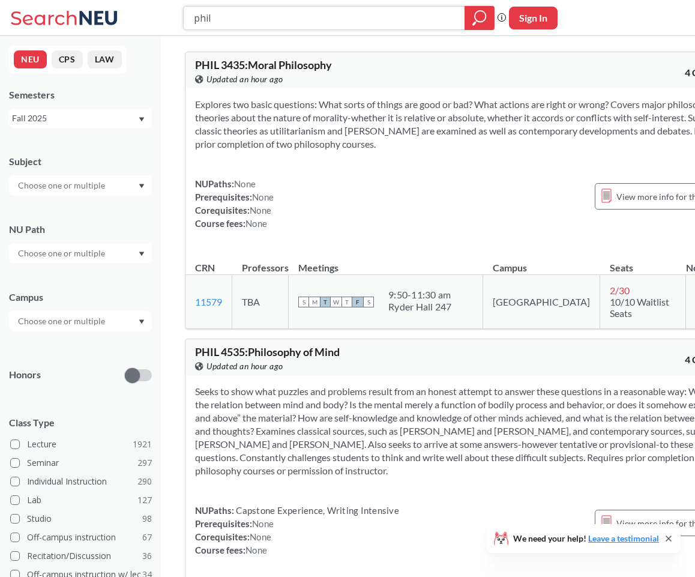
click at [312, 15] on input "phil" at bounding box center [324, 18] width 263 height 20
type input "hist"
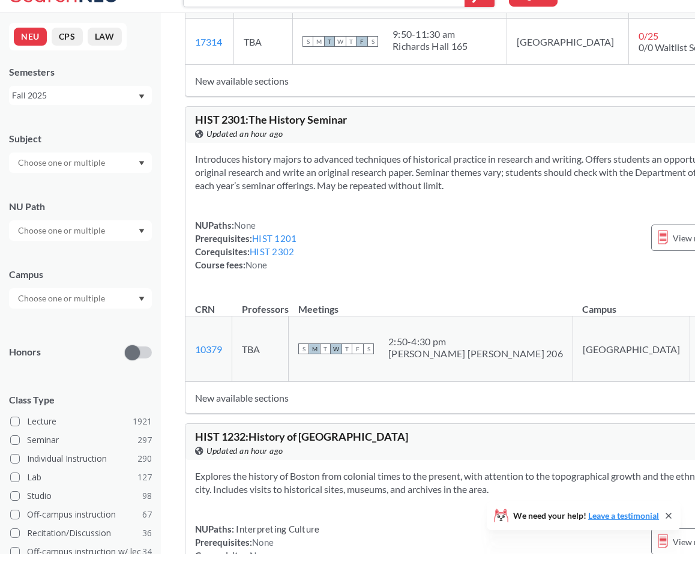
scroll to position [282, 0]
